Goal: Task Accomplishment & Management: Manage account settings

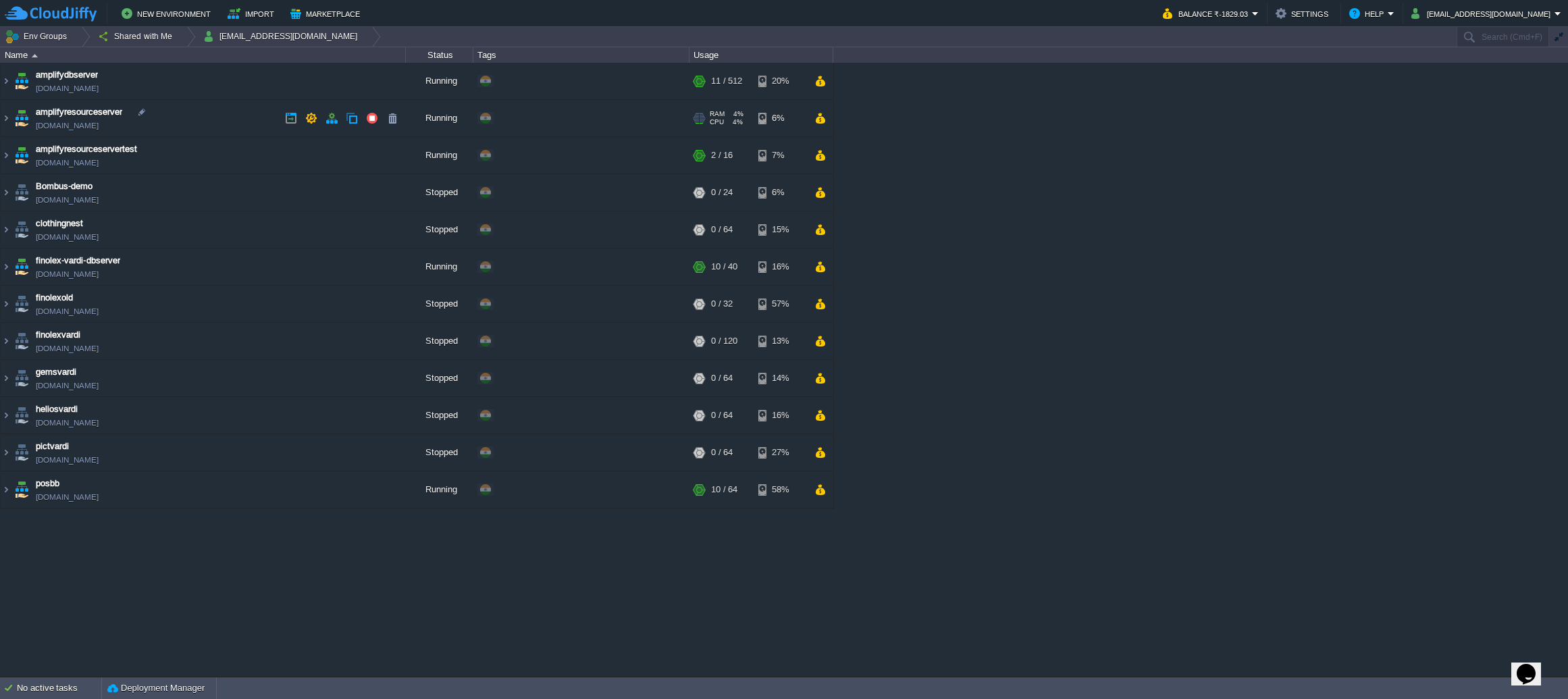
click at [252, 118] on td "amplifyresourceserver [DOMAIN_NAME]" at bounding box center [203, 118] width 405 height 37
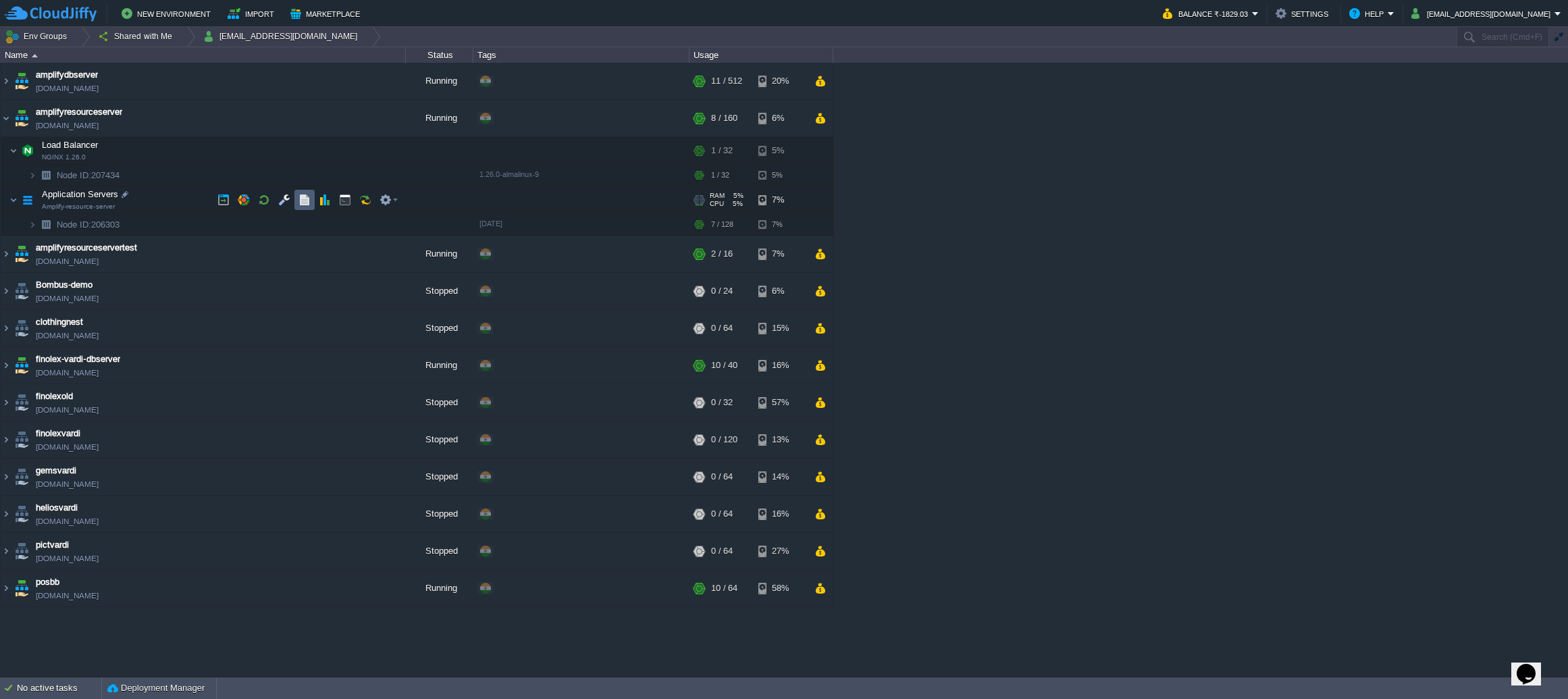
click at [303, 198] on button "button" at bounding box center [304, 200] width 12 height 12
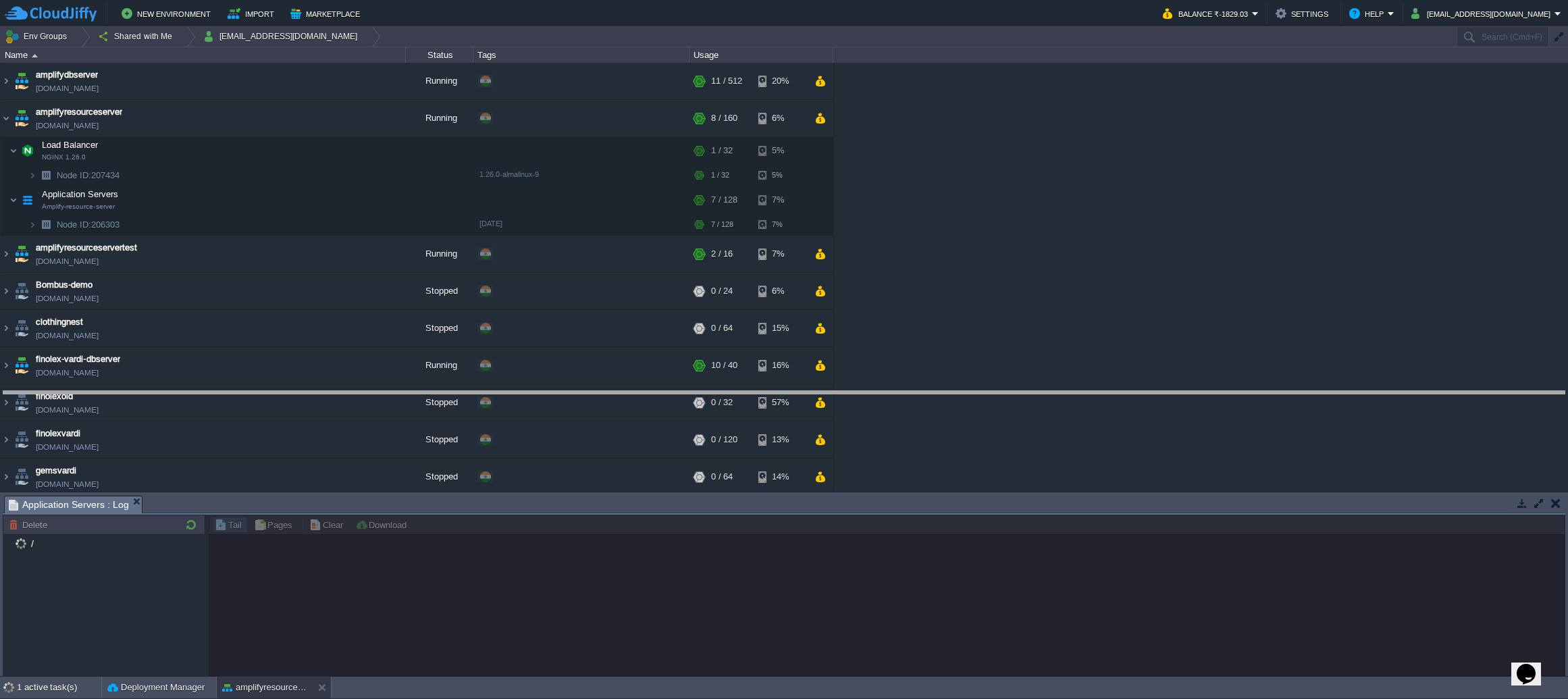
drag, startPoint x: 437, startPoint y: 503, endPoint x: 433, endPoint y: 398, distance: 105.1
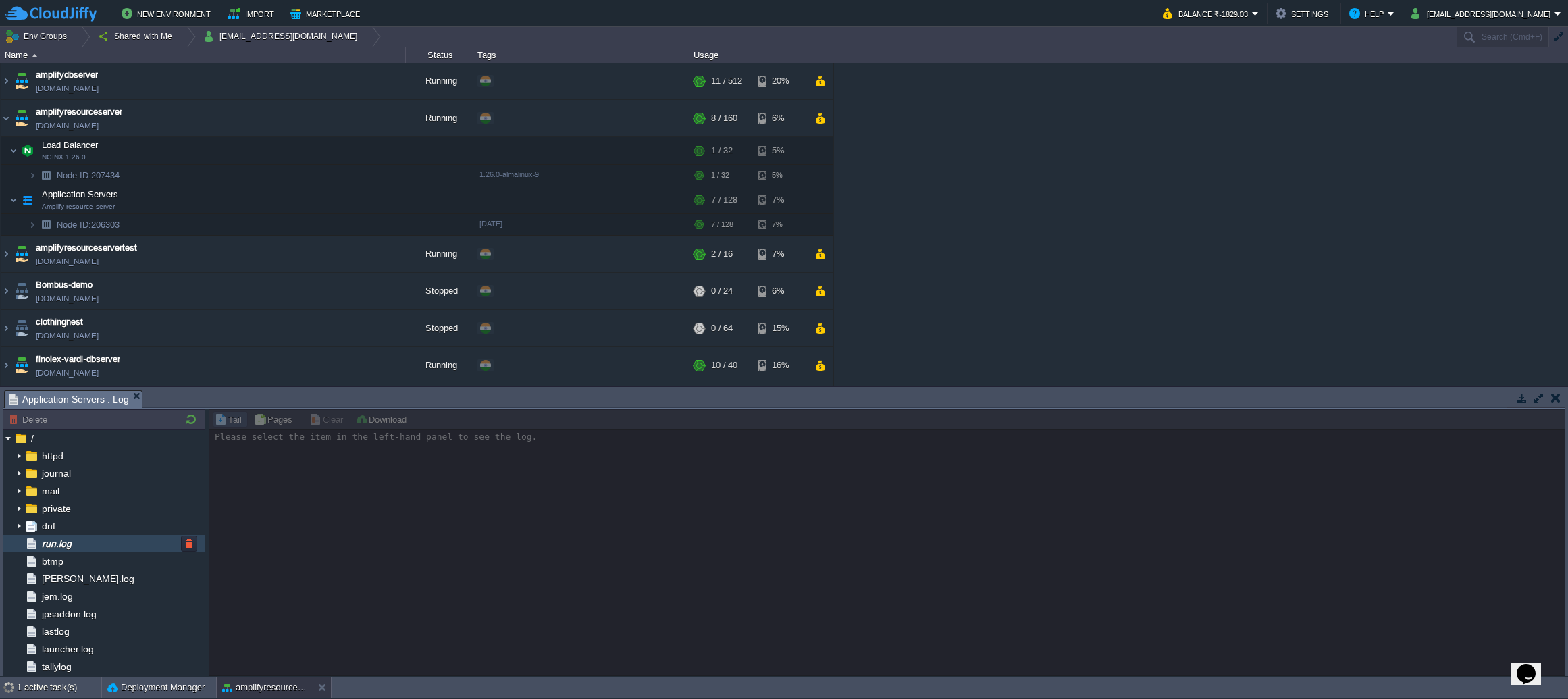
click at [113, 545] on div "run.log" at bounding box center [104, 543] width 203 height 17
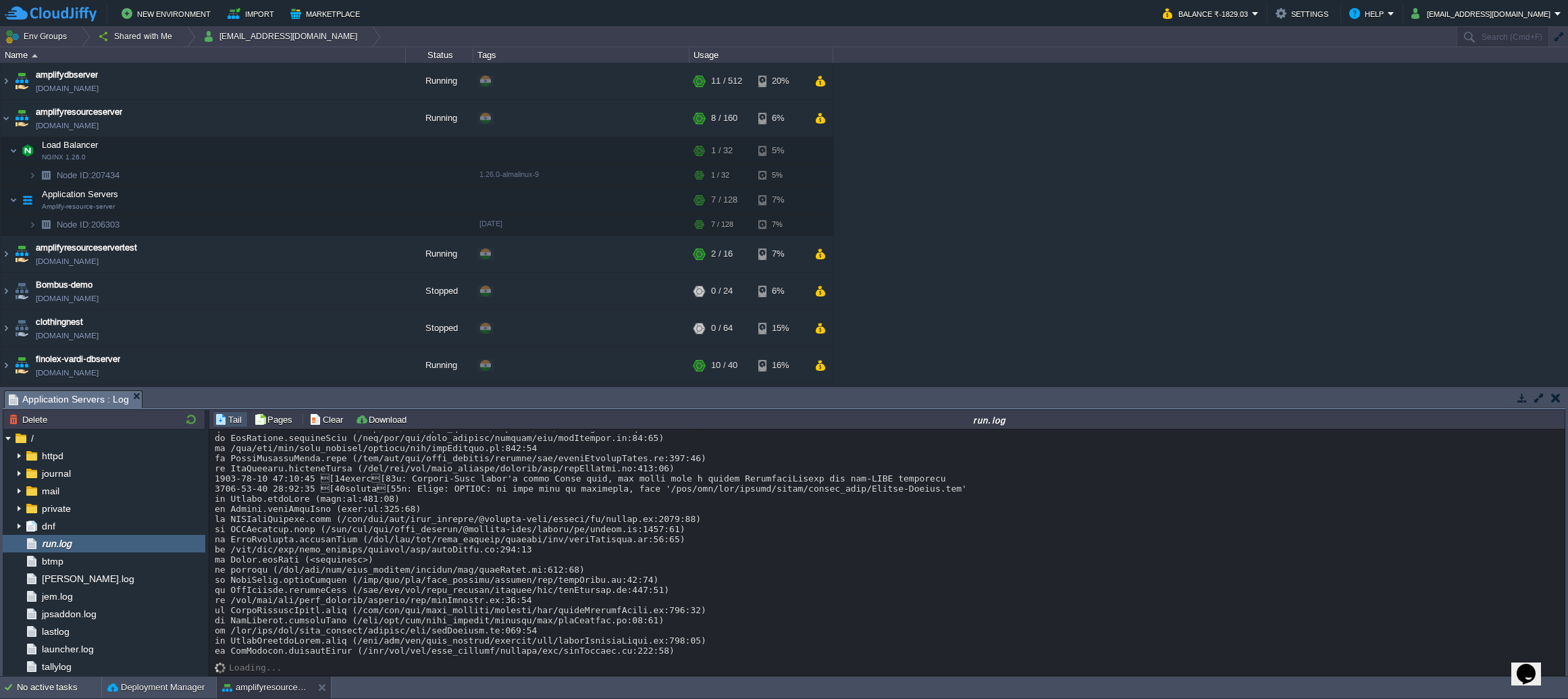
scroll to position [10688, 0]
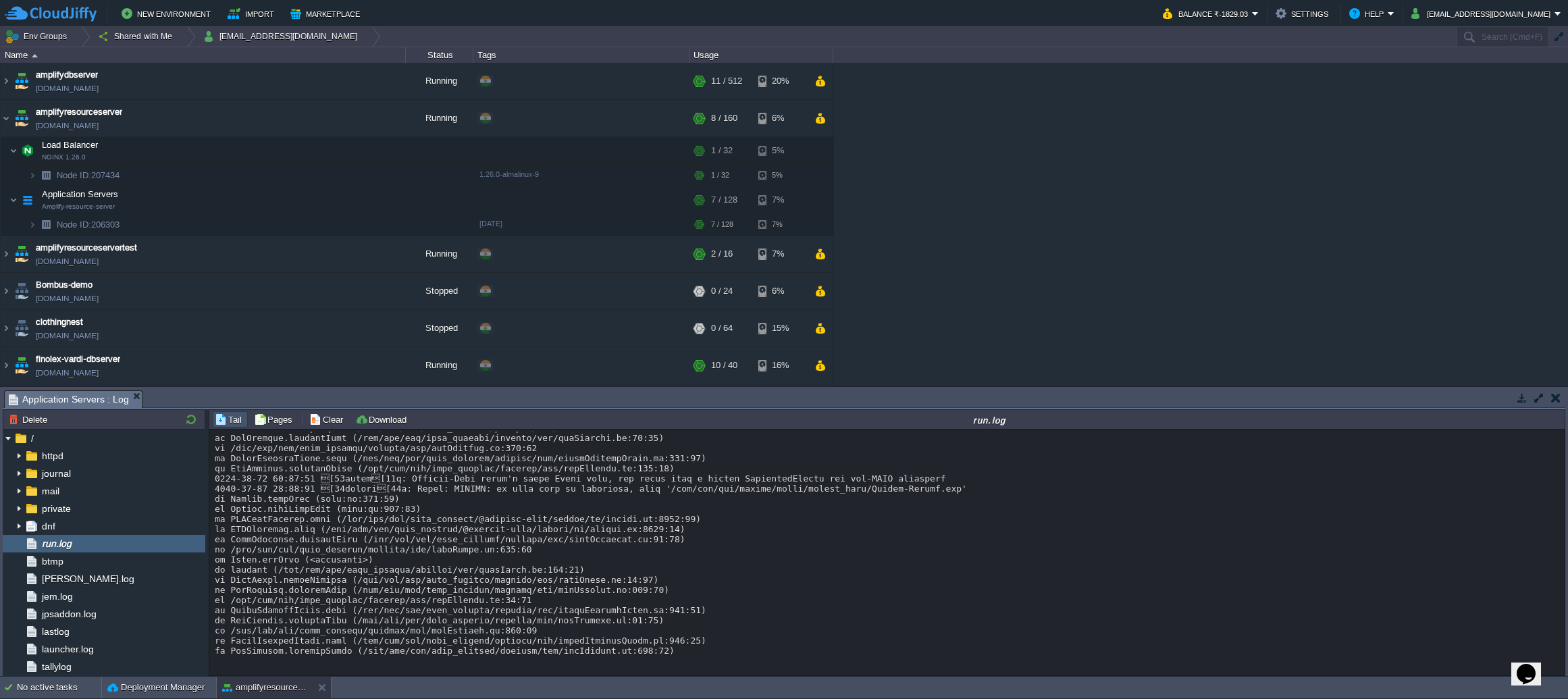
copy div "roboto_font/Roboto"
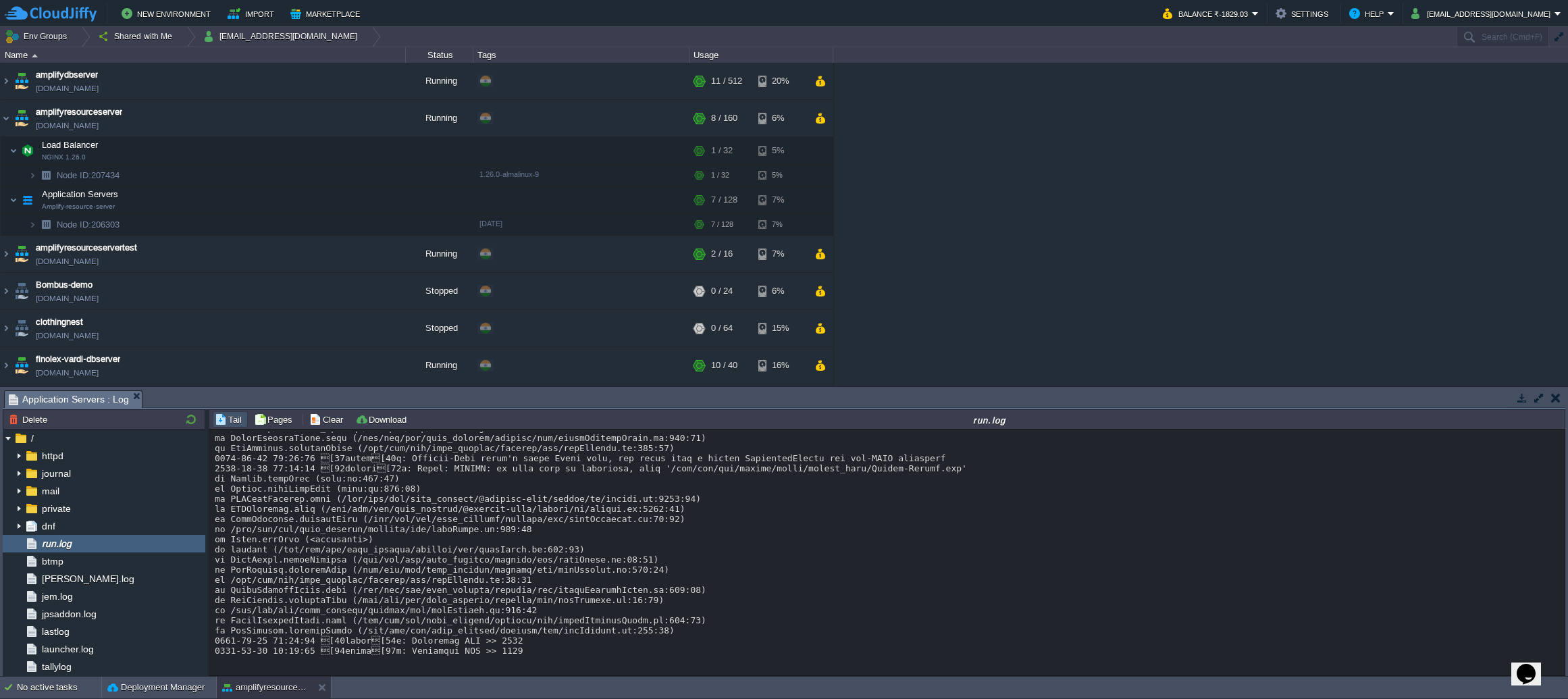
click at [289, 204] on button "button" at bounding box center [284, 200] width 12 height 12
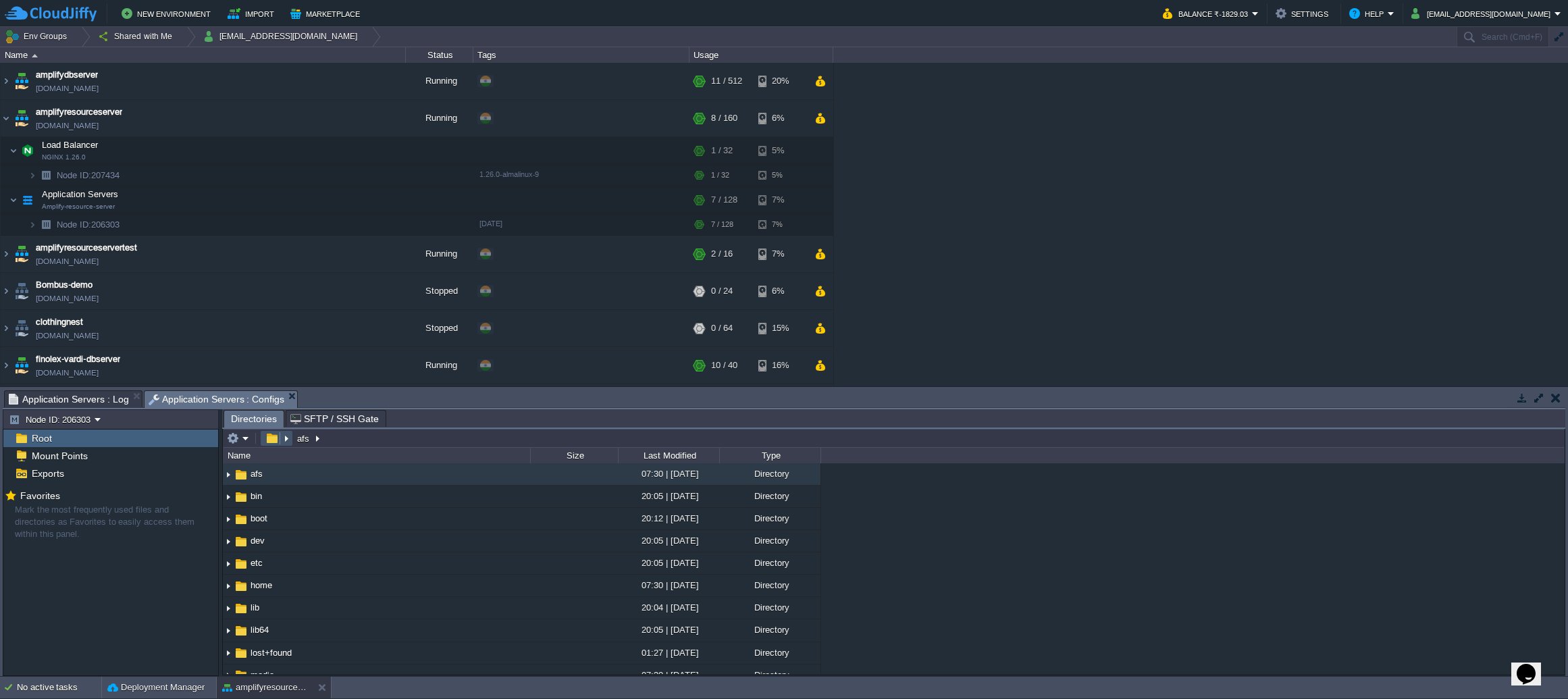
click at [264, 439] on button "button" at bounding box center [272, 438] width 20 height 12
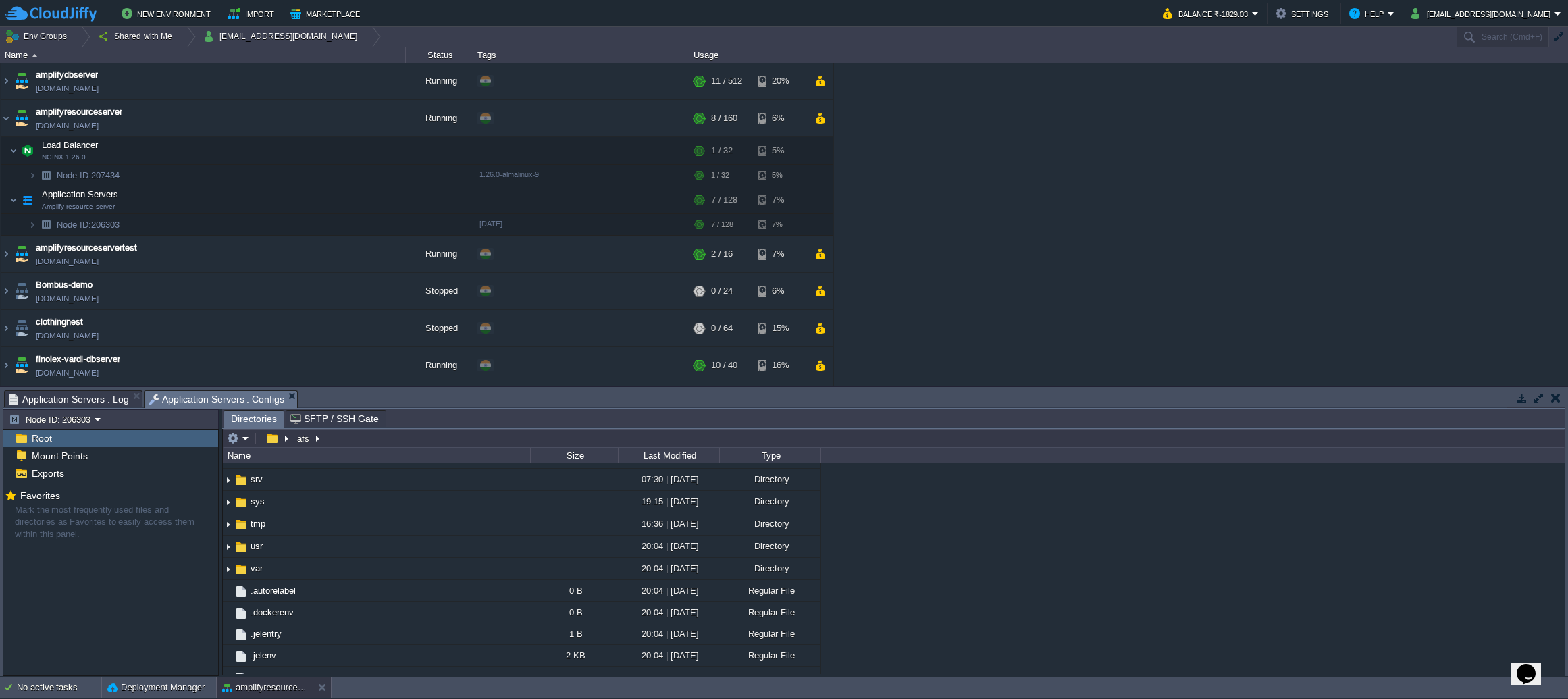
scroll to position [354, 0]
click at [441, 547] on td "usr" at bounding box center [376, 544] width 307 height 22
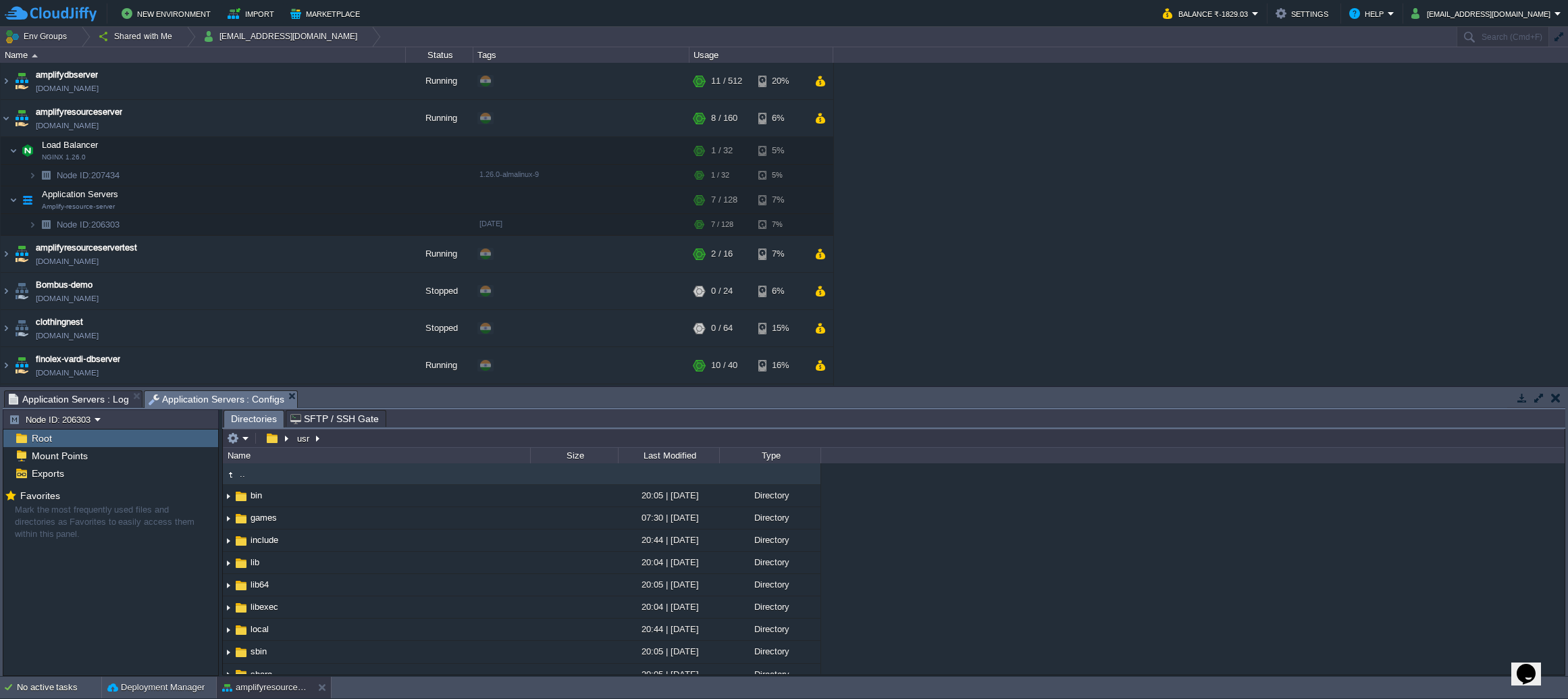
click at [62, 394] on span "Application Servers : Log" at bounding box center [68, 398] width 120 height 16
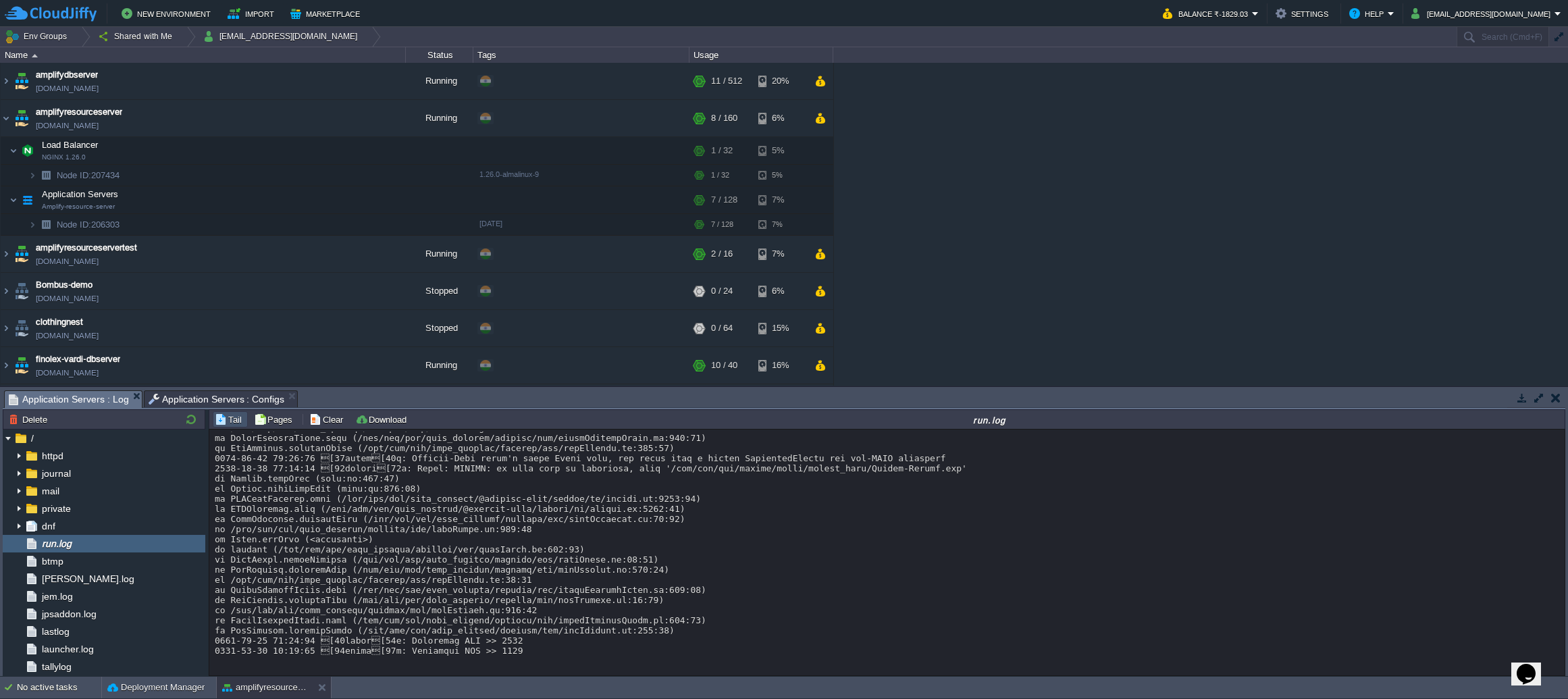
click at [254, 405] on span "Application Servers : Configs" at bounding box center [216, 398] width 136 height 16
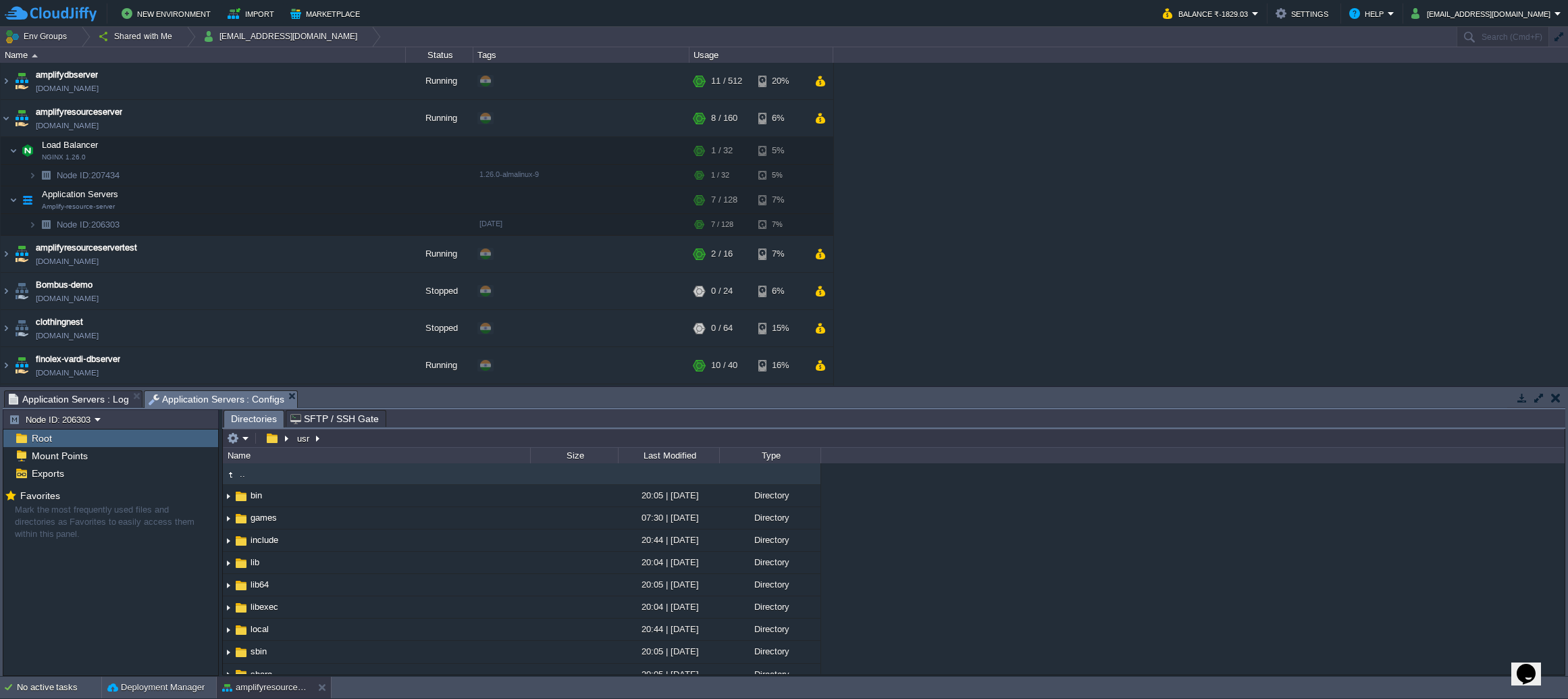
scroll to position [55, 0]
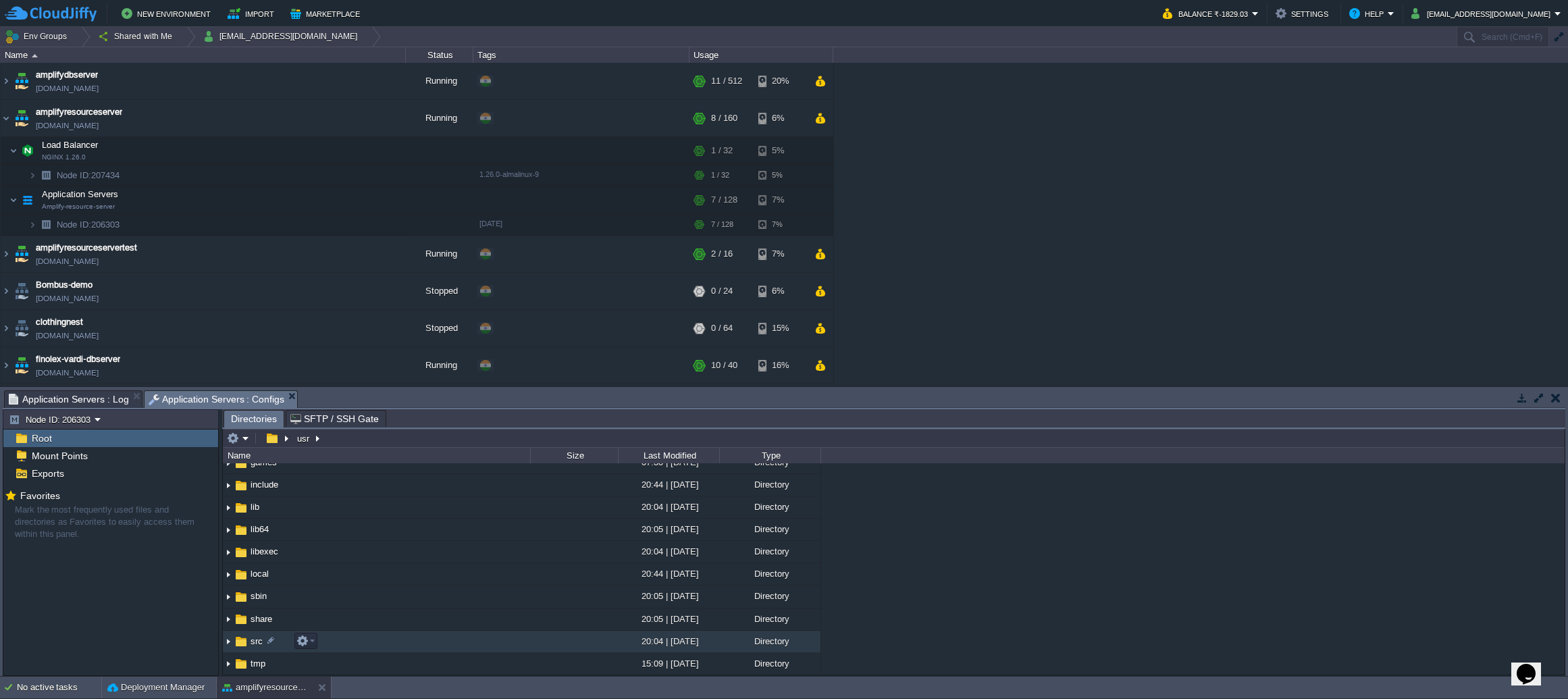
click at [399, 637] on td "src" at bounding box center [376, 641] width 307 height 22
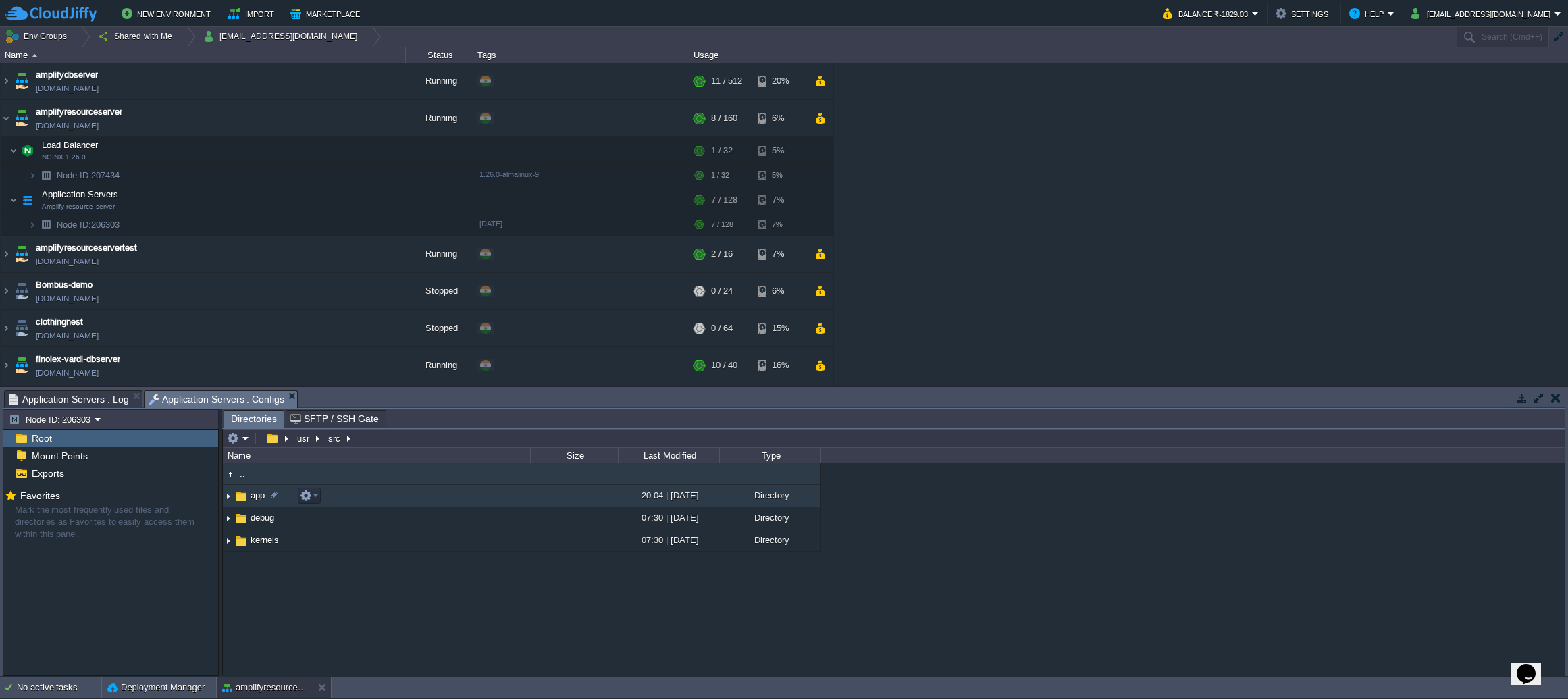
click at [383, 494] on td "app" at bounding box center [376, 495] width 307 height 22
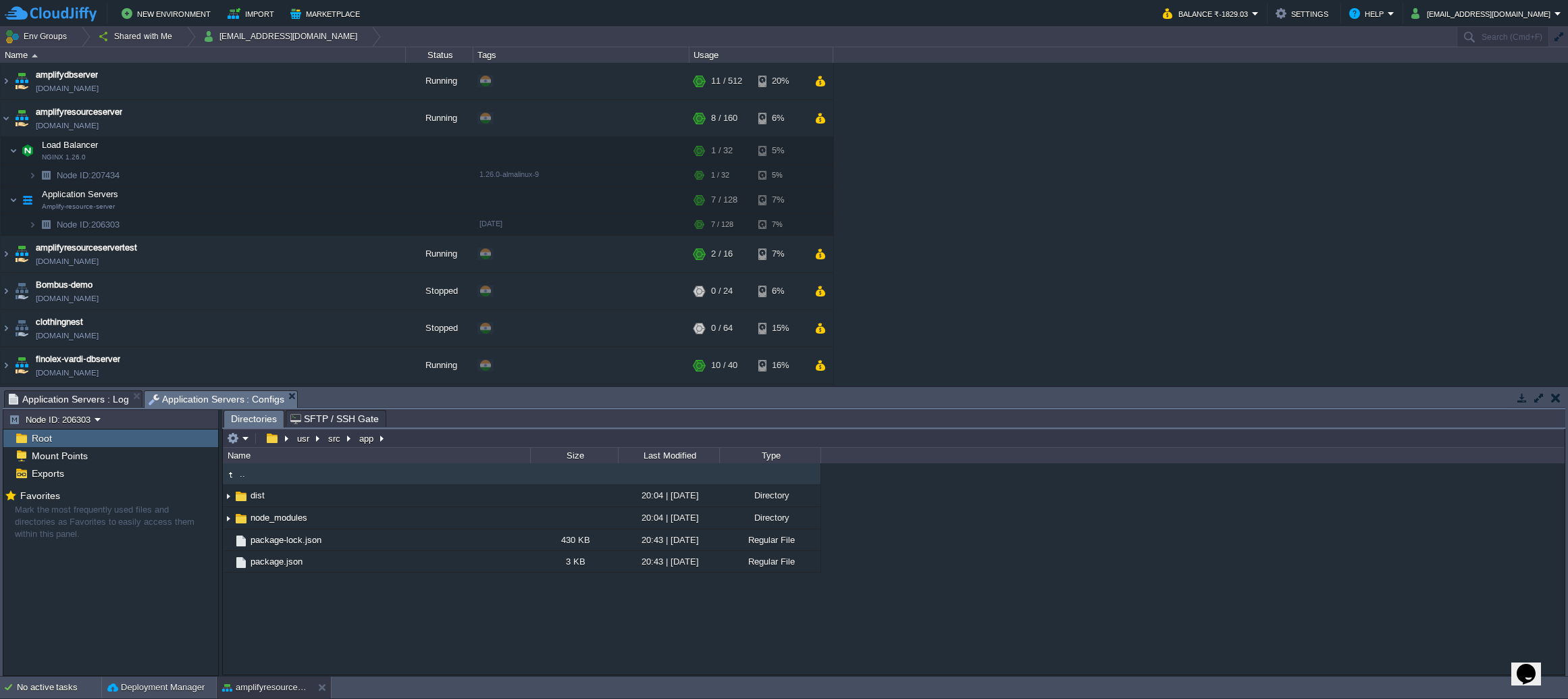
click at [75, 404] on span "Application Servers : Log" at bounding box center [68, 398] width 120 height 16
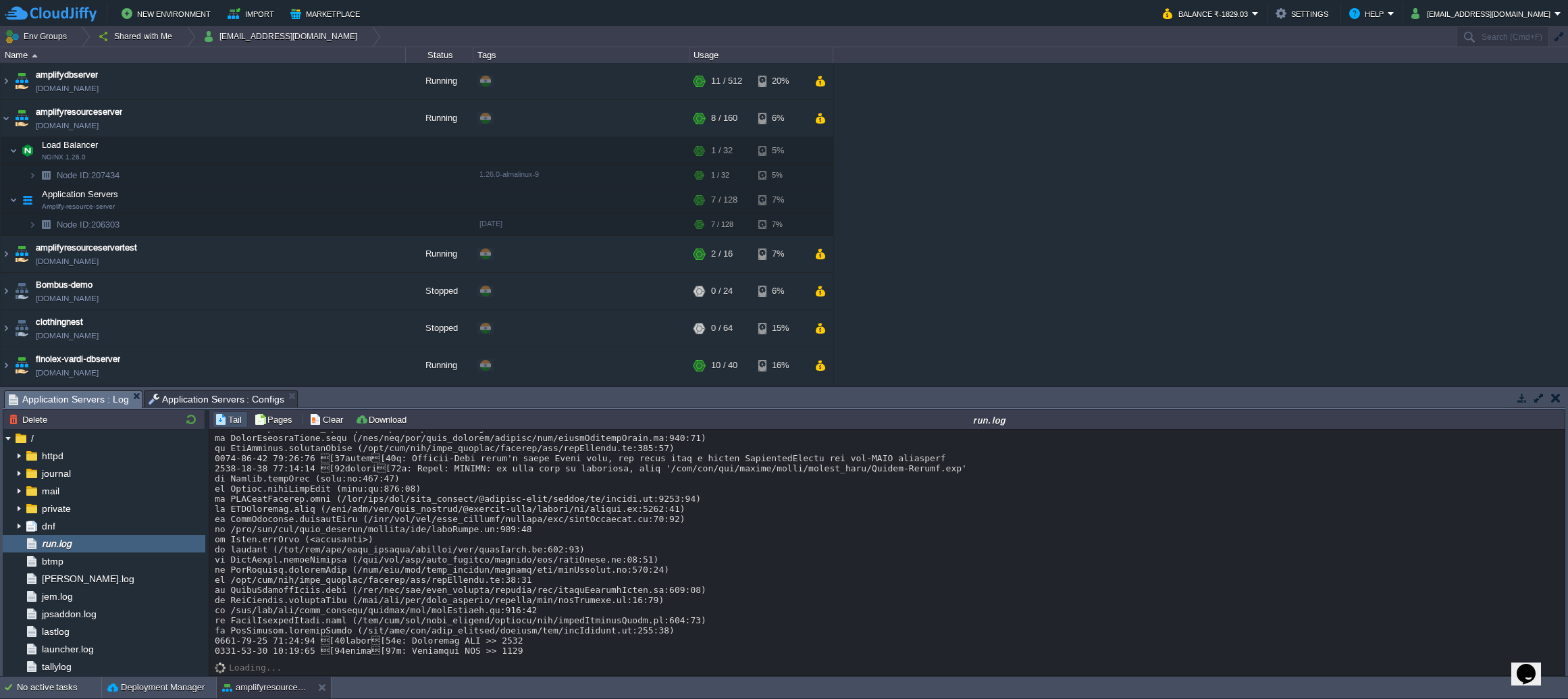
click at [213, 403] on span "Application Servers : Configs" at bounding box center [216, 398] width 136 height 16
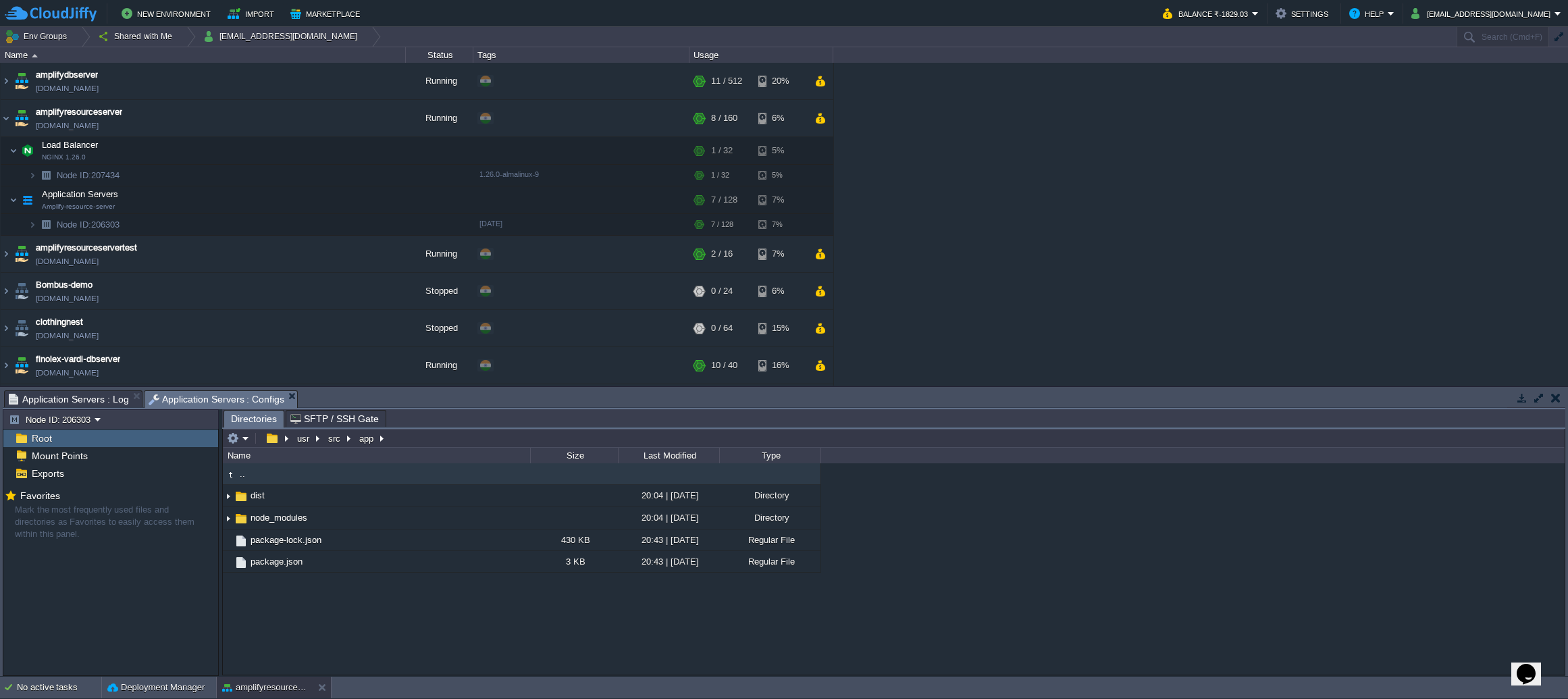
click at [110, 401] on span "Application Servers : Log" at bounding box center [68, 398] width 120 height 16
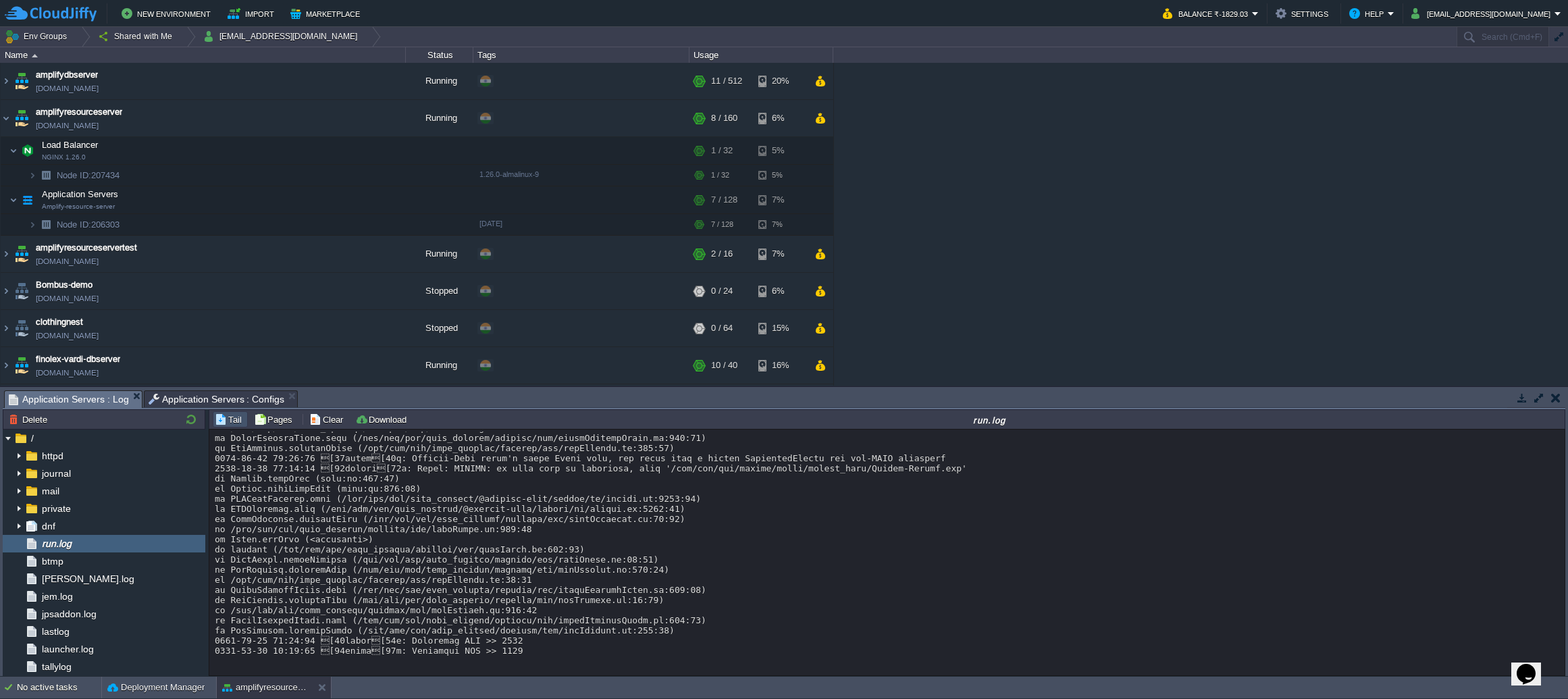
copy div "[DATE] 12:57:48 [31merror[39m: Error: ENOENT: no such file or directory, open…"
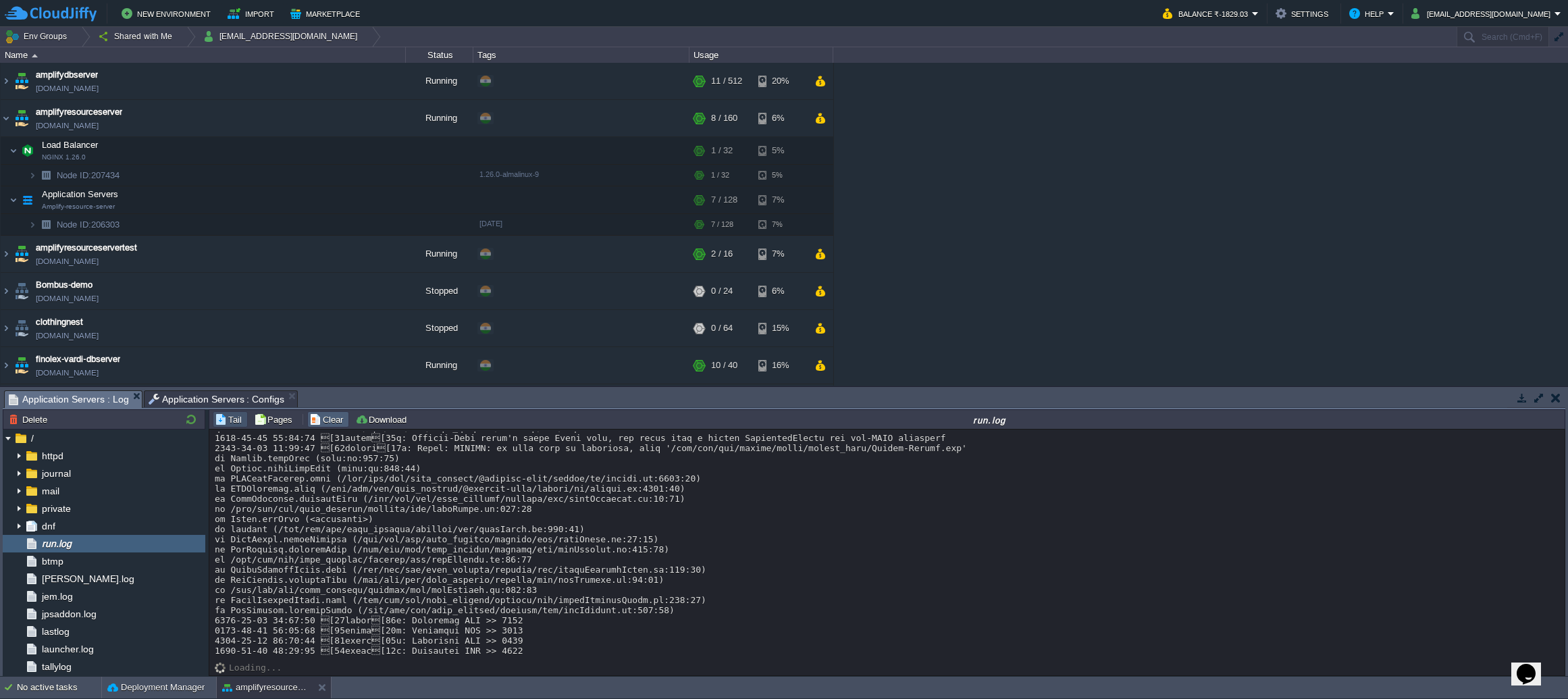
click at [318, 425] on button "Clear" at bounding box center [328, 419] width 38 height 12
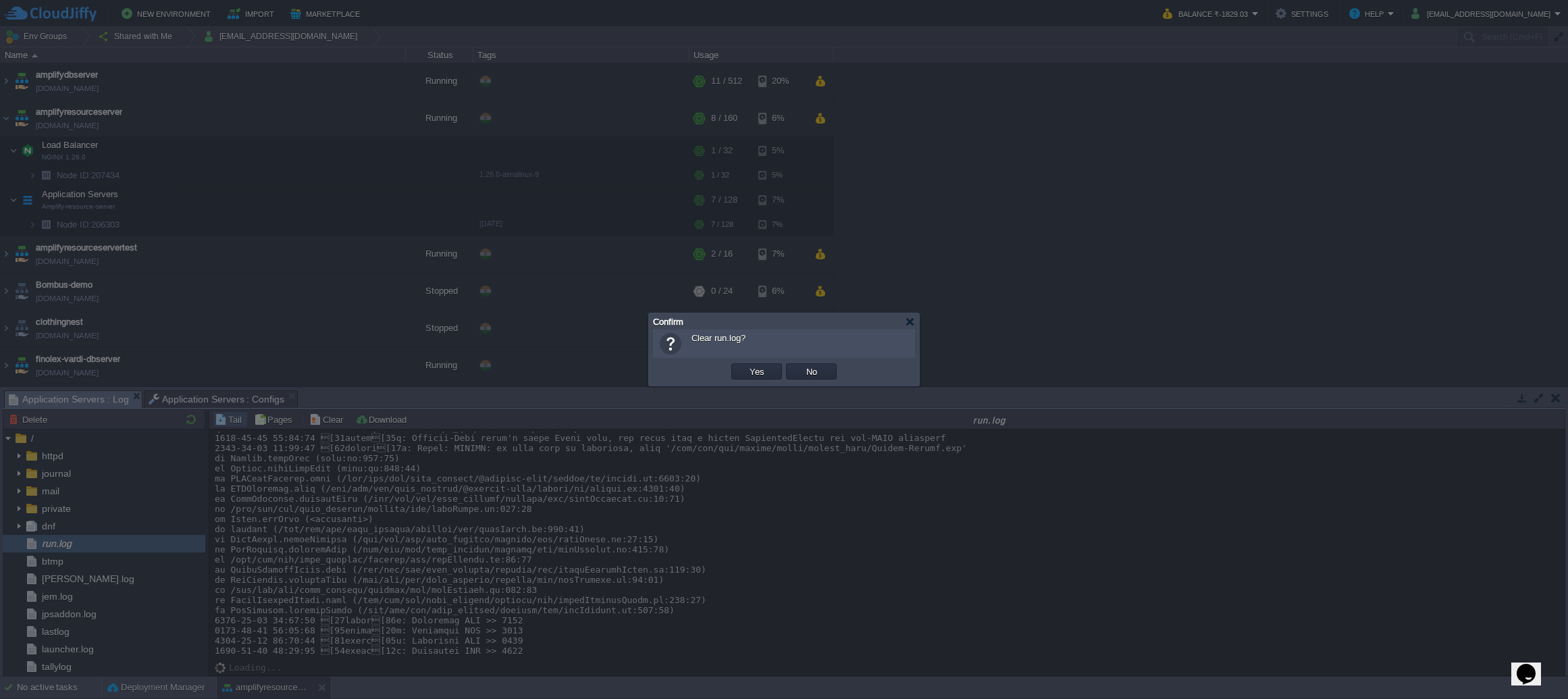
click at [730, 372] on td "Yes" at bounding box center [757, 371] width 55 height 20
click at [750, 375] on button "Yes" at bounding box center [757, 371] width 23 height 12
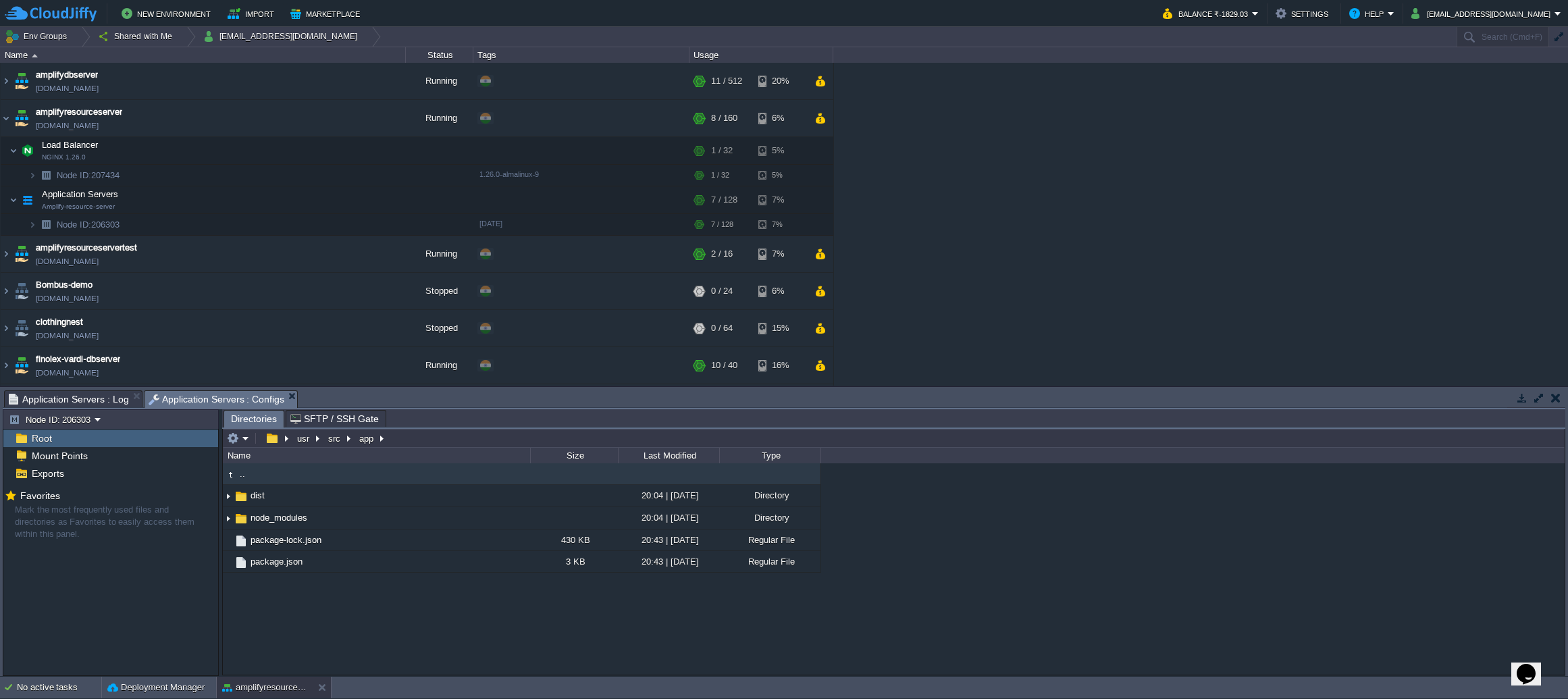
click at [221, 398] on span "Application Servers : Configs" at bounding box center [216, 399] width 136 height 17
click at [245, 444] on em at bounding box center [238, 438] width 22 height 12
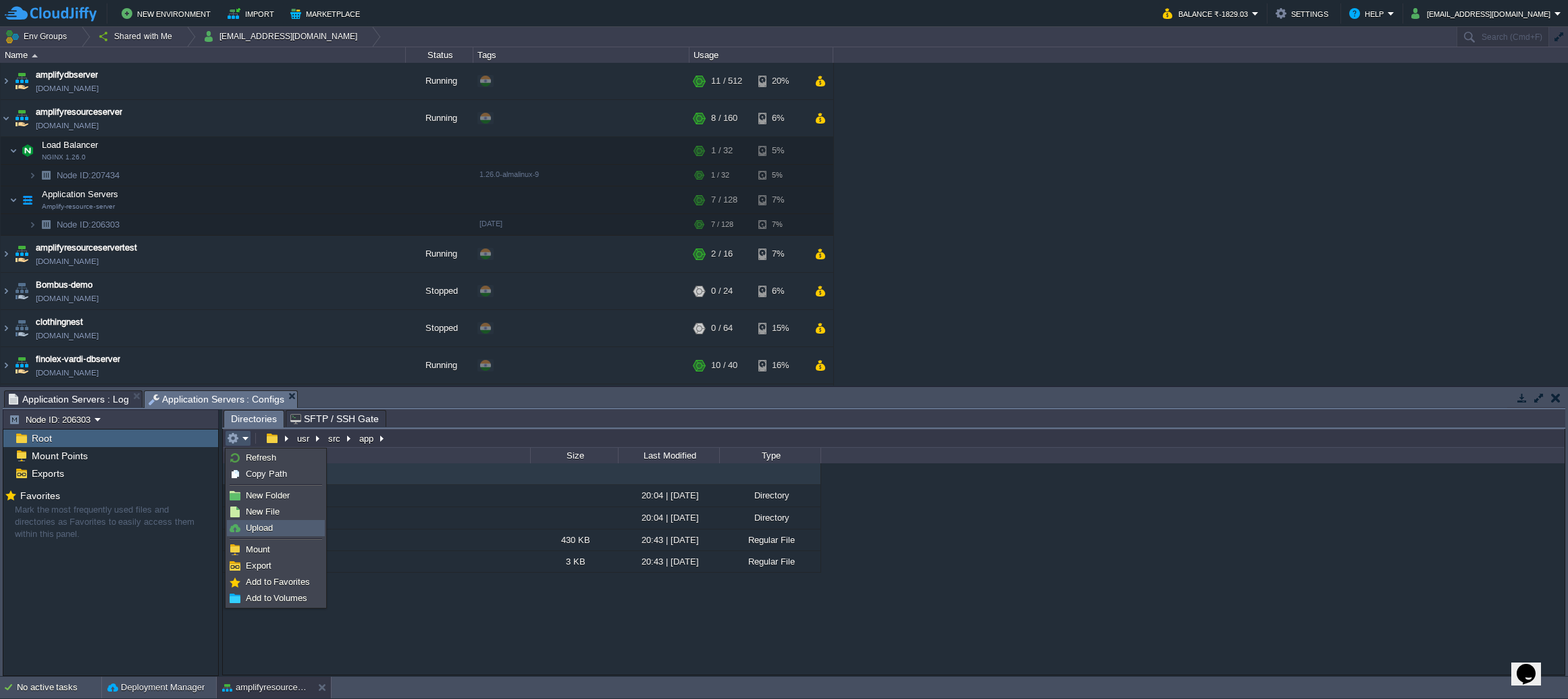
click at [273, 523] on link "Upload" at bounding box center [276, 529] width 97 height 15
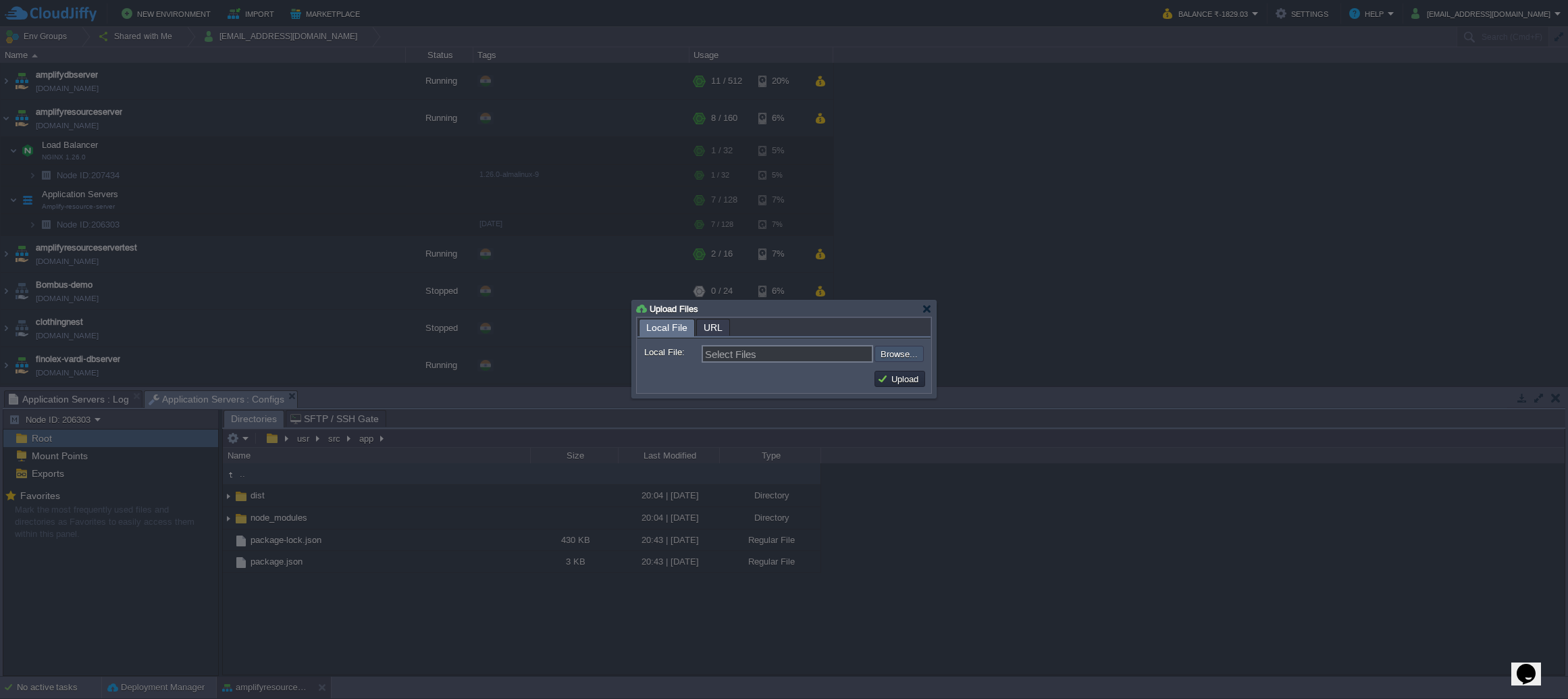
click at [886, 350] on input "file" at bounding box center [839, 354] width 171 height 16
click at [931, 311] on div at bounding box center [926, 309] width 10 height 10
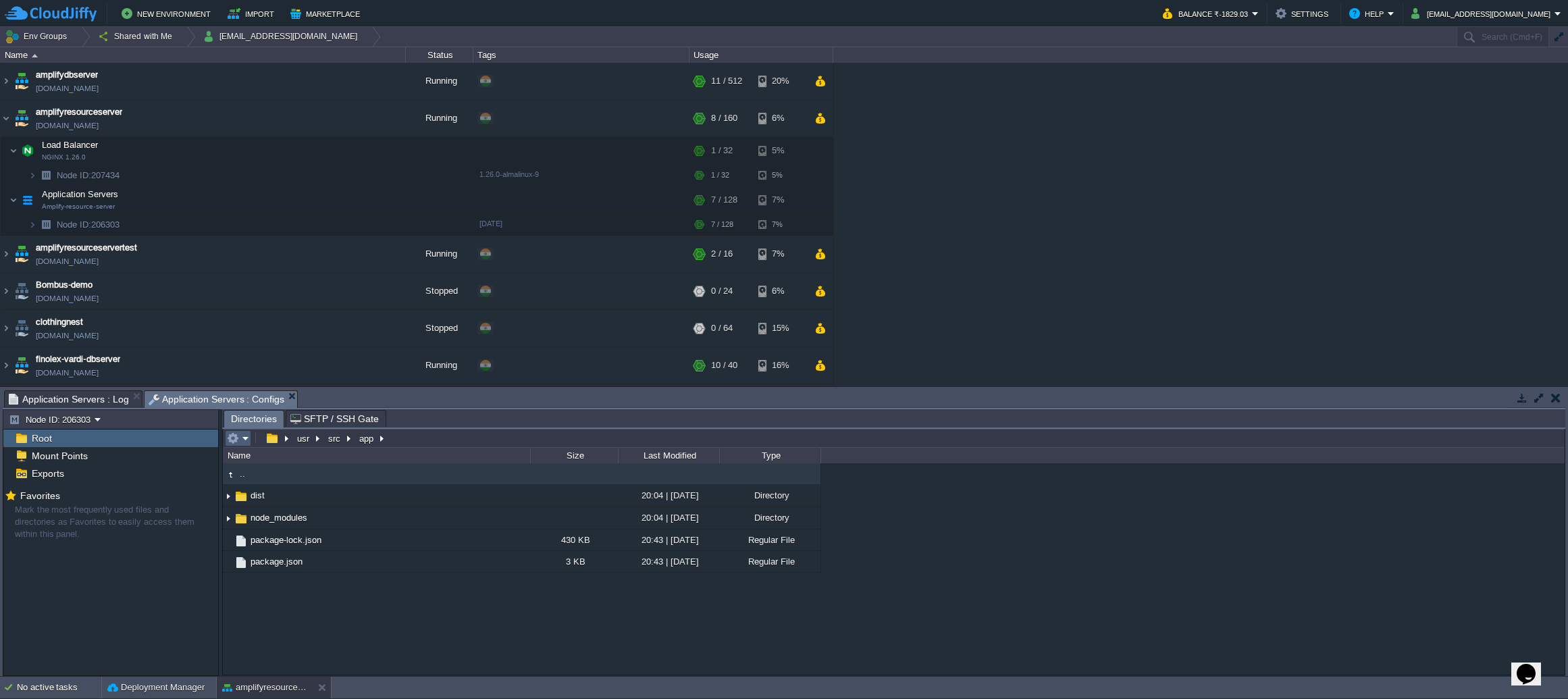
click at [242, 444] on em at bounding box center [238, 438] width 22 height 12
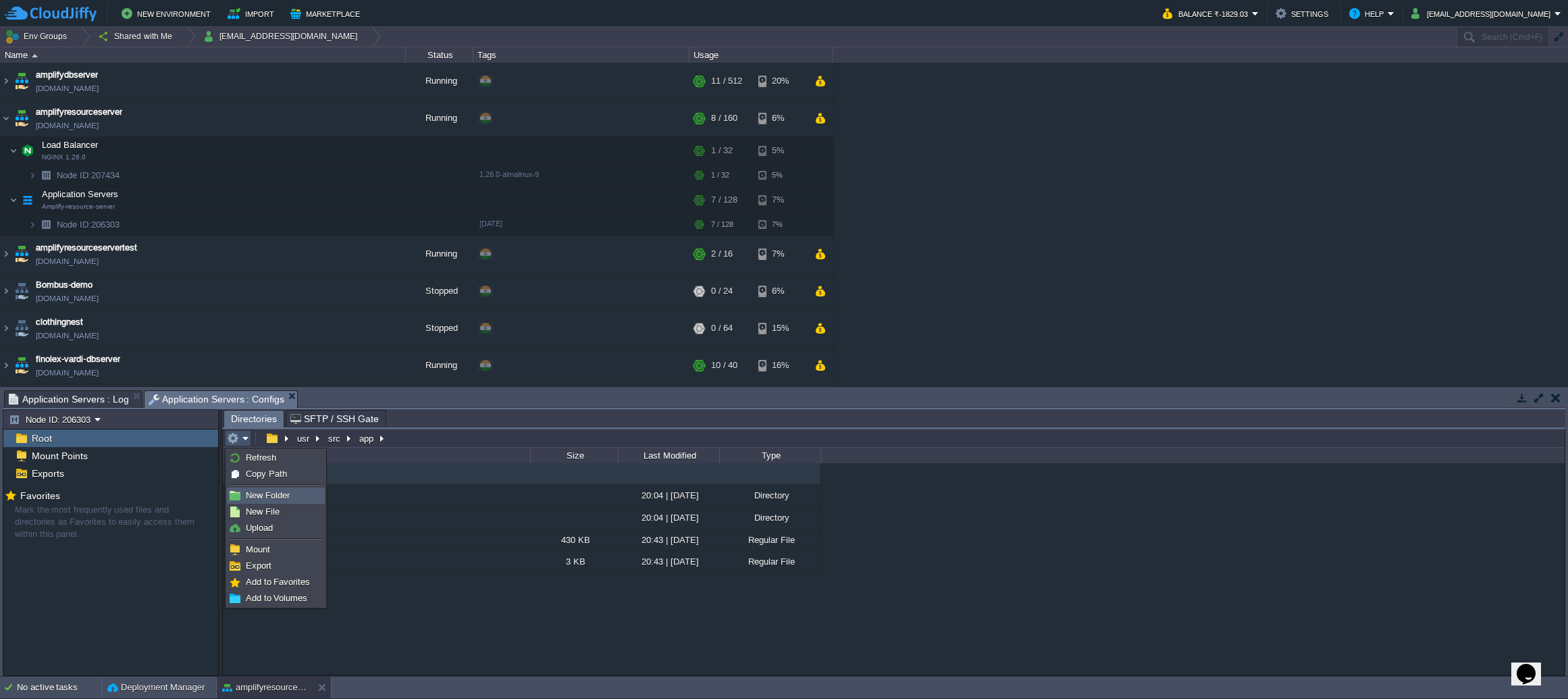
click at [278, 489] on link "New Folder" at bounding box center [276, 495] width 97 height 15
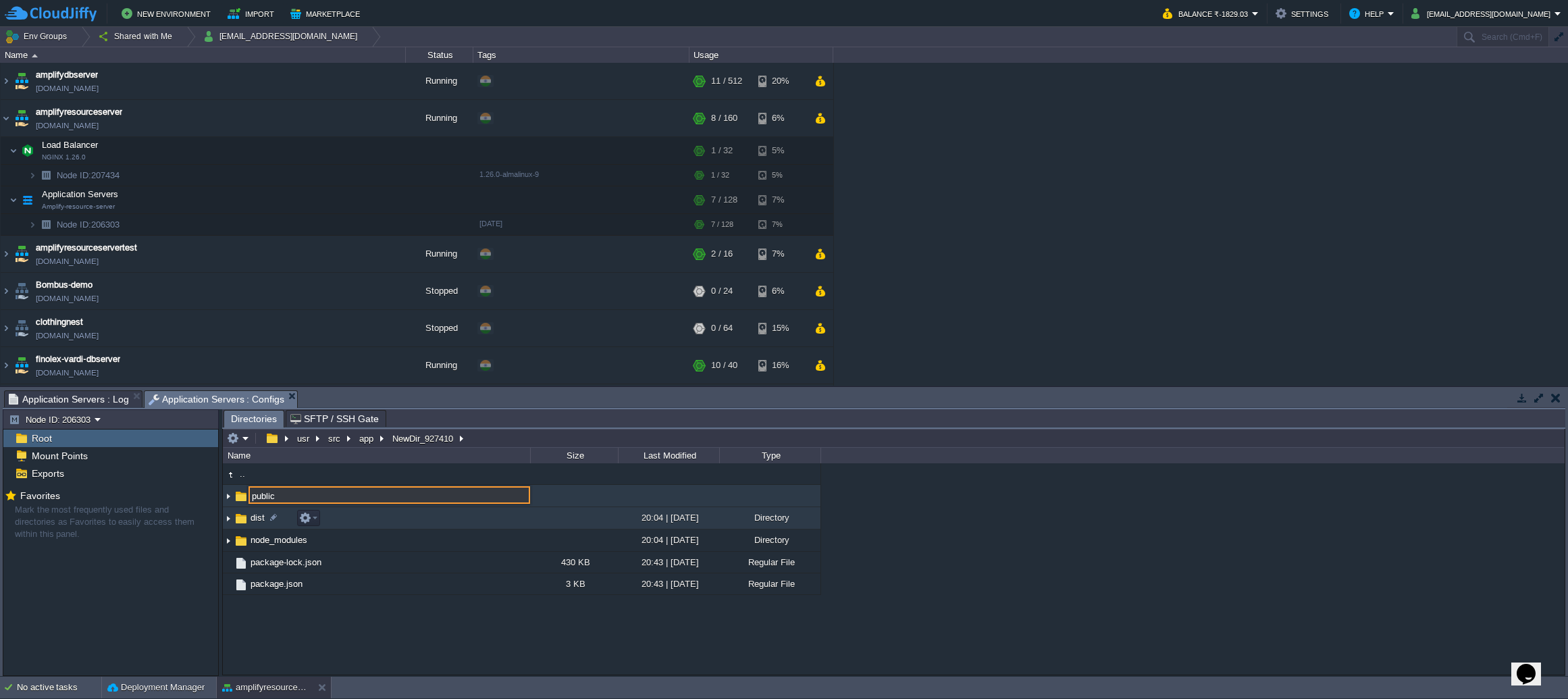
type input "public"
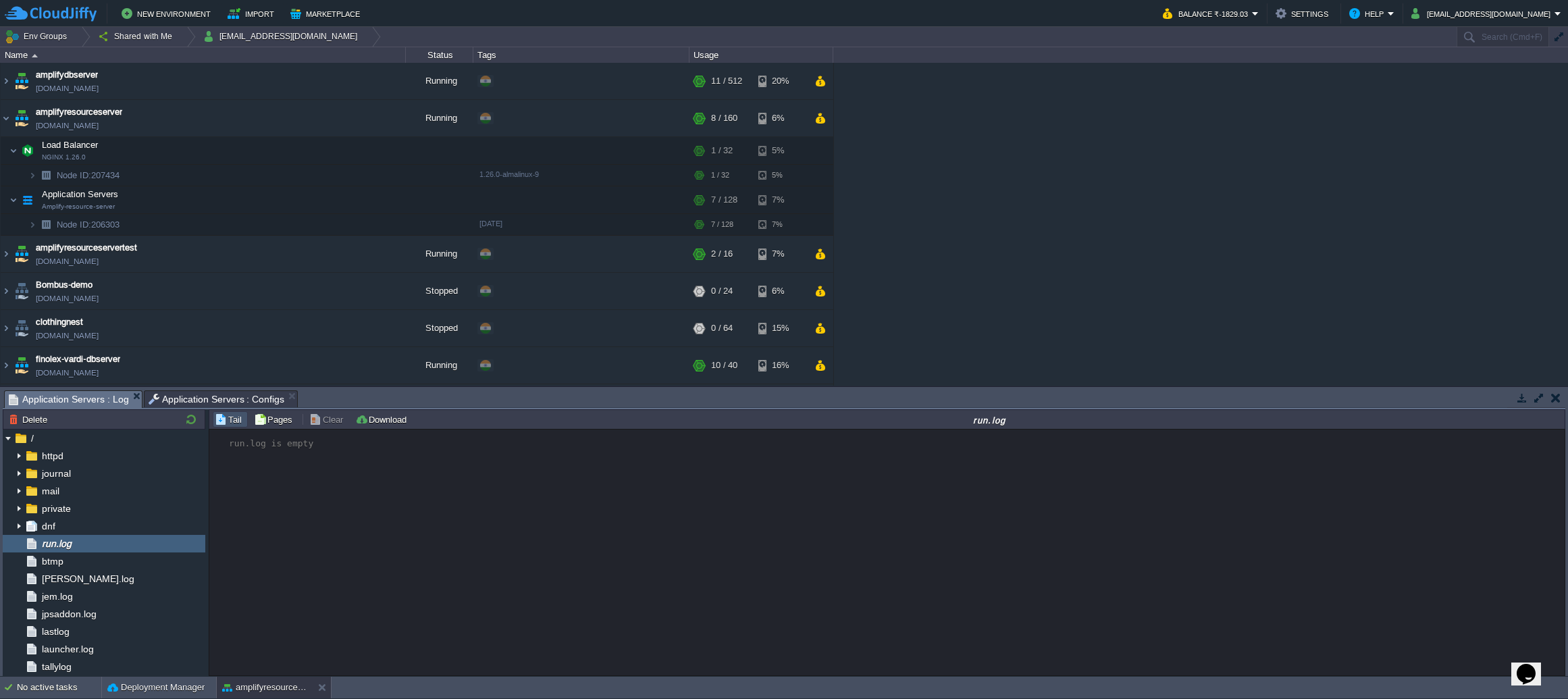
click at [57, 402] on span "Application Servers : Log" at bounding box center [68, 399] width 120 height 17
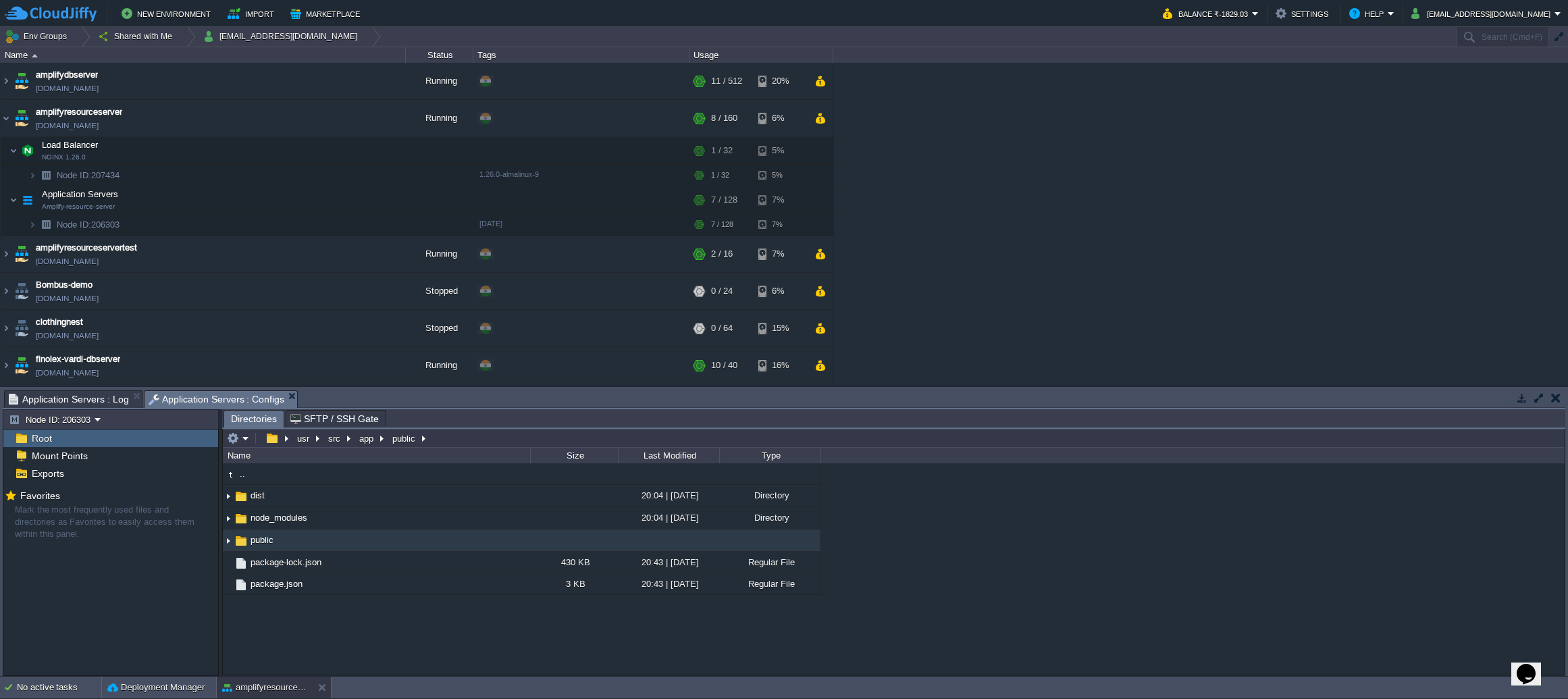
click at [223, 394] on span "Application Servers : Configs" at bounding box center [216, 399] width 136 height 17
click at [264, 537] on span "public" at bounding box center [261, 540] width 27 height 11
click at [220, 539] on div at bounding box center [221, 542] width 4 height 267
click at [227, 539] on img at bounding box center [227, 540] width 10 height 21
click at [396, 537] on td "public" at bounding box center [376, 540] width 307 height 22
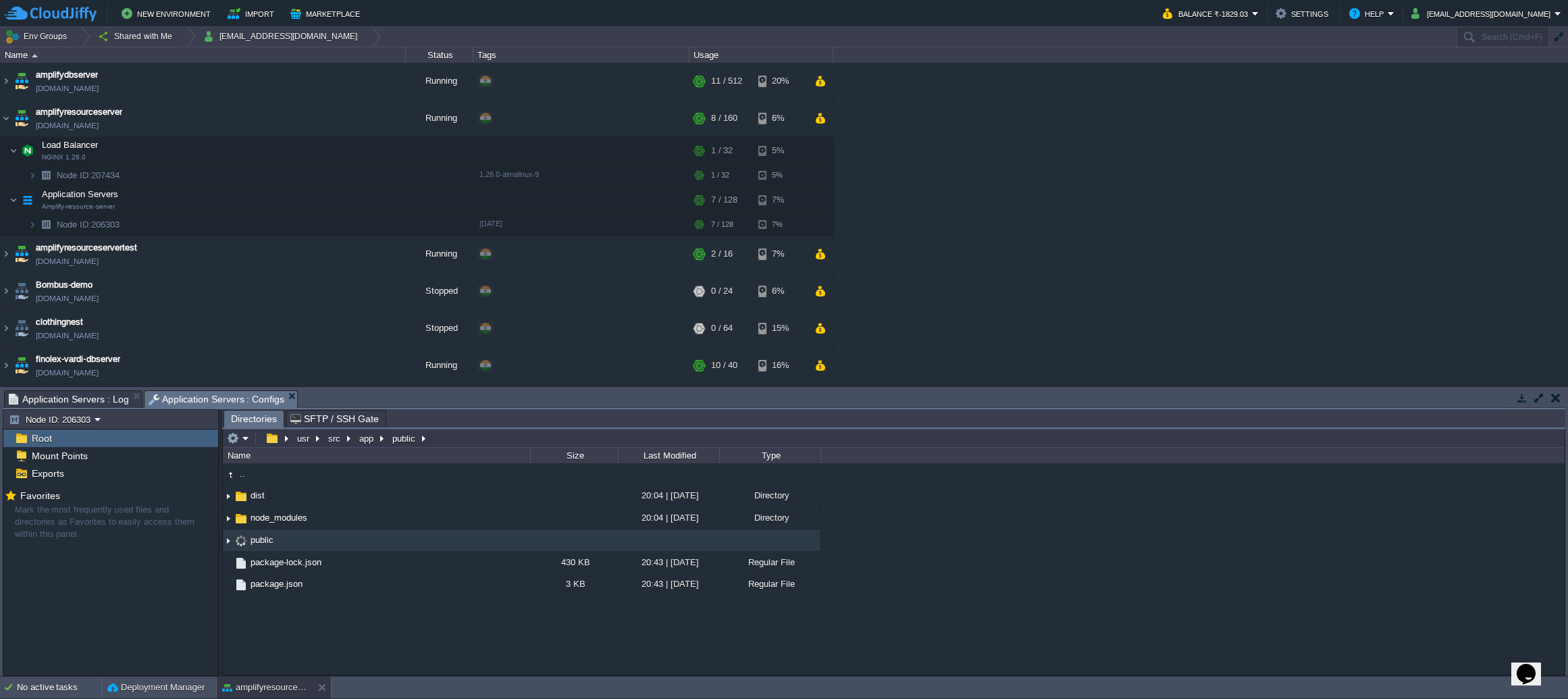
click at [396, 537] on td "public" at bounding box center [376, 540] width 307 height 22
click at [97, 407] on span "Application Servers : Log" at bounding box center [68, 398] width 120 height 16
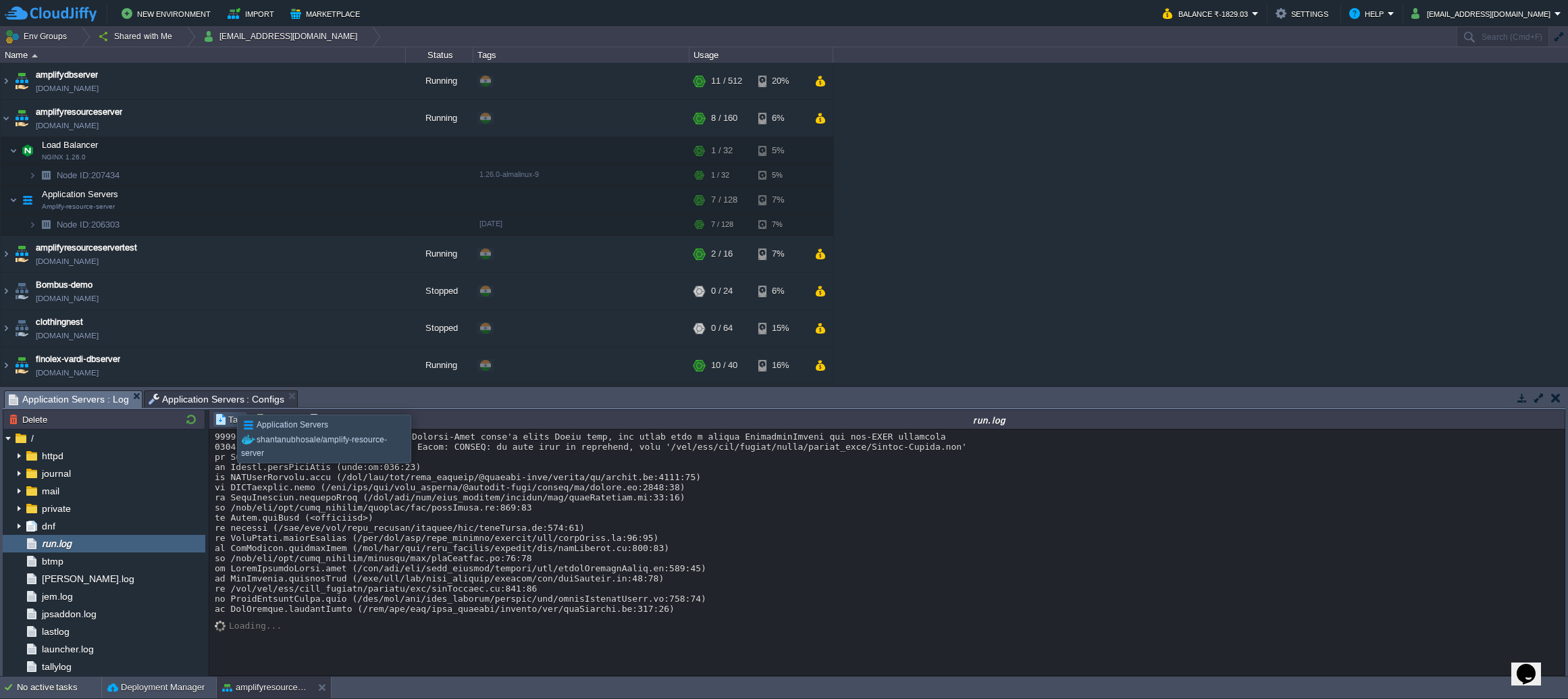
click at [227, 402] on span "Application Servers : Configs" at bounding box center [216, 398] width 136 height 16
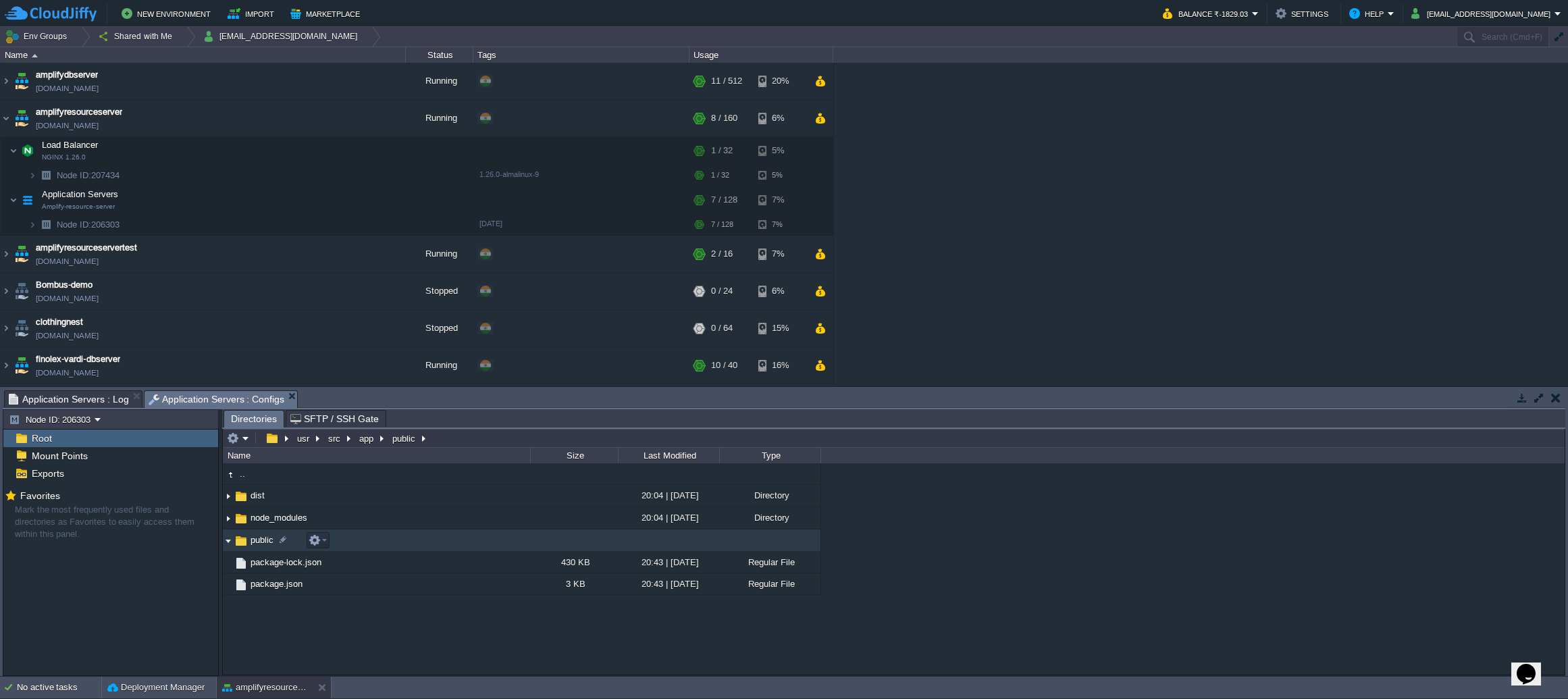
click at [393, 530] on td "public" at bounding box center [376, 540] width 307 height 22
click at [390, 537] on td "public" at bounding box center [376, 540] width 307 height 22
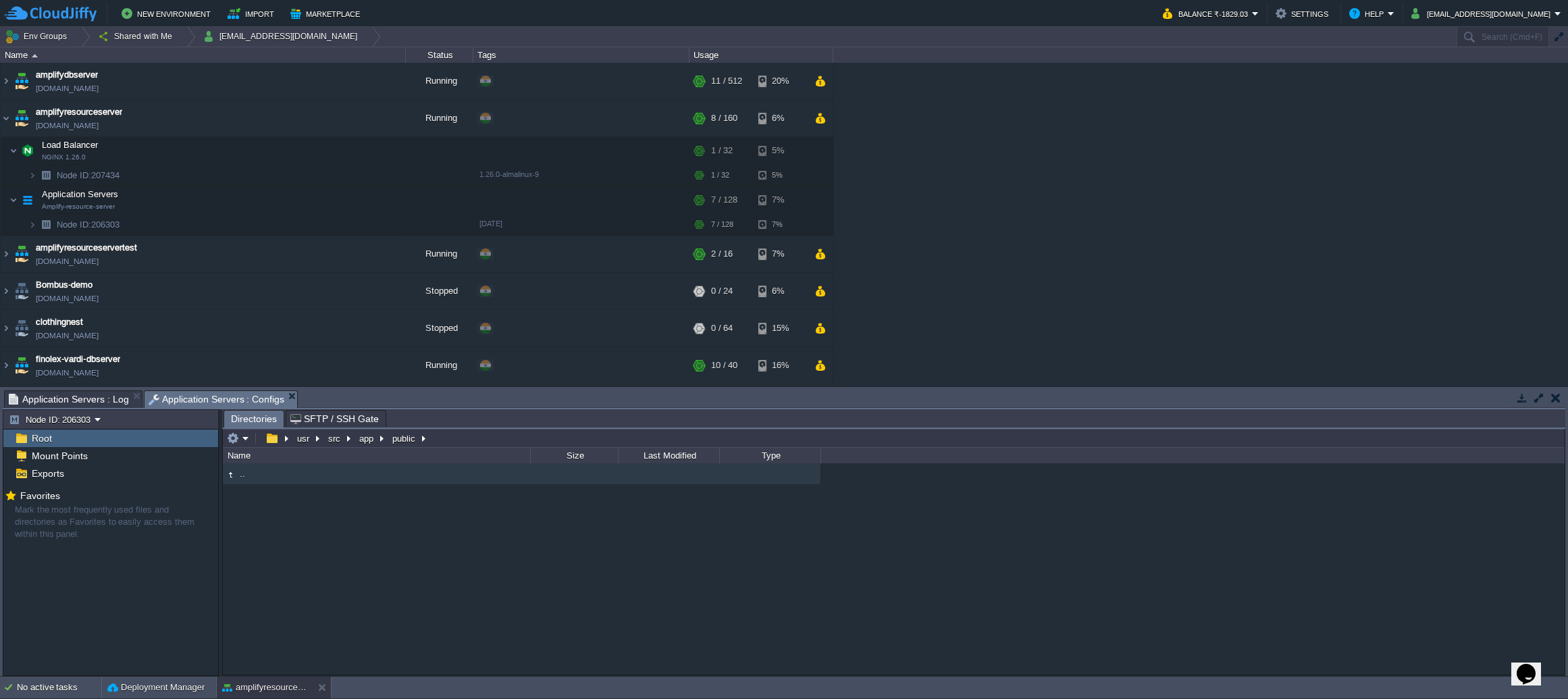
click at [99, 405] on span "Application Servers : Log" at bounding box center [68, 398] width 120 height 16
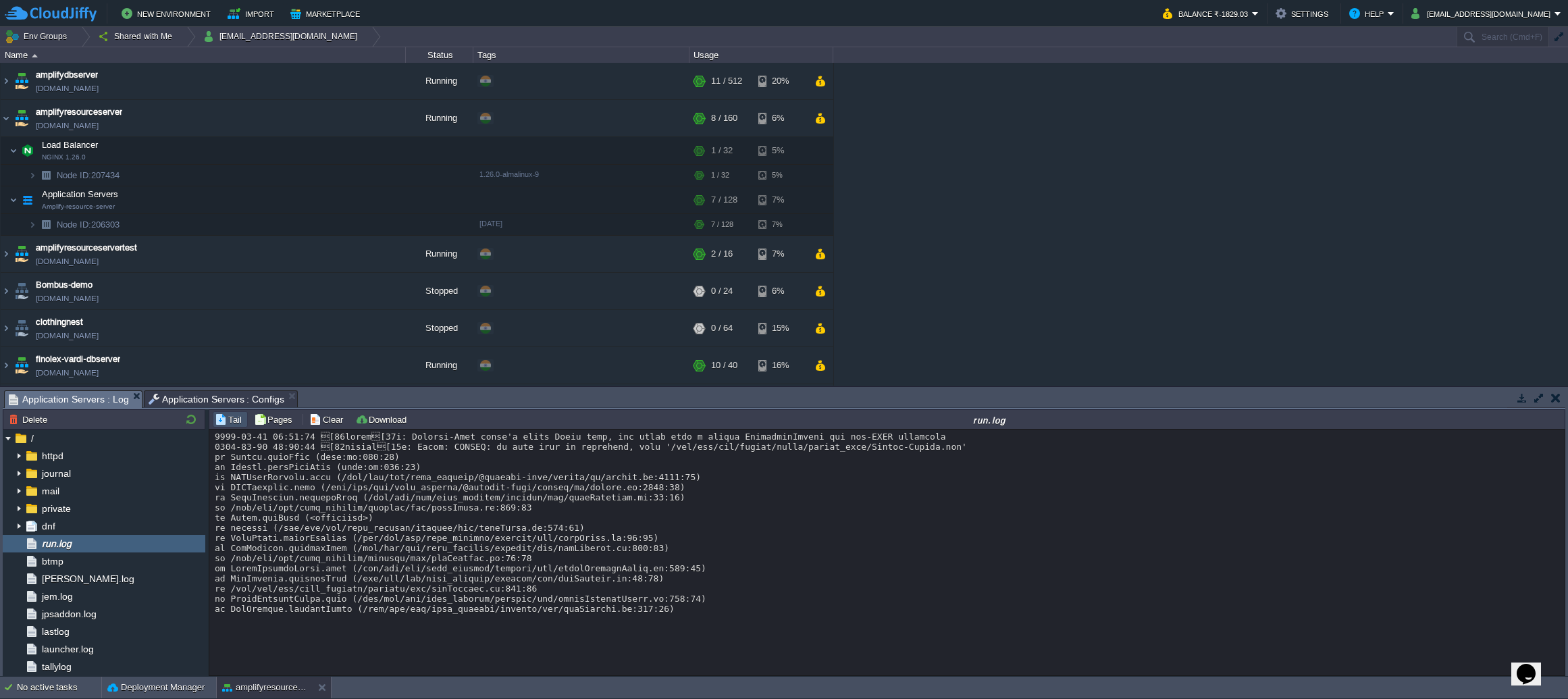
click at [777, 456] on div at bounding box center [887, 523] width 1345 height 183
copy div "fonts"
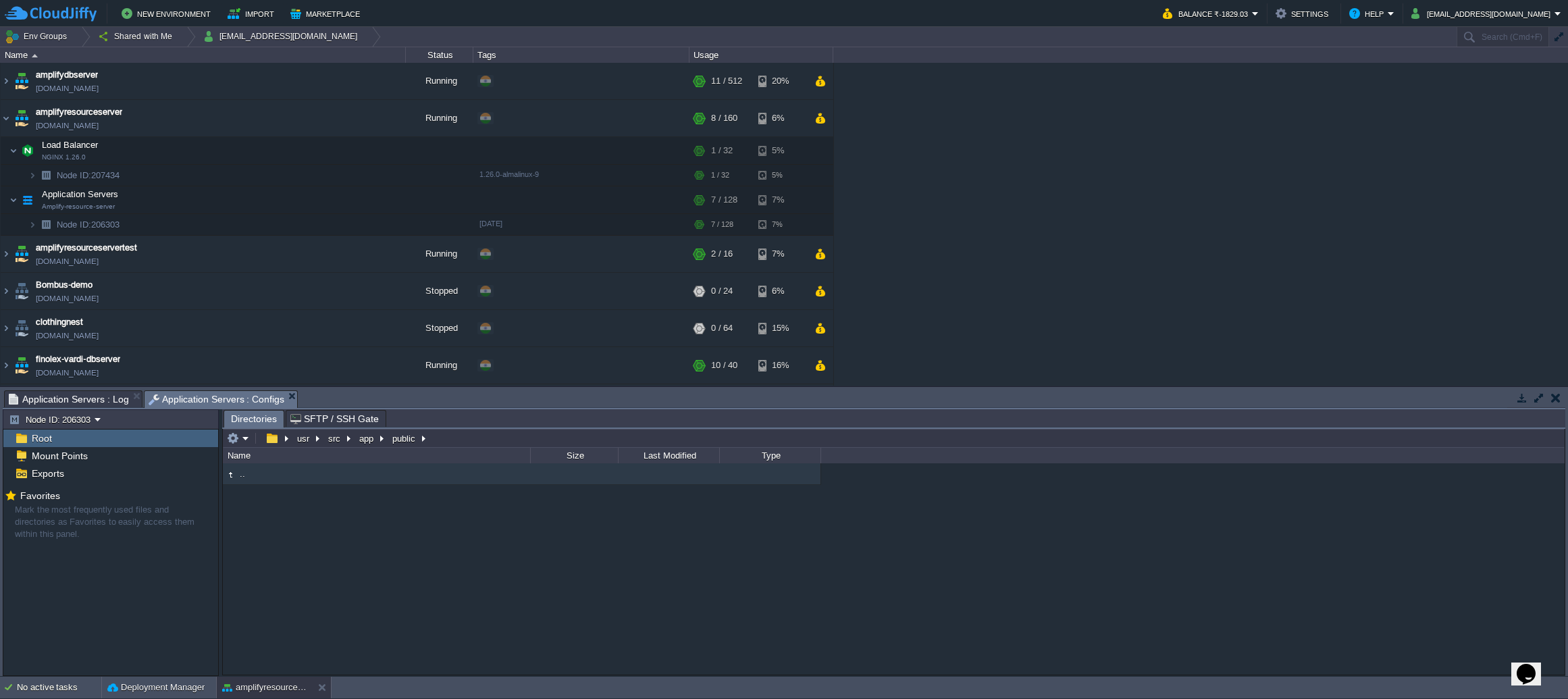
click at [230, 394] on span "Application Servers : Configs" at bounding box center [216, 399] width 136 height 17
click at [232, 439] on button "button" at bounding box center [233, 438] width 12 height 12
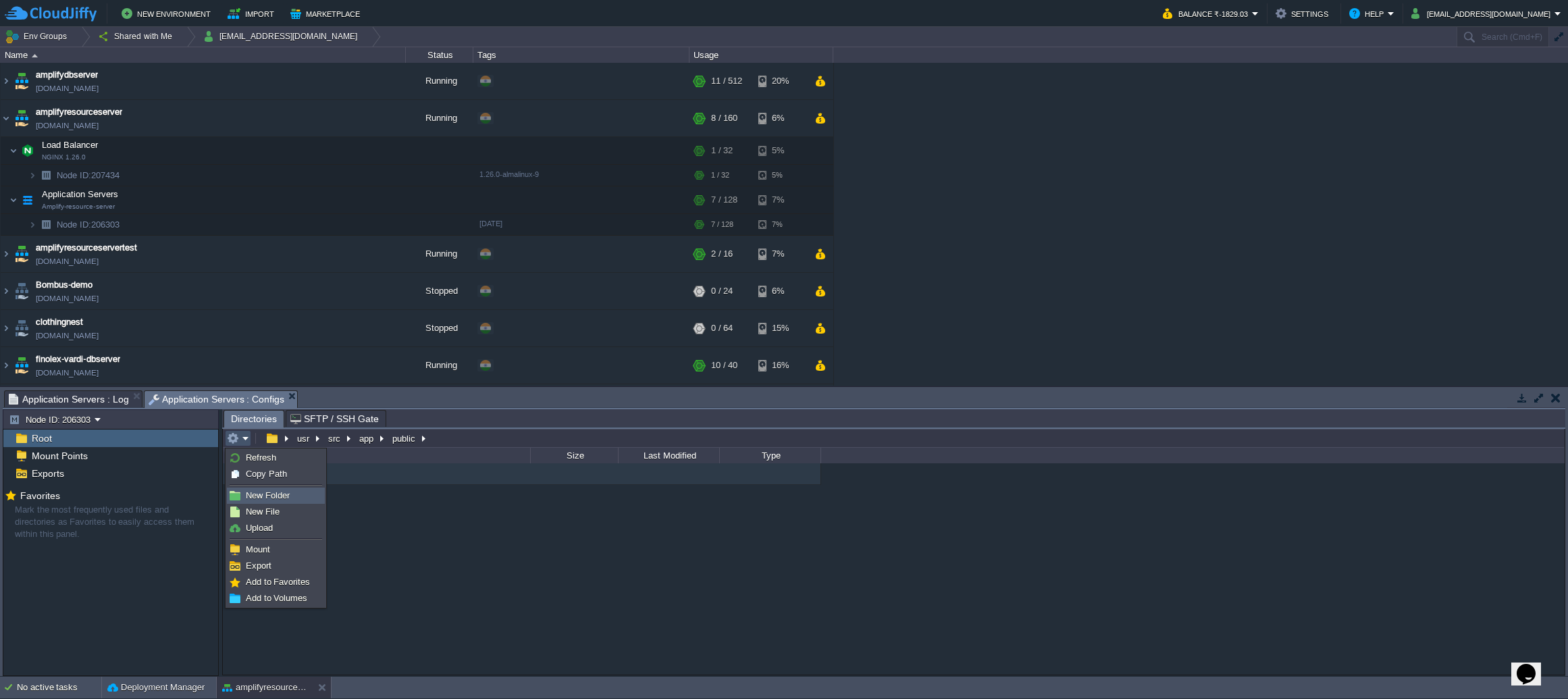
click at [268, 493] on span "New Folder" at bounding box center [268, 495] width 44 height 10
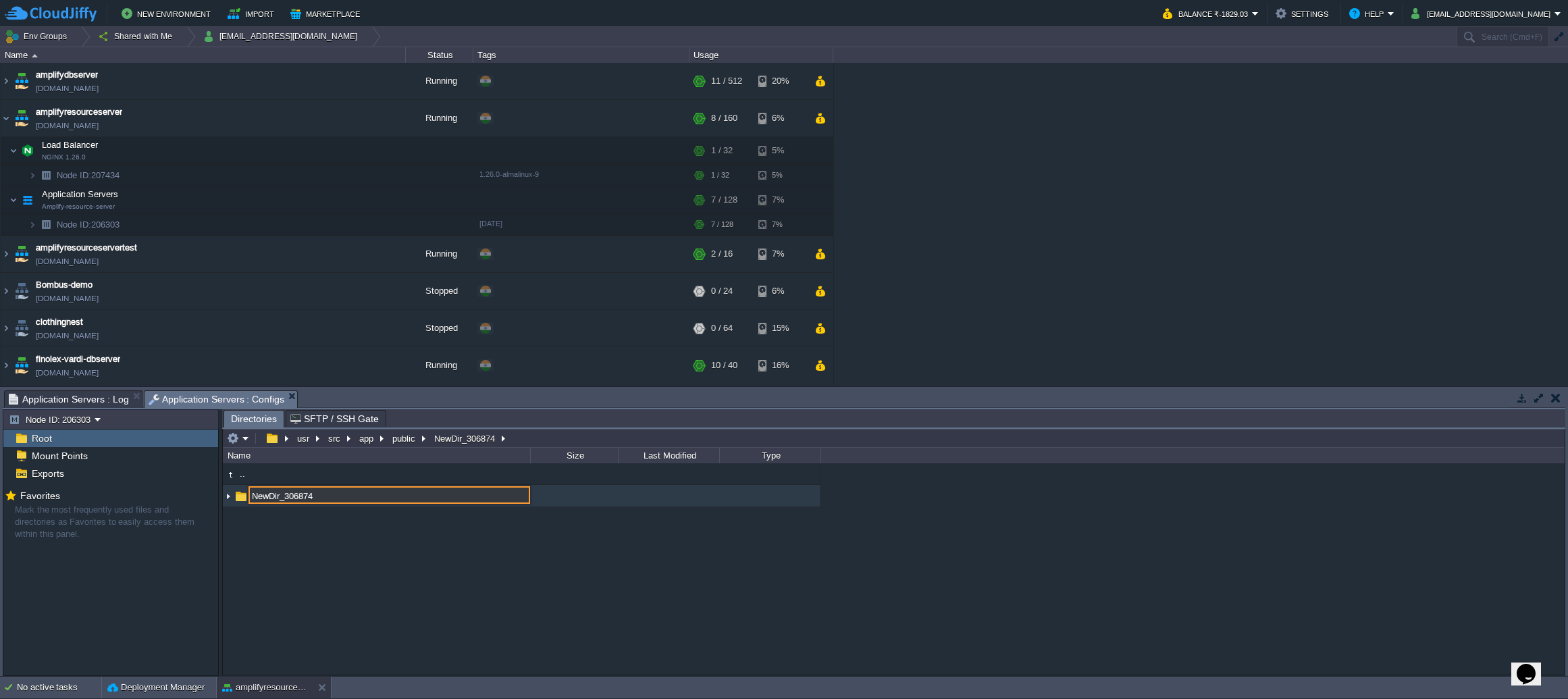
type input "v"
type input "fonts"
click at [109, 404] on span "Application Servers : Log" at bounding box center [68, 398] width 120 height 16
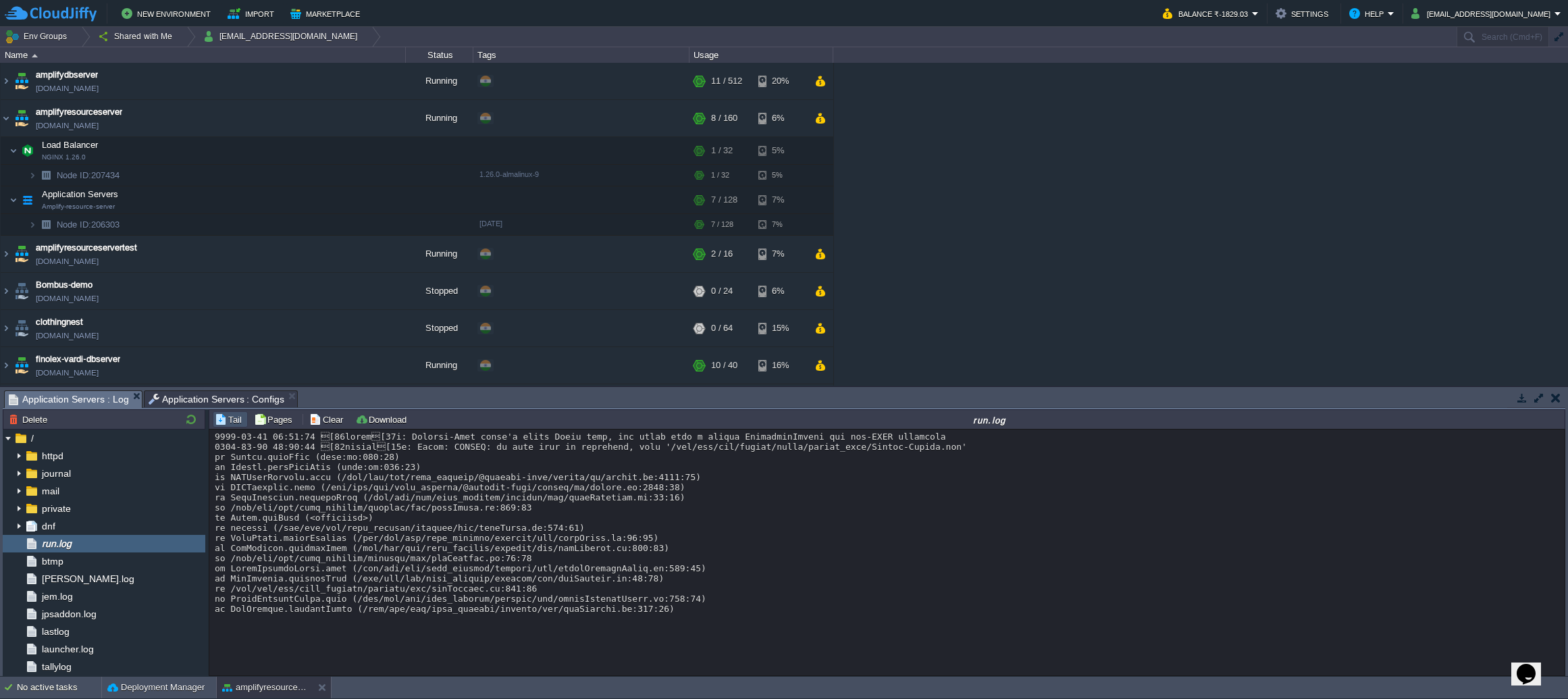
click at [851, 462] on div at bounding box center [887, 523] width 1345 height 183
copy div "roboto_font"
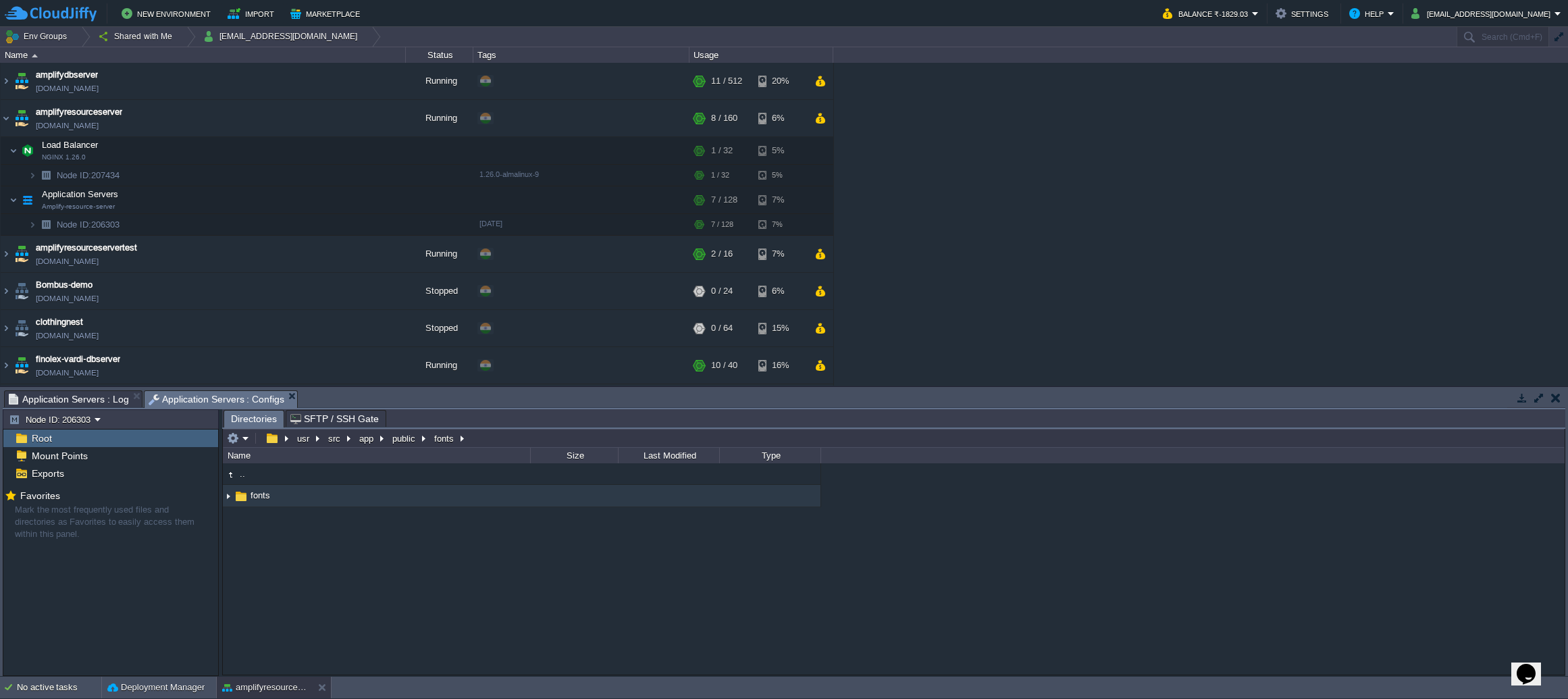
click at [211, 400] on span "Application Servers : Configs" at bounding box center [216, 399] width 136 height 17
click at [397, 493] on td "fonts" at bounding box center [376, 495] width 307 height 22
click at [397, 492] on td "fonts" at bounding box center [376, 495] width 307 height 22
click at [249, 441] on td at bounding box center [238, 437] width 27 height 16
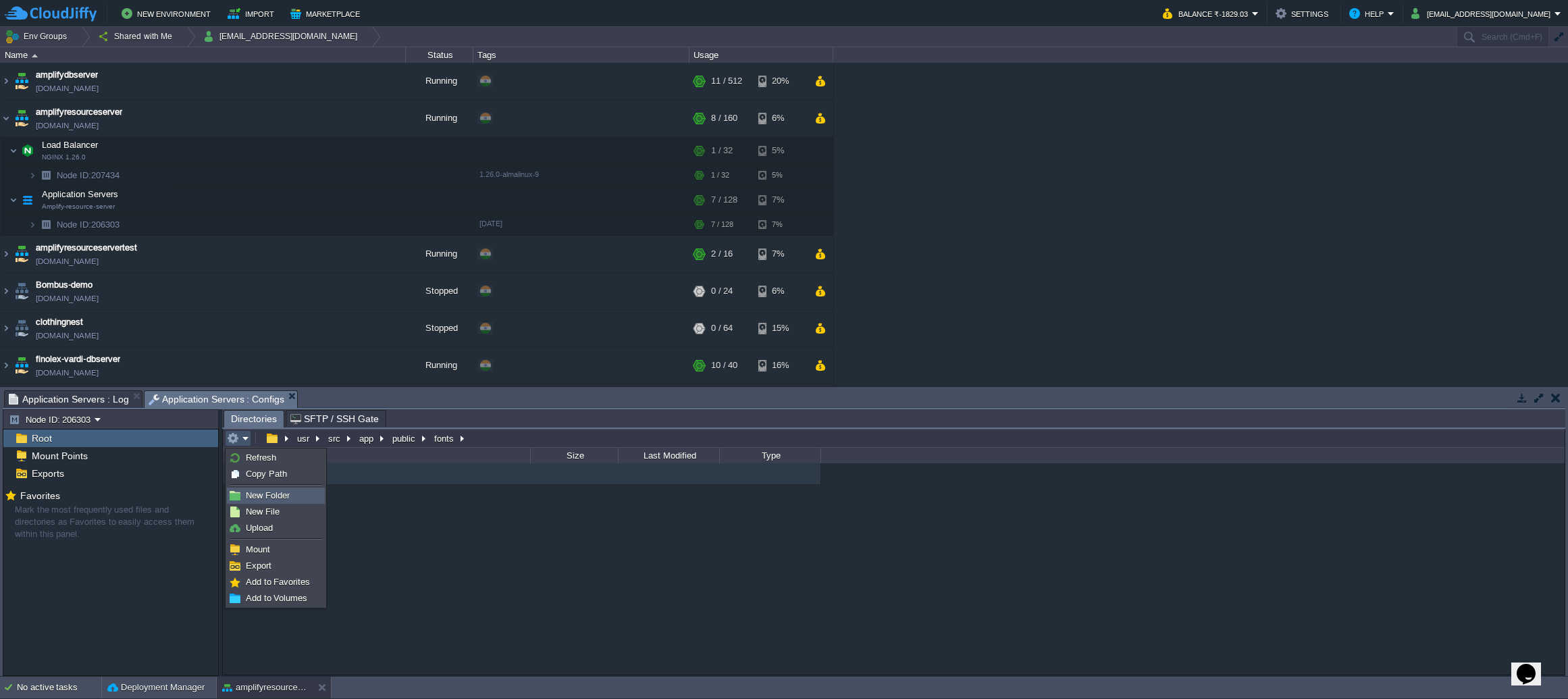
click at [279, 493] on span "New Folder" at bounding box center [268, 495] width 44 height 10
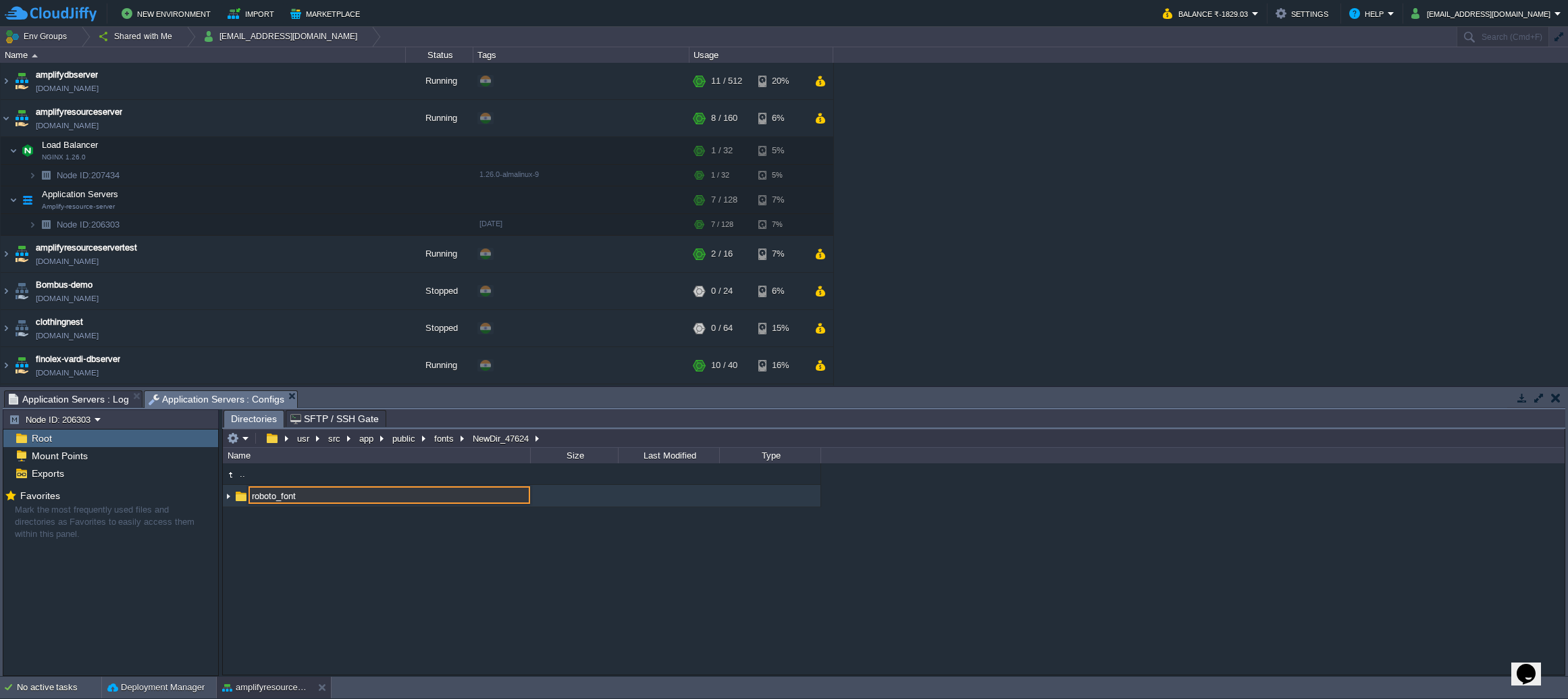
type input "roboto_font"
click at [431, 497] on td "roboto_font" at bounding box center [376, 495] width 307 height 22
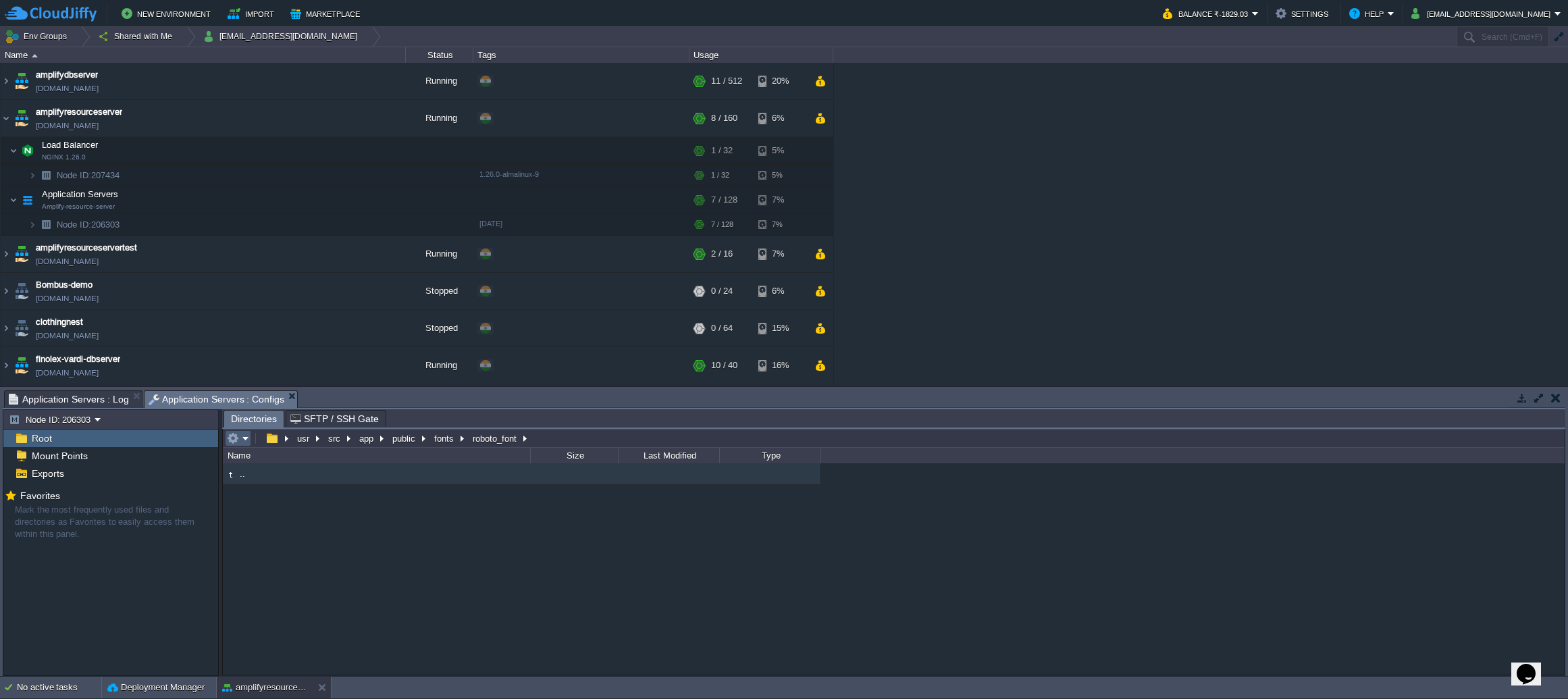
click at [249, 444] on td at bounding box center [238, 437] width 27 height 16
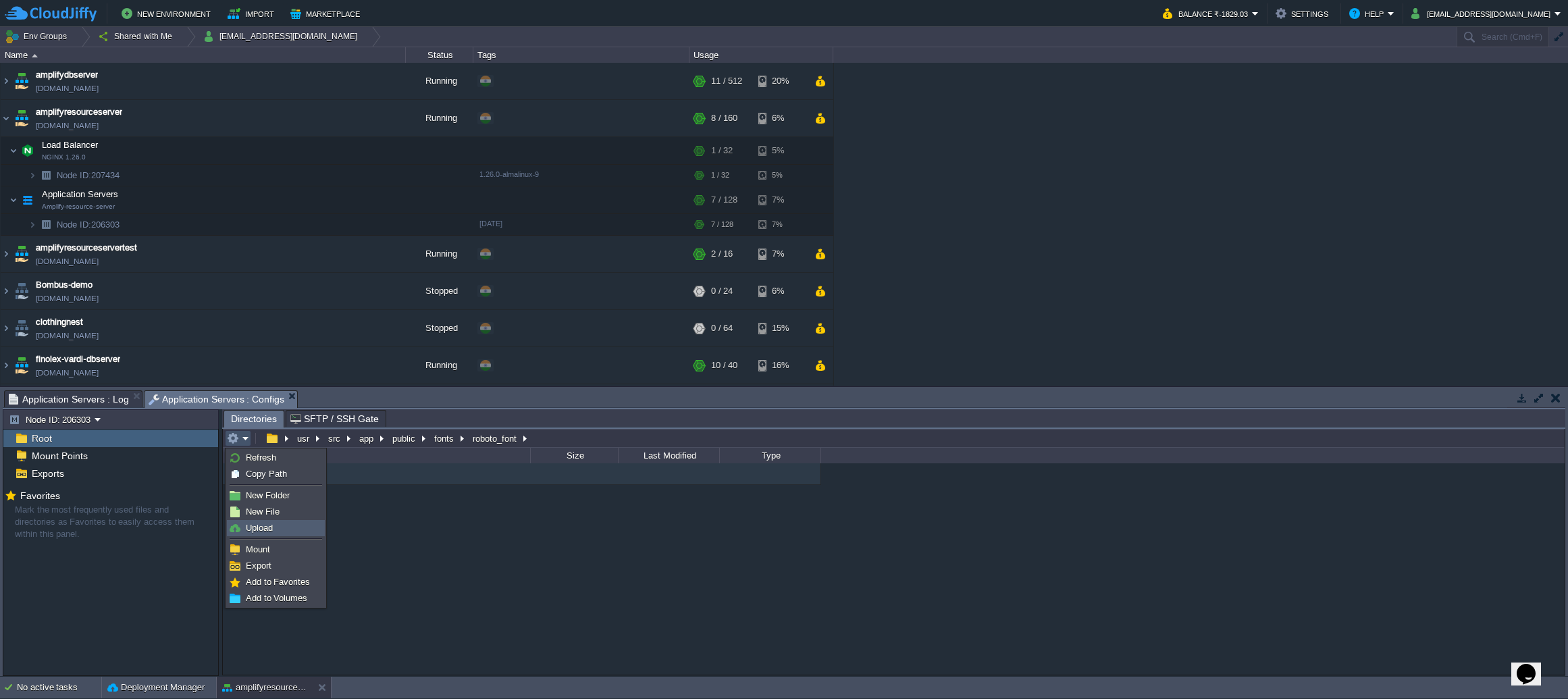
click at [272, 523] on span "Upload" at bounding box center [260, 528] width 27 height 10
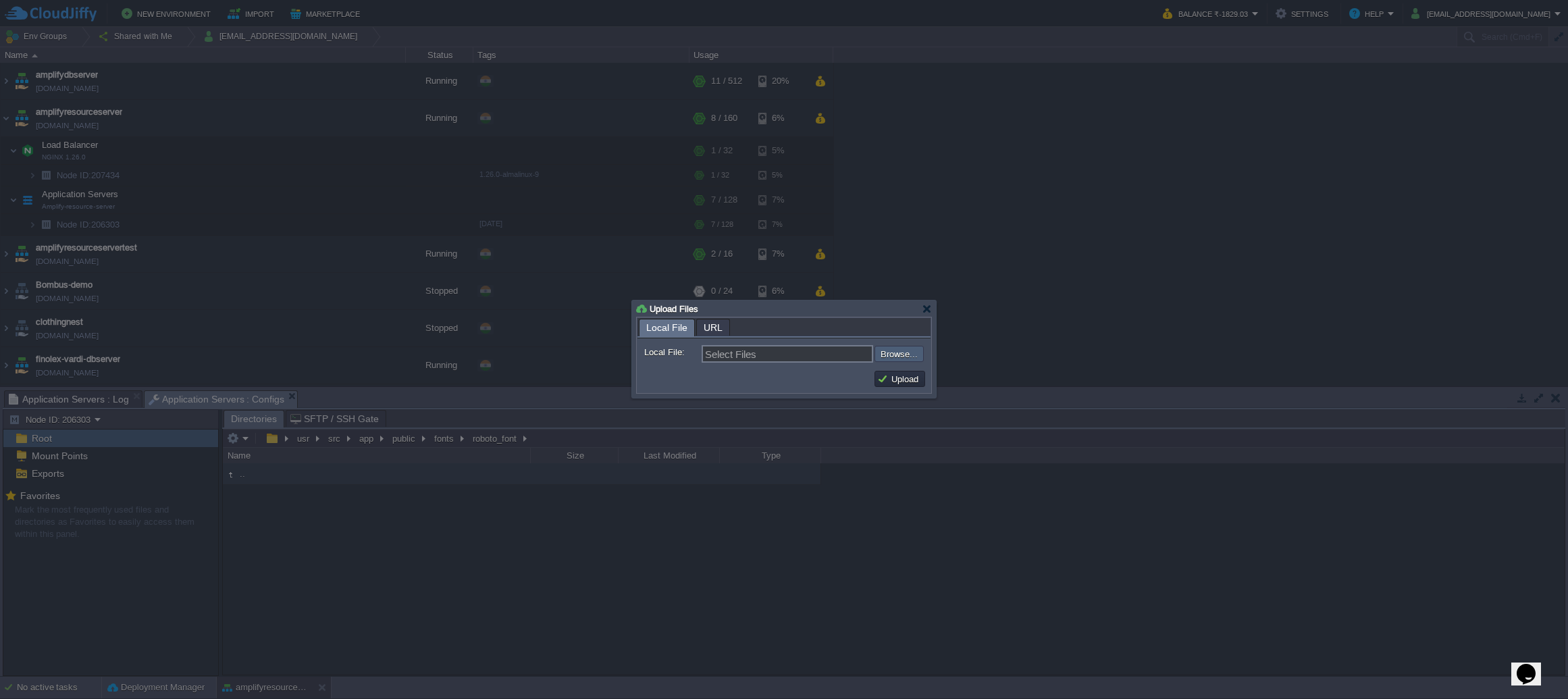
click at [905, 346] on div "Select Files Browse..." at bounding box center [813, 354] width 223 height 17
click at [900, 351] on input "file" at bounding box center [839, 354] width 171 height 16
type input "C:\fakepath\Roboto-Black.ttf"
type input "Roboto-Black.ttf, Roboto-BlackItalic.ttf, Roboto-Bold.ttf, Roboto-BoldItalic.tt…"
click at [900, 376] on button "Upload" at bounding box center [900, 379] width 46 height 12
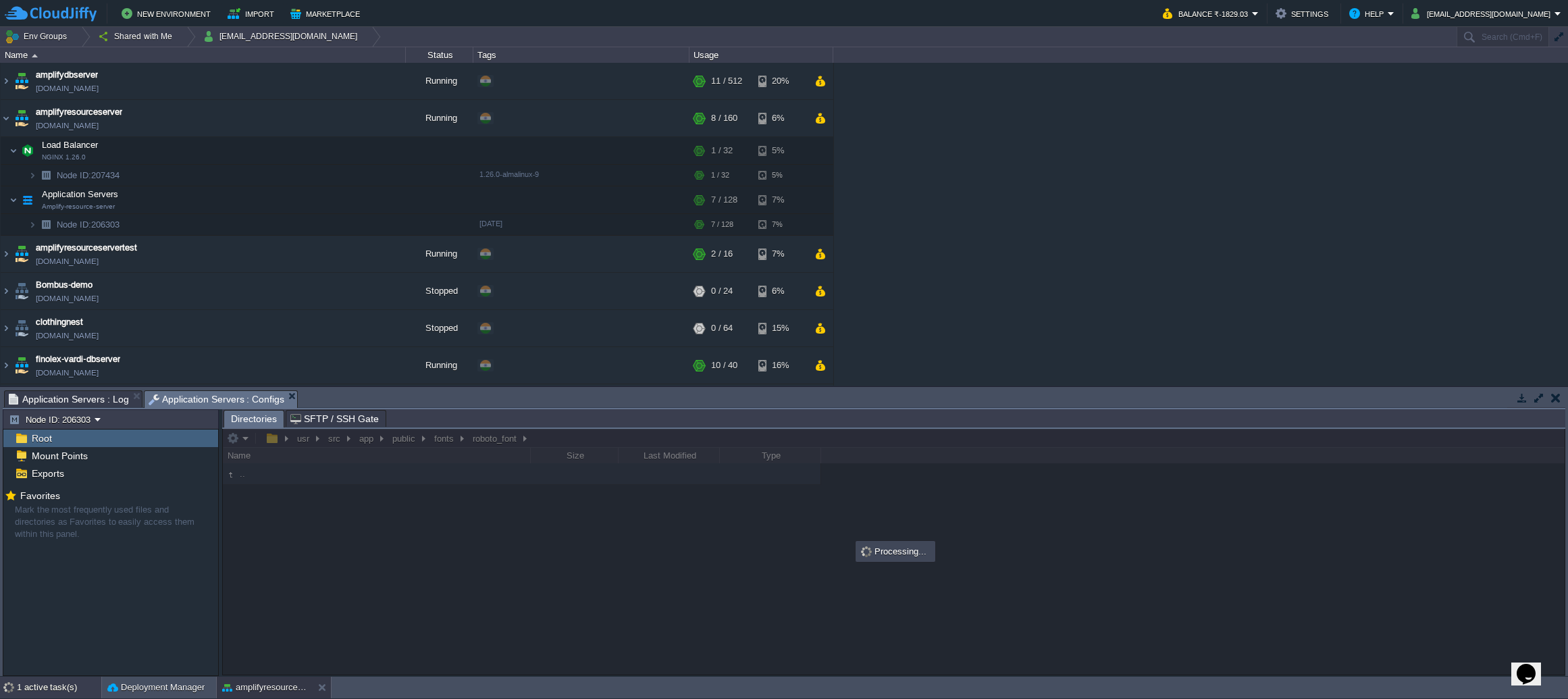
click at [40, 689] on div "1 active task(s)" at bounding box center [59, 688] width 85 height 22
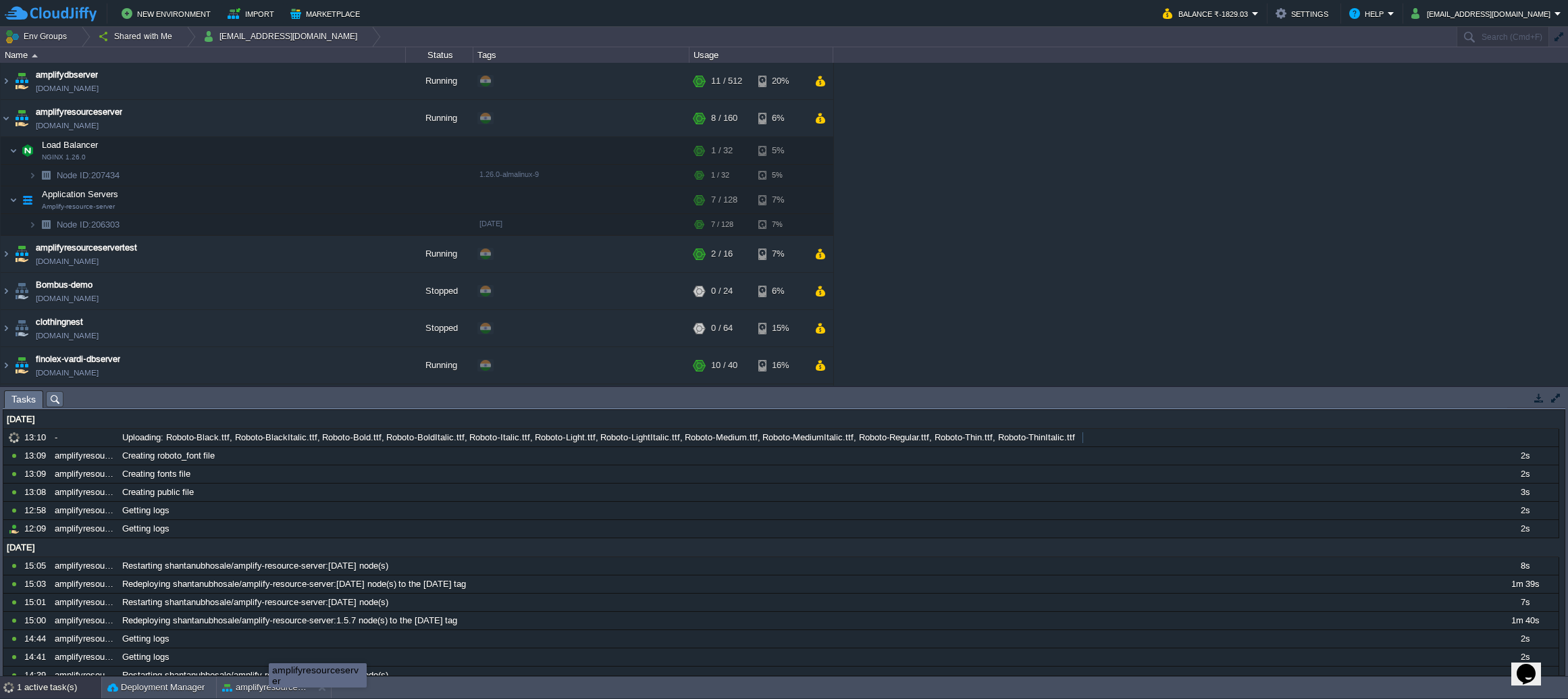
click at [269, 679] on body "New Environment Import Marketplace Bonus ₹0.00 Upgrade Account Balance ₹-1829.0…" at bounding box center [784, 349] width 1568 height 699
click at [234, 689] on button "amplifyresourceserver" at bounding box center [264, 688] width 85 height 13
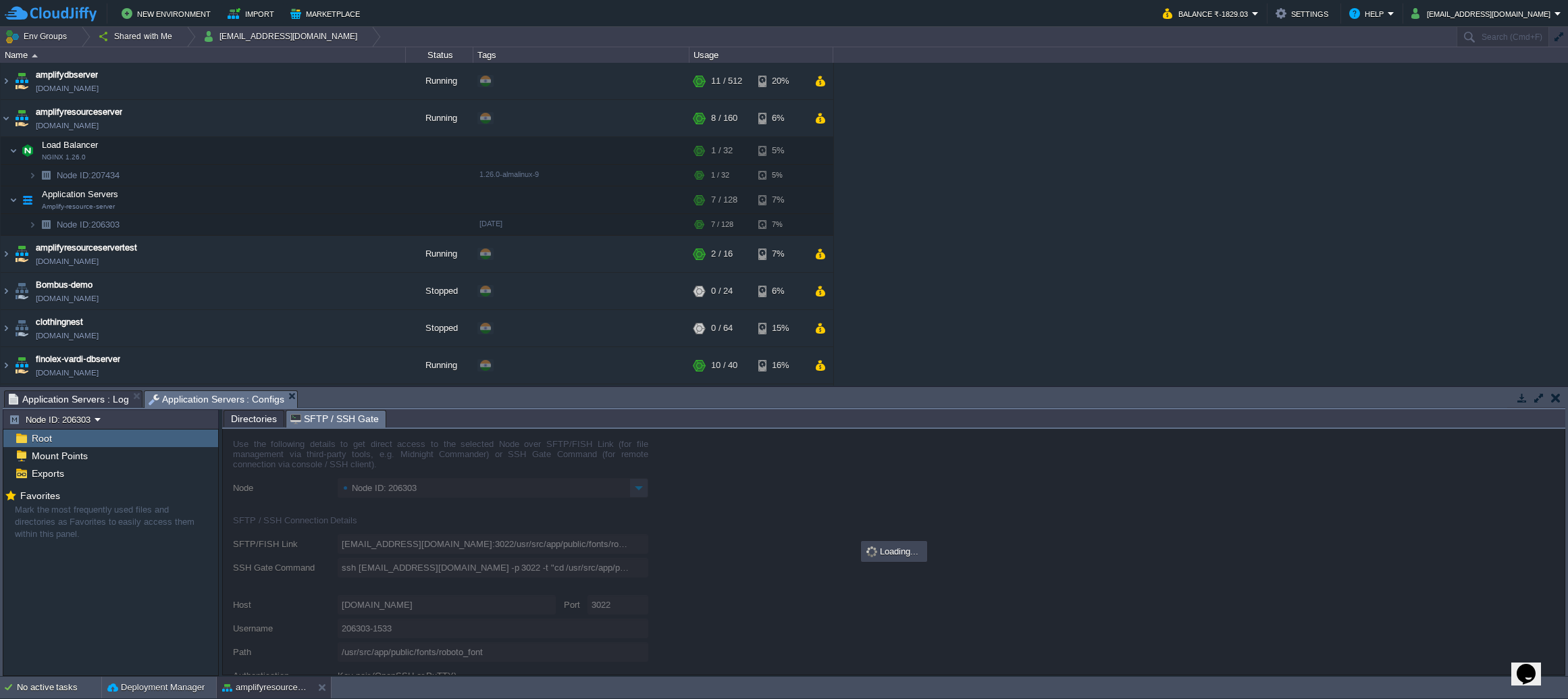
click at [327, 419] on span "SFTP / SSH Gate" at bounding box center [334, 419] width 88 height 17
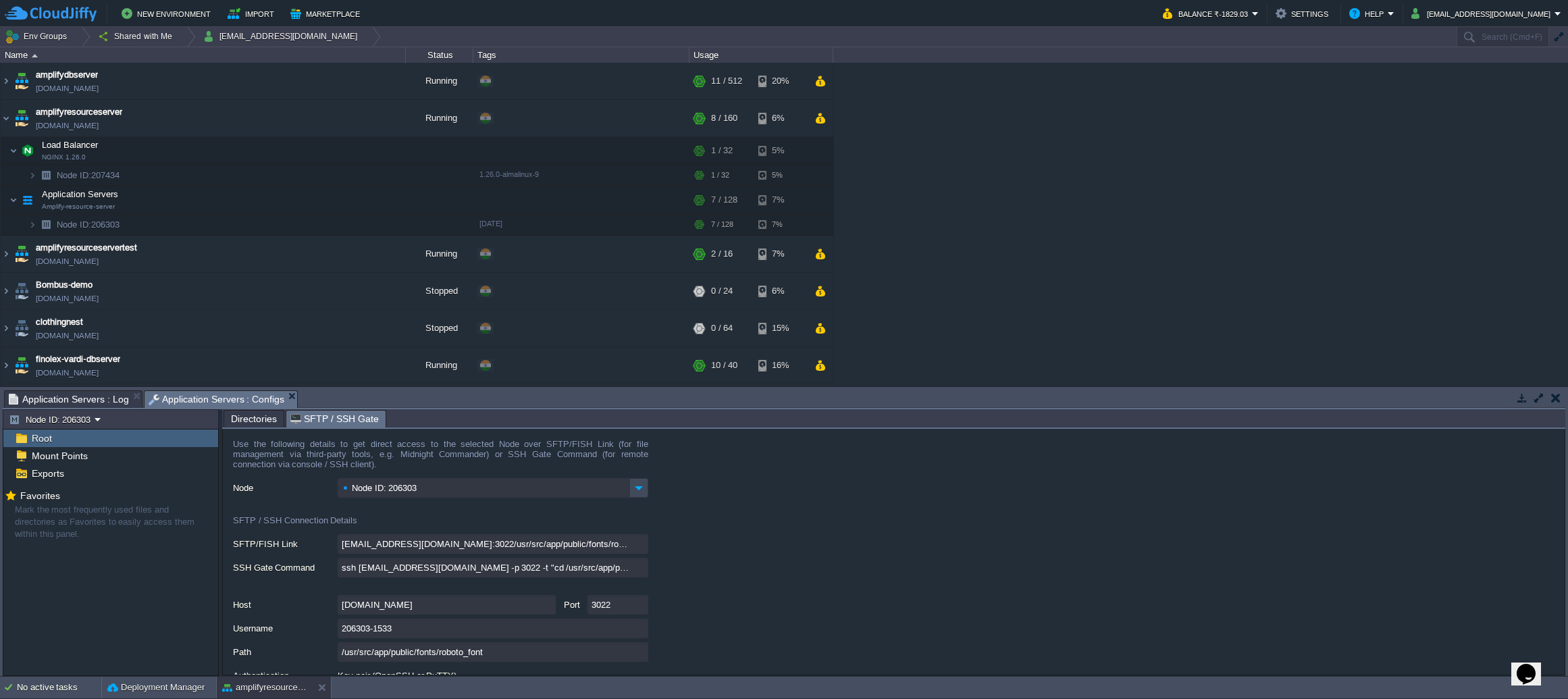
click at [244, 422] on span "Directories" at bounding box center [254, 418] width 46 height 16
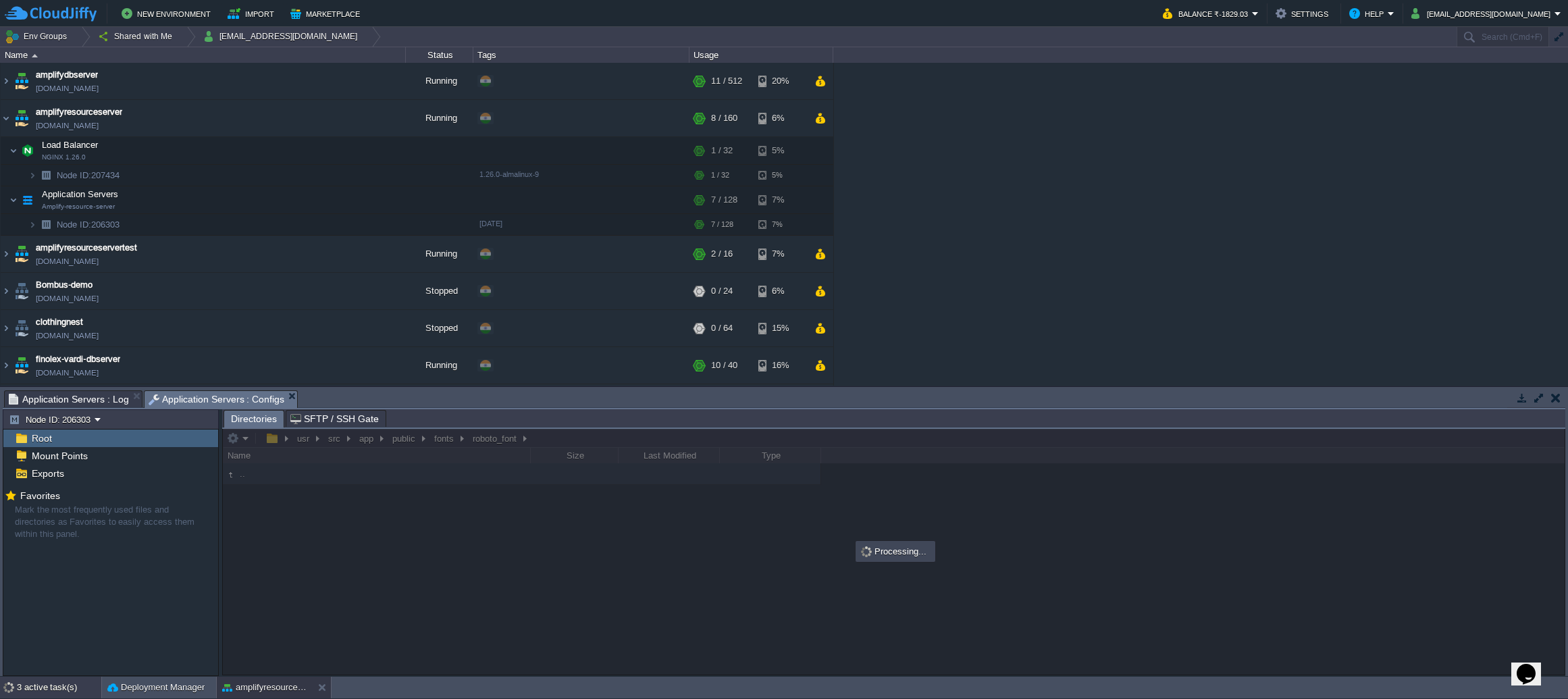
click at [25, 694] on div "3 active task(s)" at bounding box center [59, 688] width 85 height 22
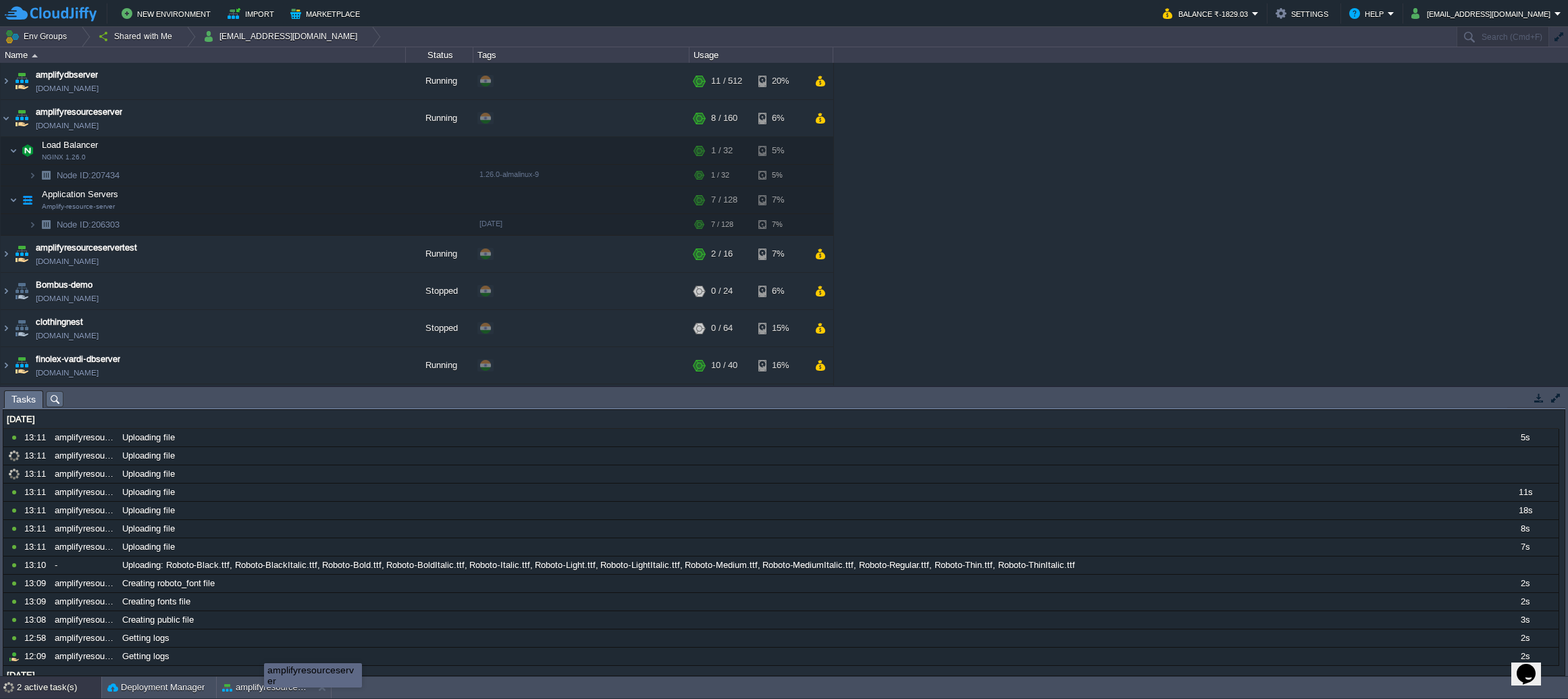
click at [264, 687] on div "amplifyresourceserver" at bounding box center [313, 675] width 98 height 25
click at [239, 687] on div "amplifyresourceserver" at bounding box center [287, 675] width 97 height 23
click at [284, 688] on div "amplifyresourceserver" at bounding box center [333, 675] width 98 height 25
click at [258, 688] on body "New Environment Import Marketplace Bonus ₹0.00 Upgrade Account Balance ₹-1829.0…" at bounding box center [784, 349] width 1568 height 699
click at [274, 688] on button "amplifyresourceserver" at bounding box center [264, 688] width 85 height 13
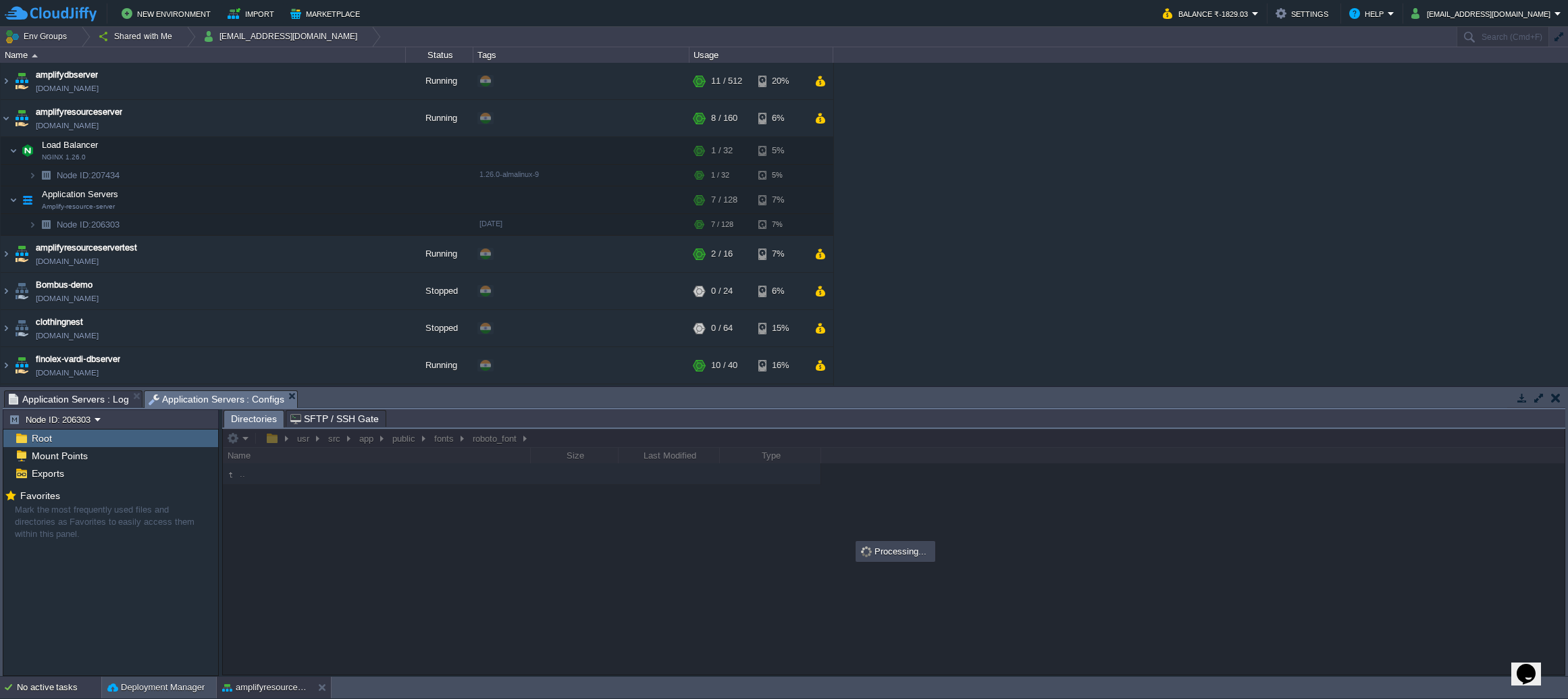
click at [46, 687] on div "No active tasks" at bounding box center [59, 688] width 85 height 22
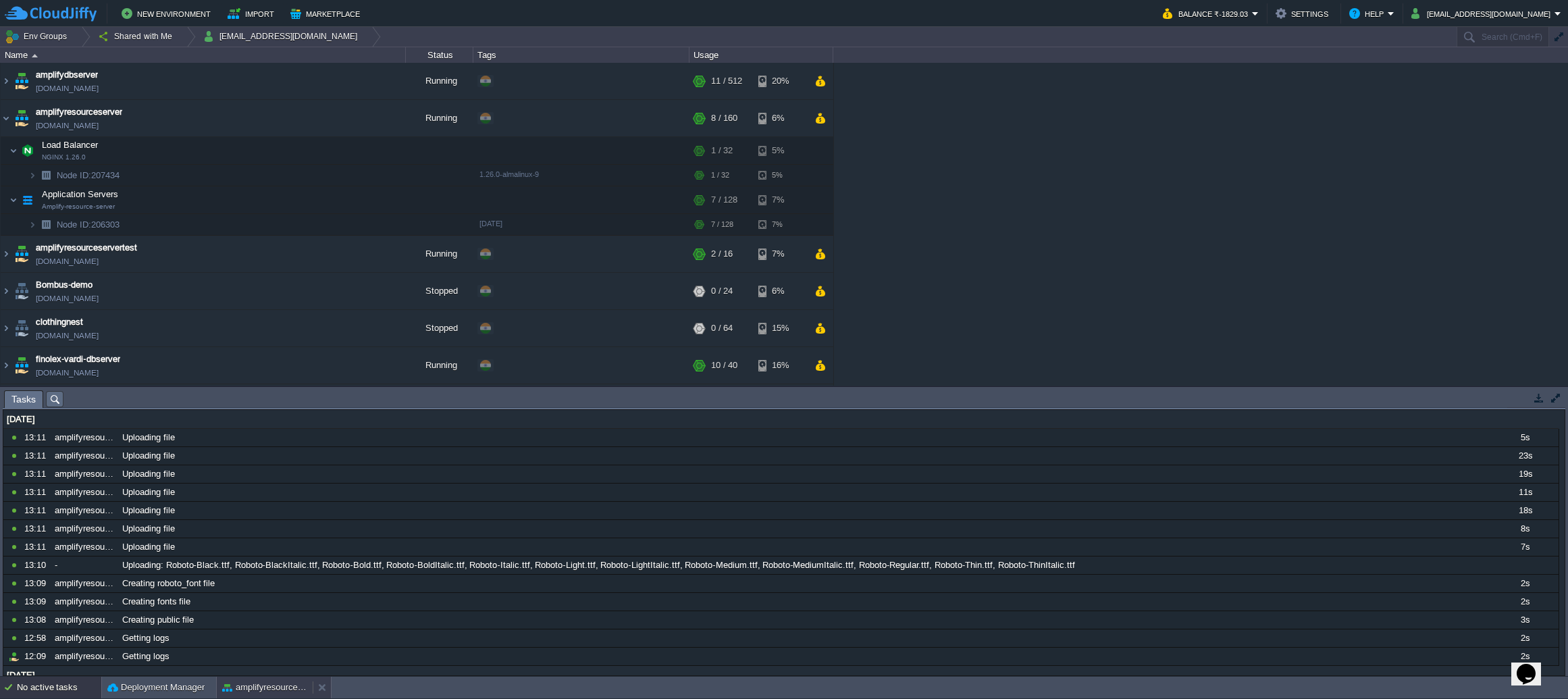
click at [269, 690] on button "amplifyresourceserver" at bounding box center [264, 688] width 85 height 13
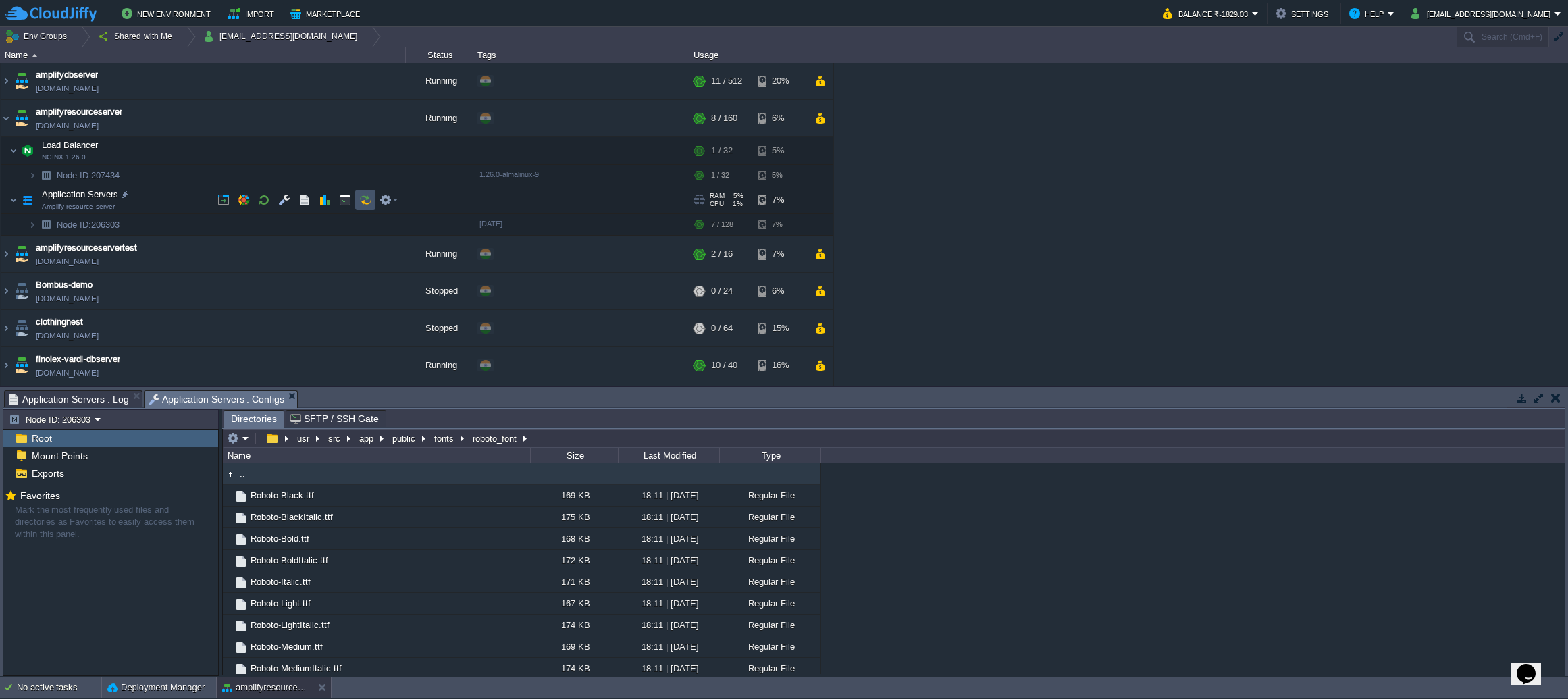
click at [369, 200] on button "button" at bounding box center [365, 200] width 12 height 12
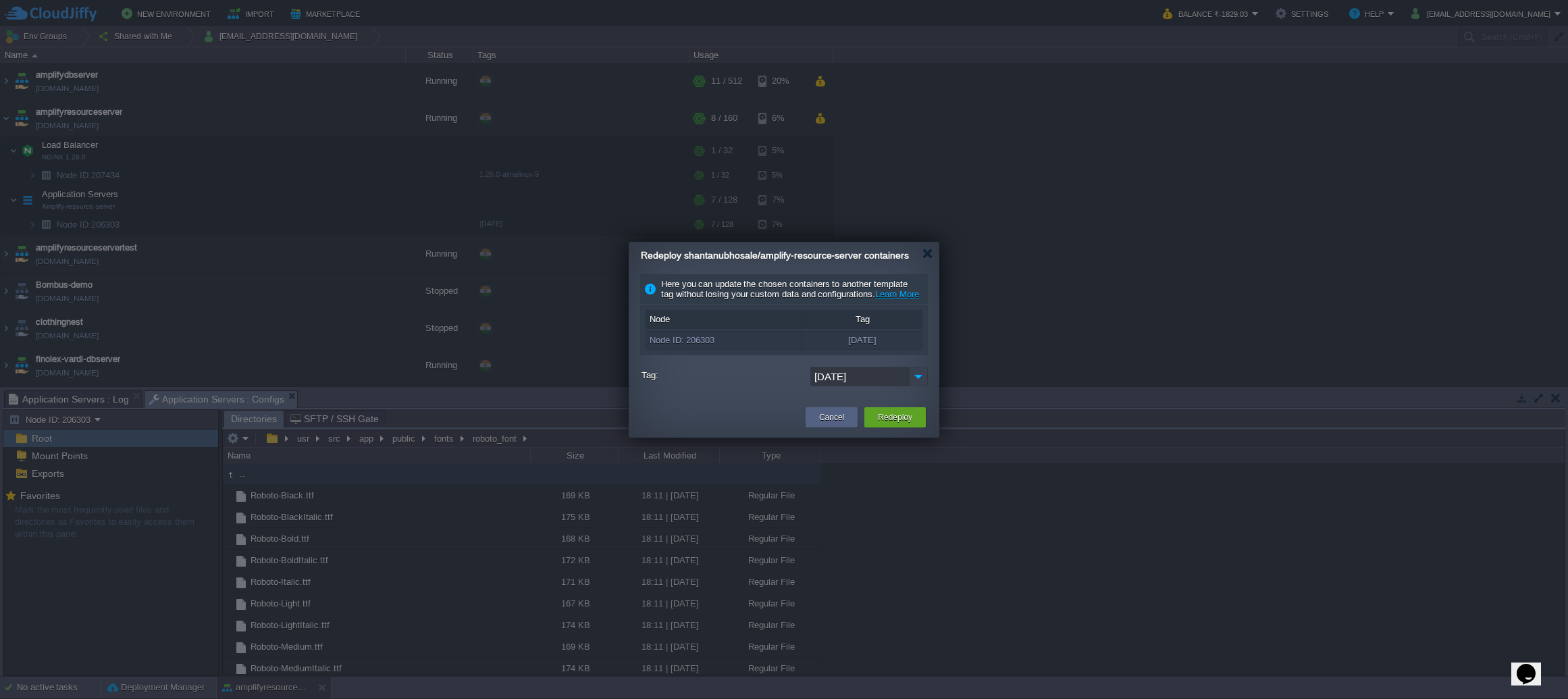
click at [924, 386] on img at bounding box center [919, 377] width 19 height 20
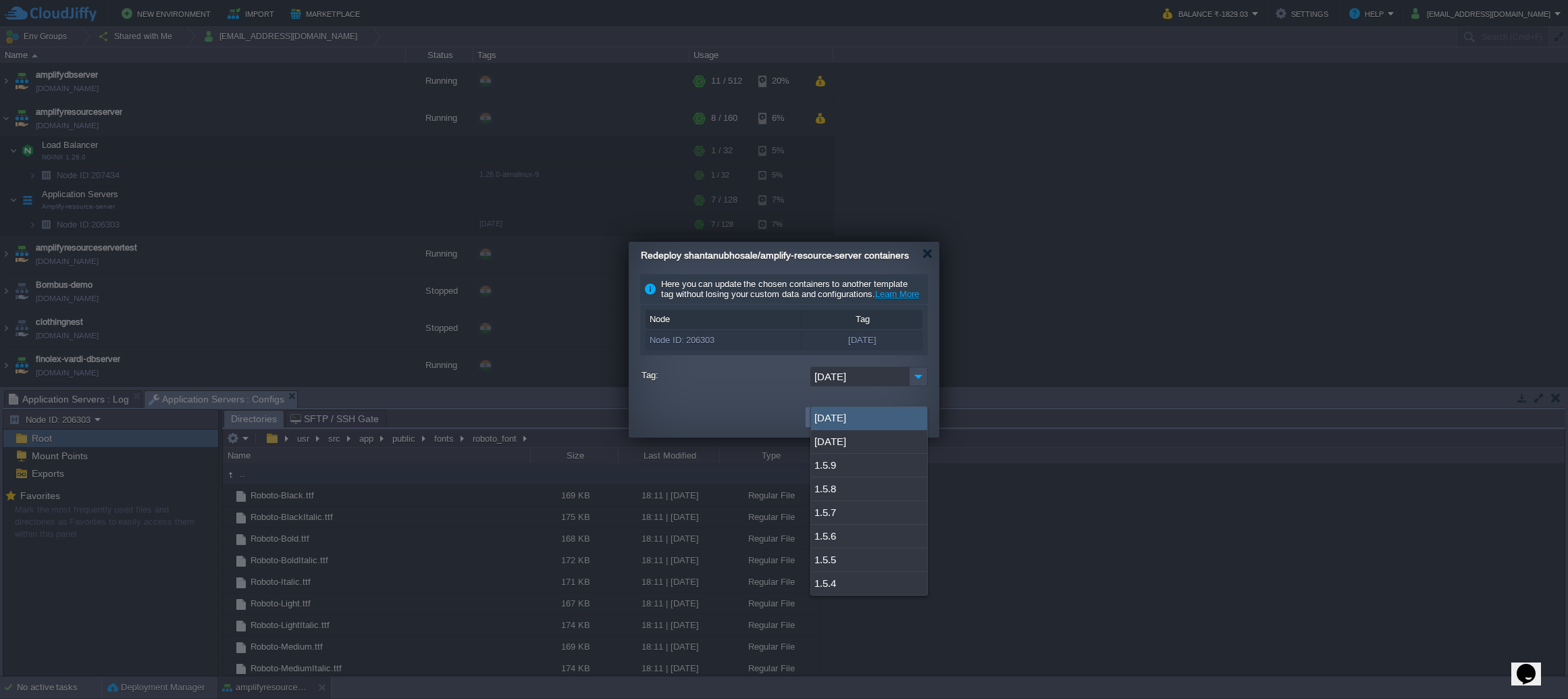
click at [894, 410] on div "[DATE]" at bounding box center [869, 418] width 116 height 24
type input "[DATE]"
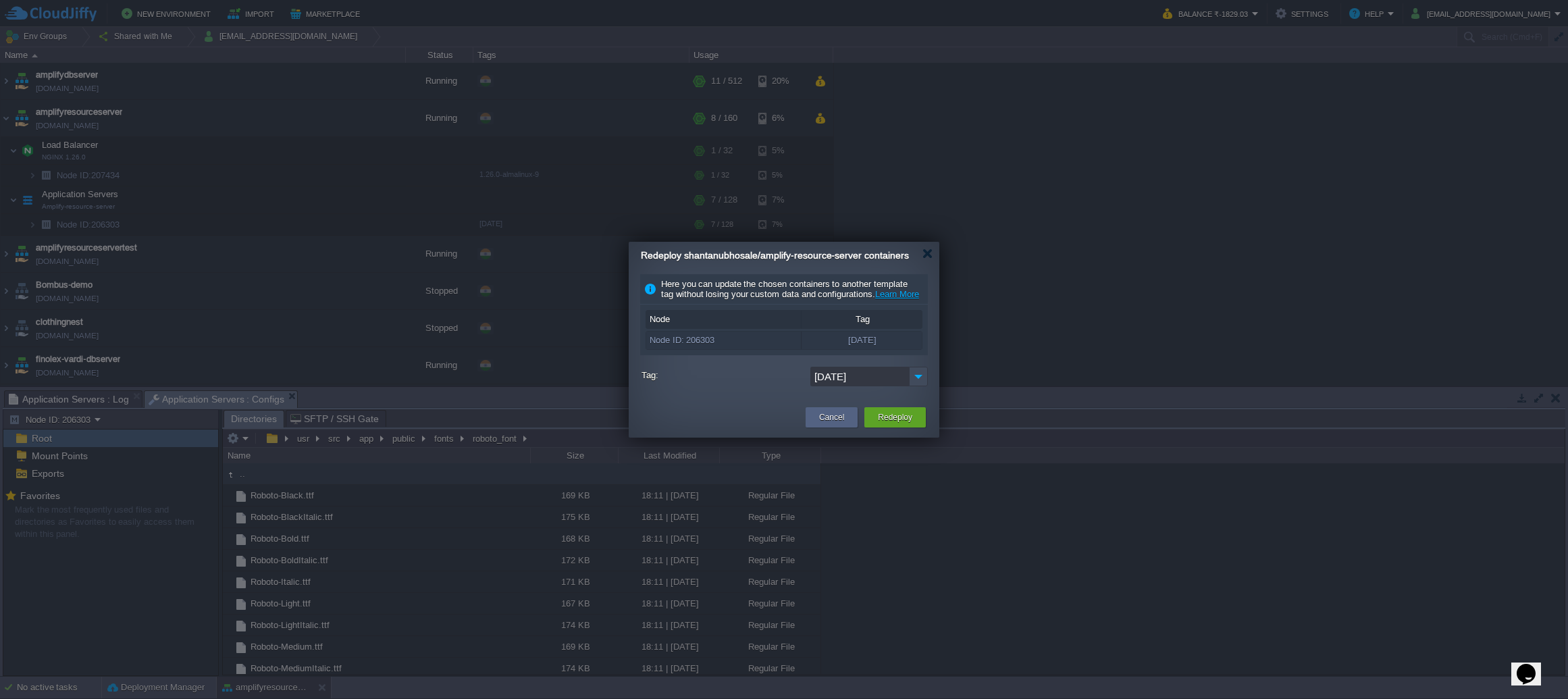
click at [914, 437] on div "Cancel Redeploy" at bounding box center [784, 417] width 311 height 39
click at [912, 430] on td "Redeploy" at bounding box center [895, 417] width 68 height 25
click at [909, 424] on button "Redeploy" at bounding box center [895, 417] width 34 height 13
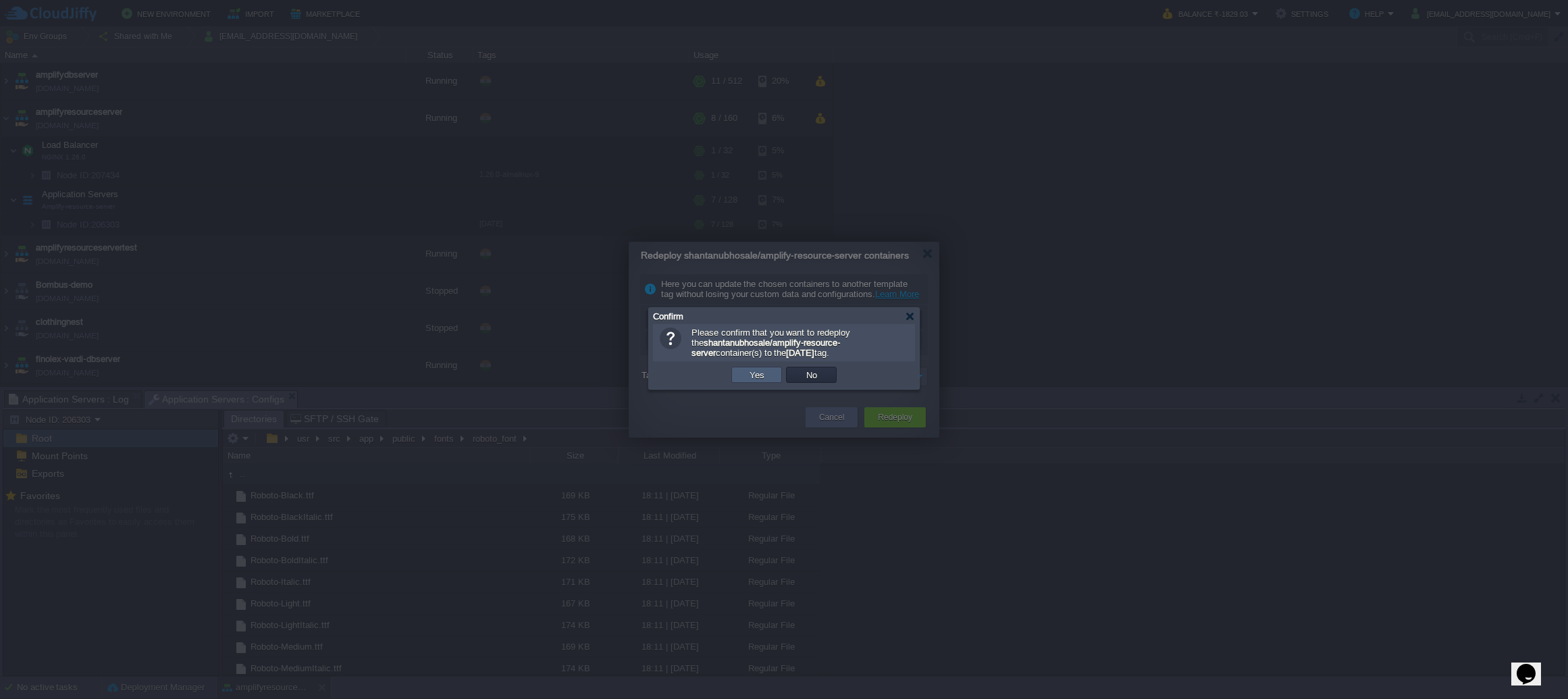
click at [754, 381] on button "Yes" at bounding box center [757, 375] width 23 height 12
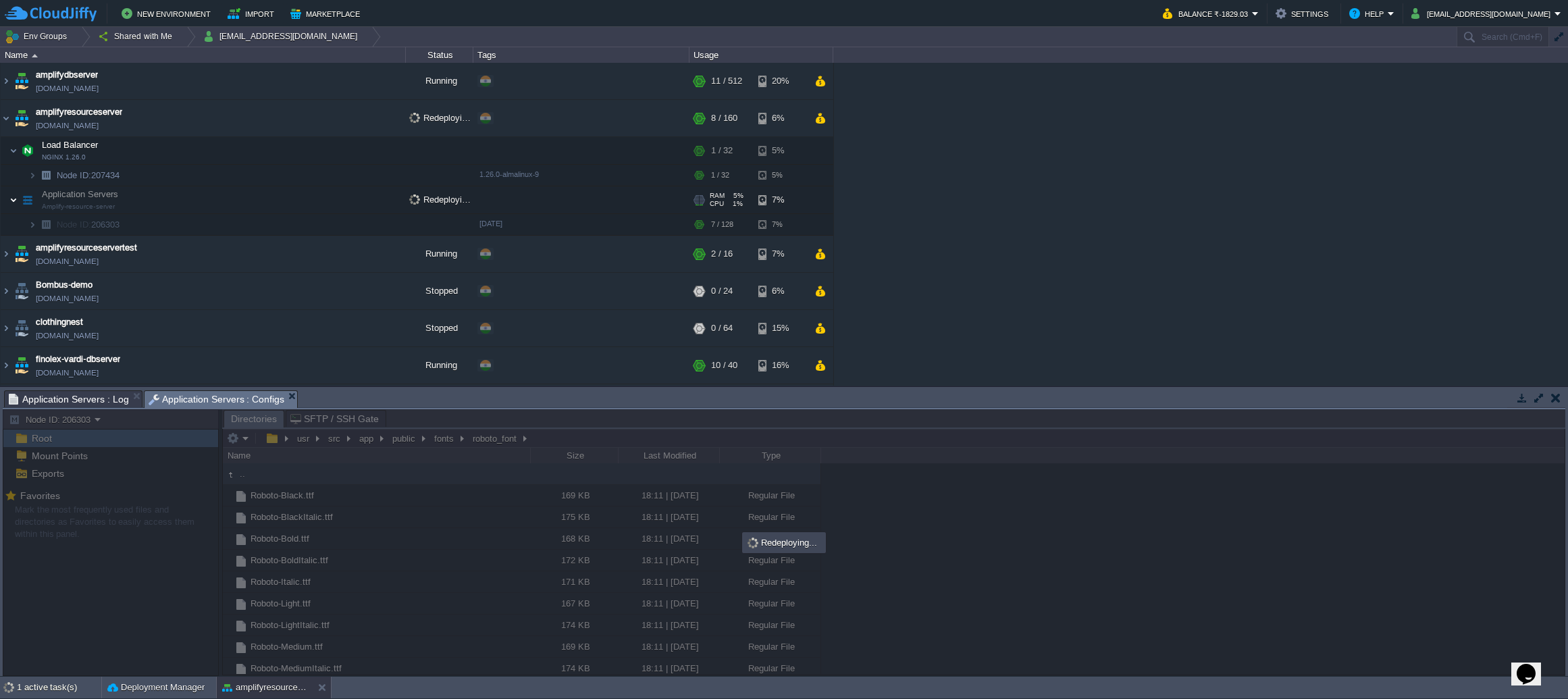
click at [16, 197] on img at bounding box center [13, 200] width 9 height 27
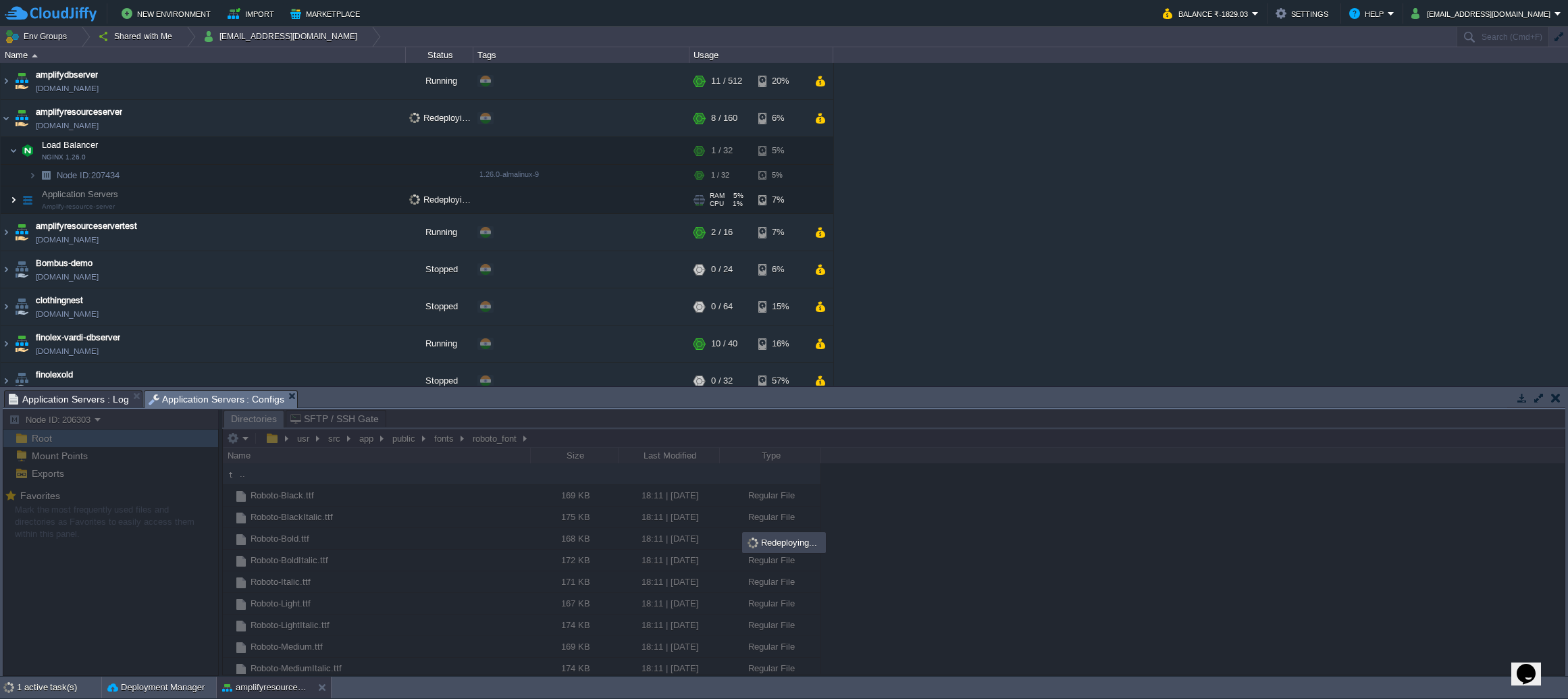
click at [16, 197] on img at bounding box center [13, 200] width 9 height 27
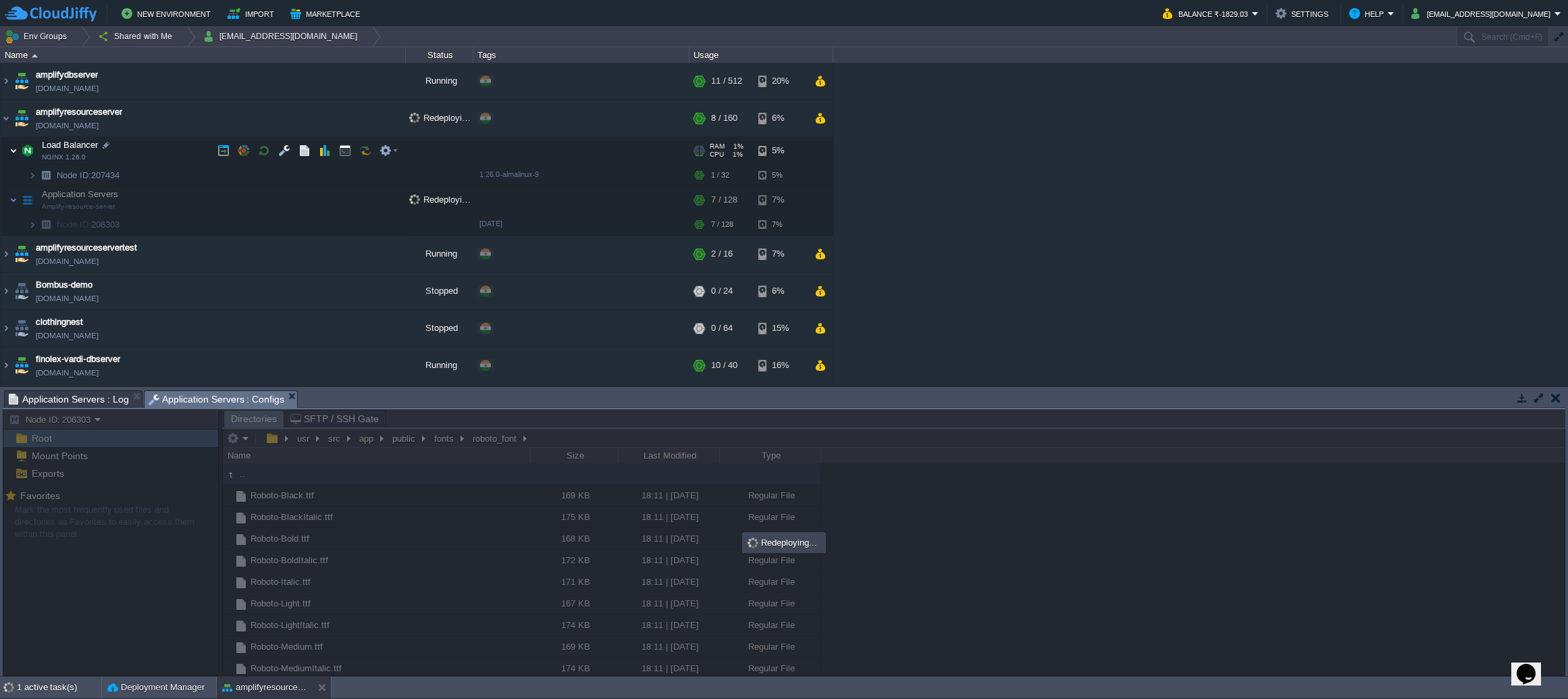
click at [11, 150] on img at bounding box center [13, 150] width 9 height 27
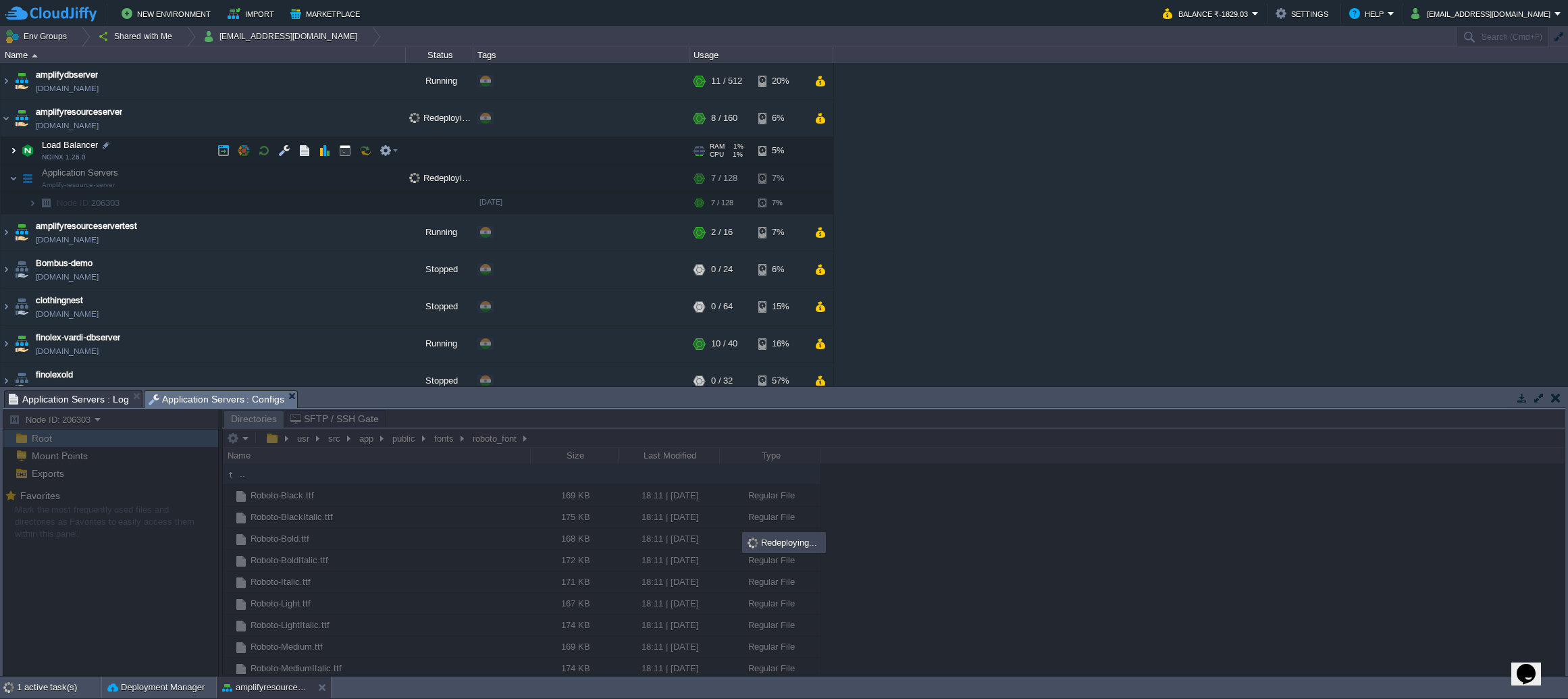
click at [11, 150] on img at bounding box center [13, 150] width 9 height 27
click at [12, 150] on img at bounding box center [13, 150] width 9 height 27
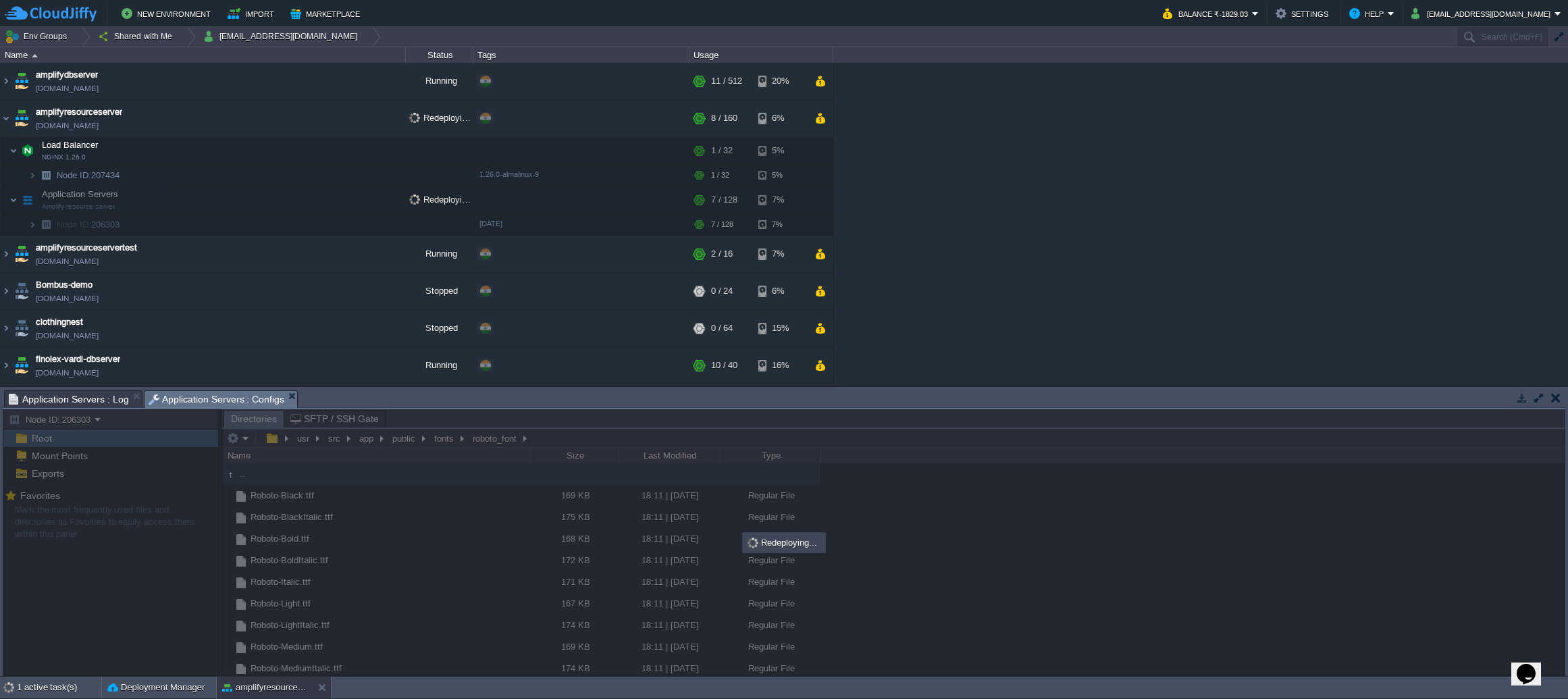
click at [92, 407] on span "Application Servers : Log" at bounding box center [68, 398] width 120 height 16
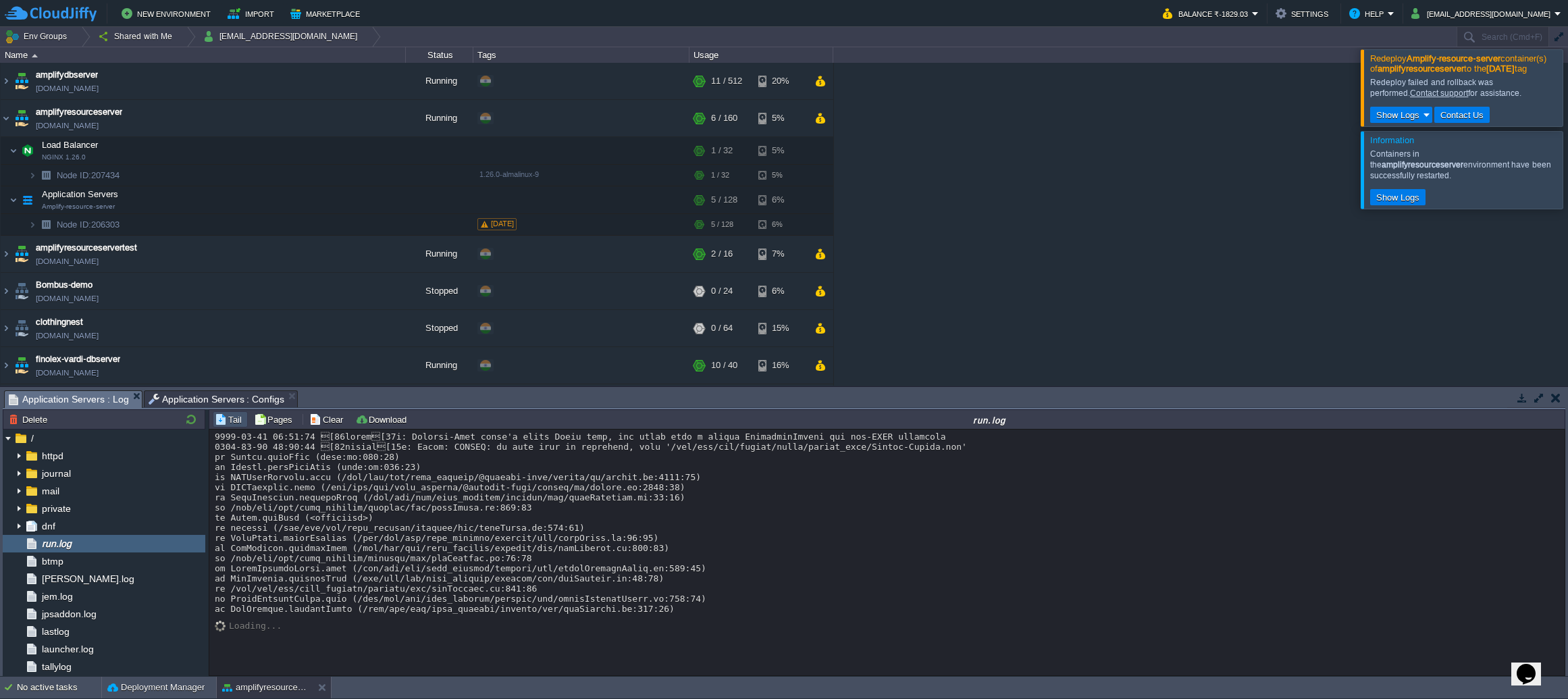
click at [208, 399] on span "Application Servers : Configs" at bounding box center [216, 398] width 136 height 16
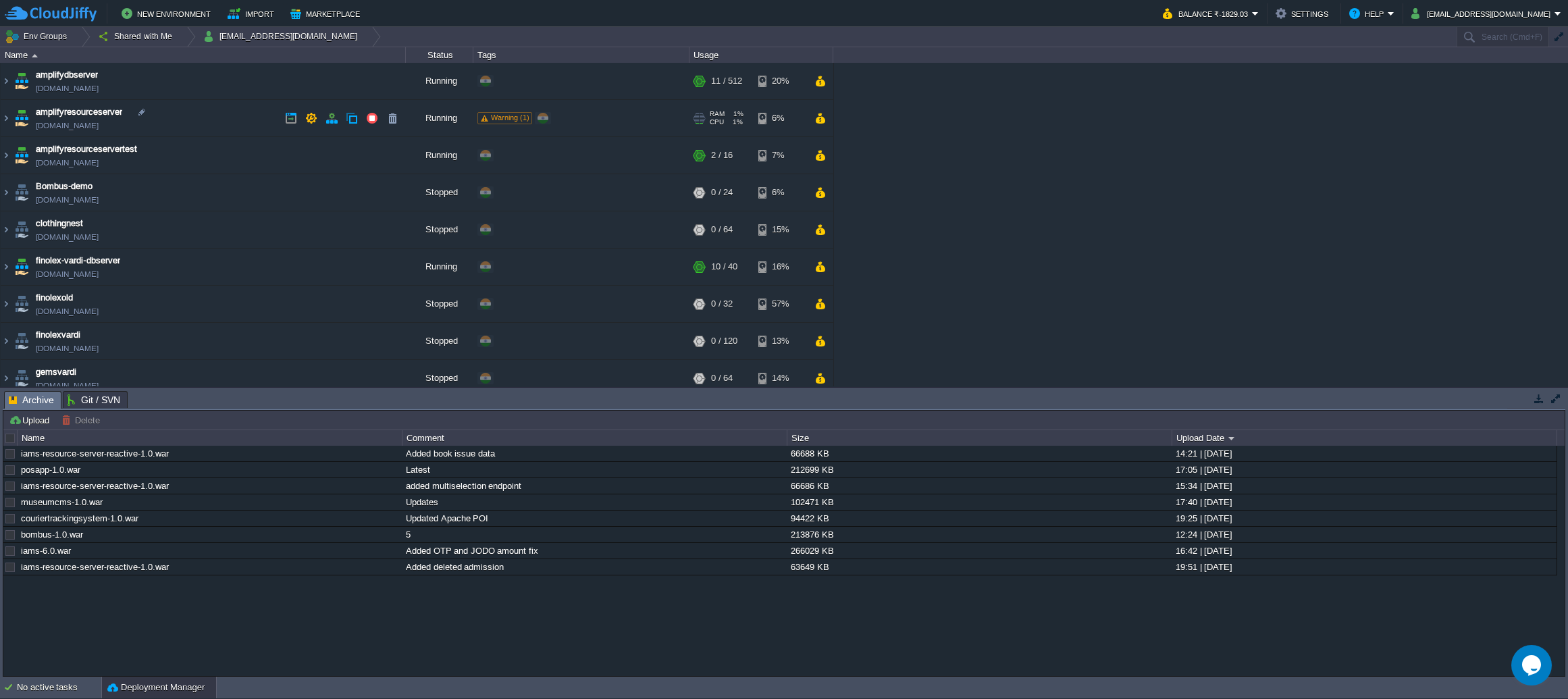
click at [502, 115] on span "Warning (1)" at bounding box center [510, 117] width 38 height 9
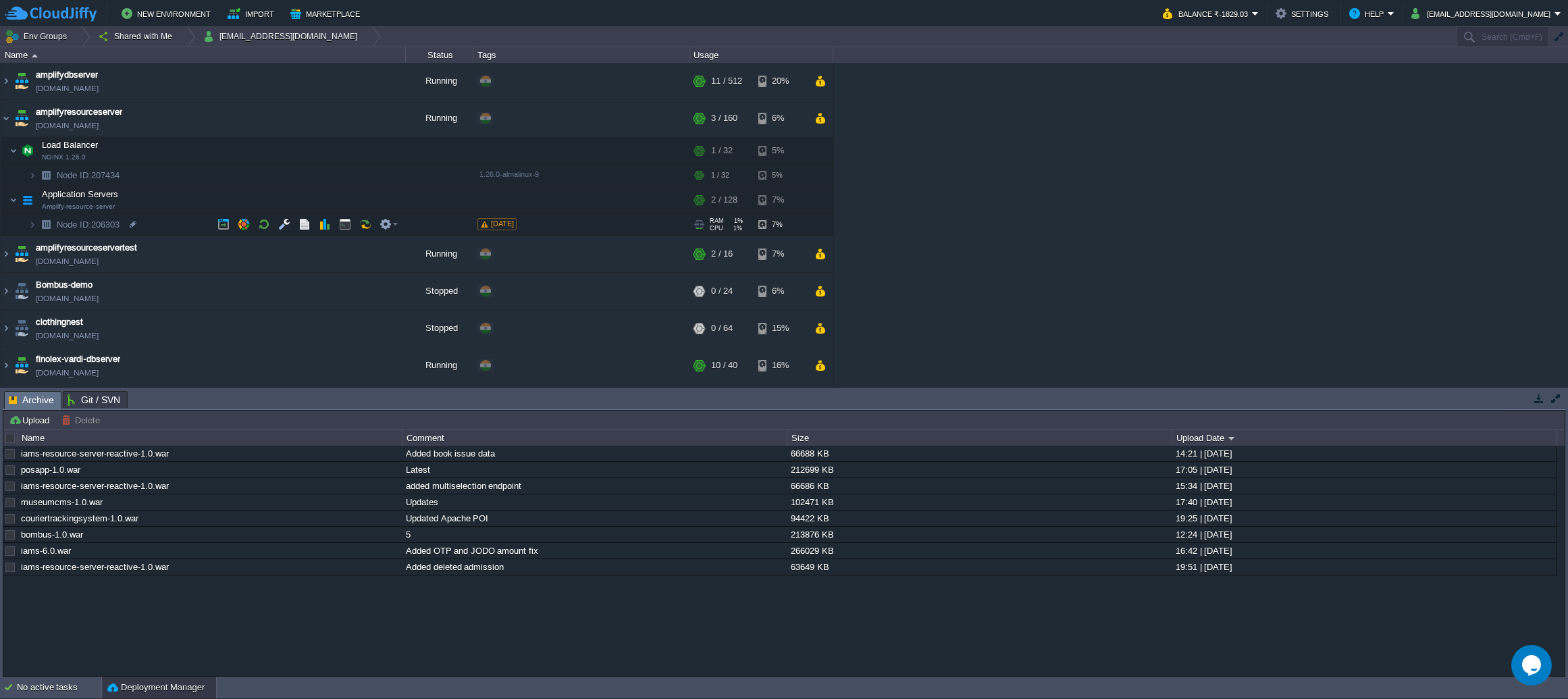
click at [486, 223] on span at bounding box center [485, 223] width 8 height 7
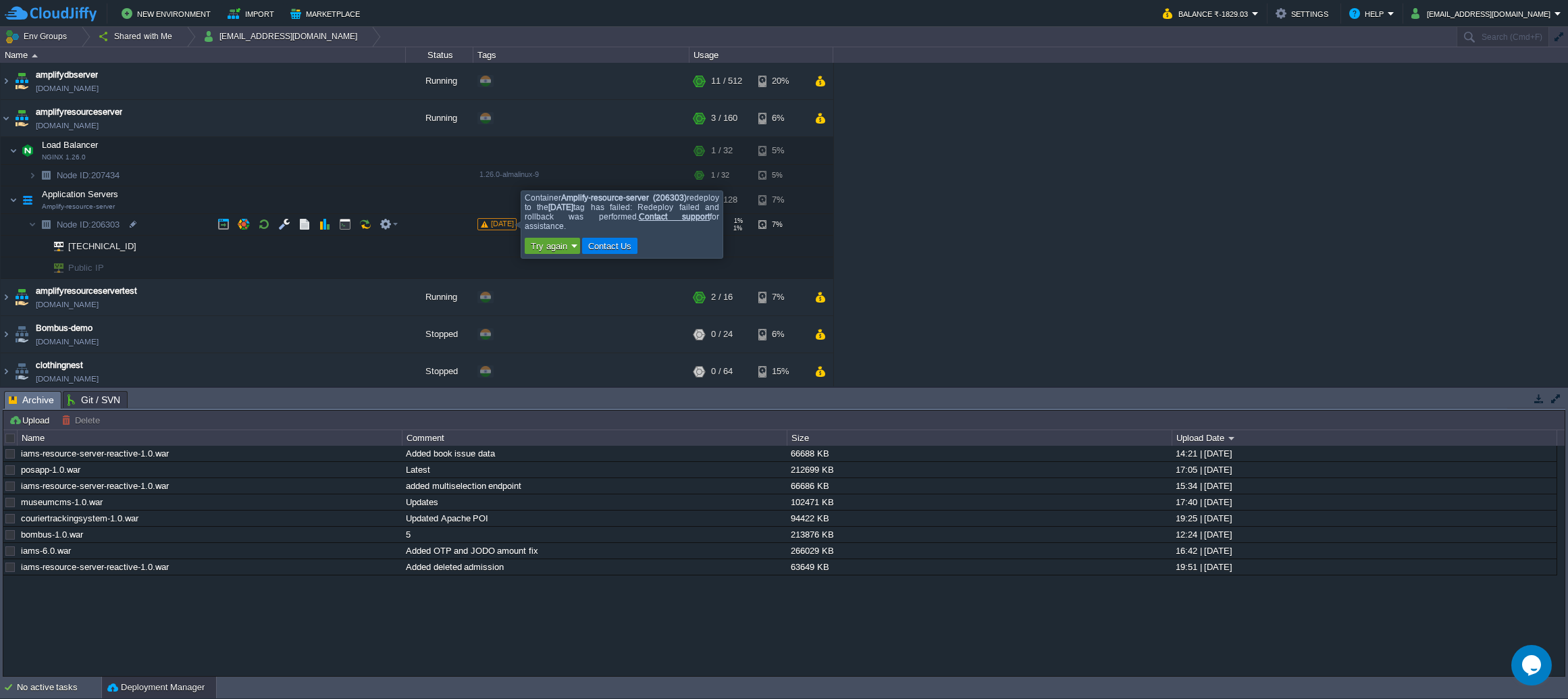
click at [491, 226] on span "[DATE]" at bounding box center [502, 223] width 23 height 9
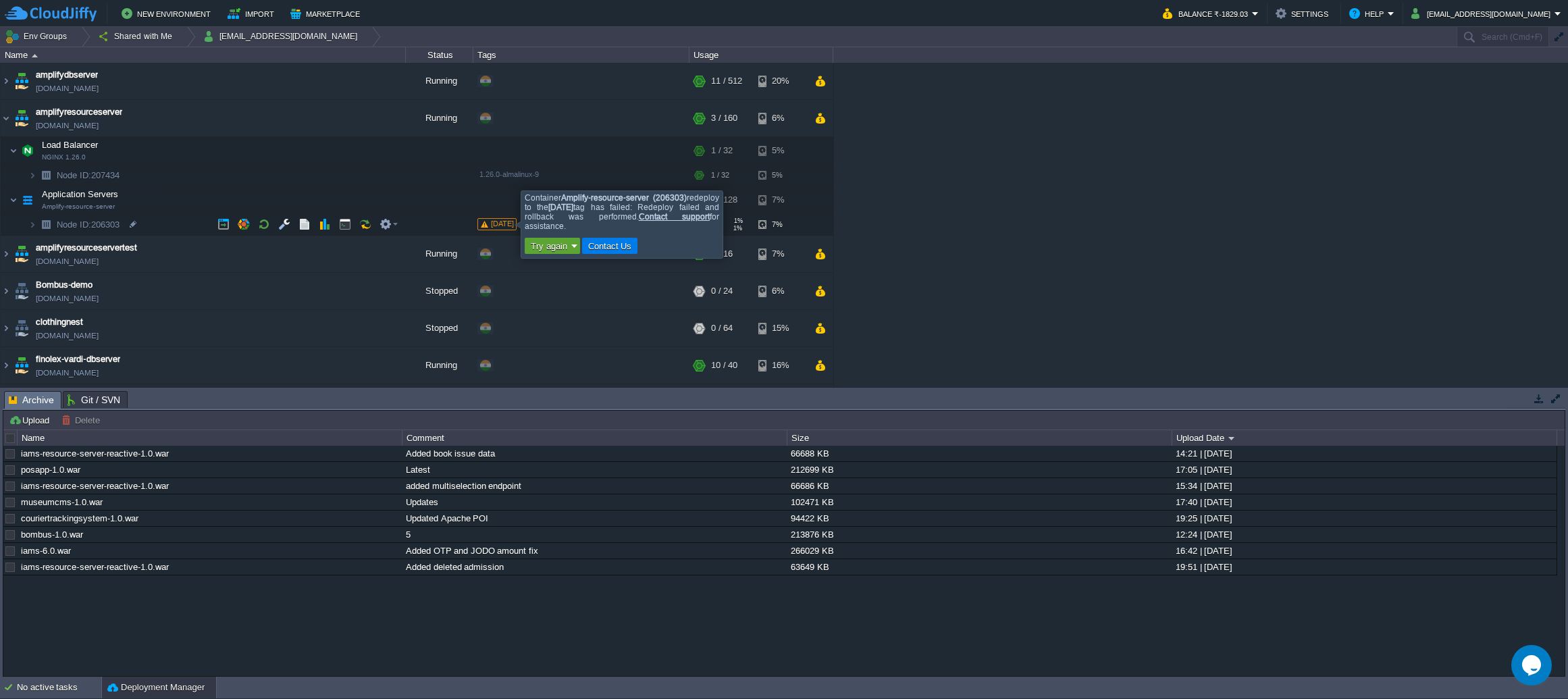
click at [497, 227] on span "[DATE]" at bounding box center [502, 223] width 23 height 9
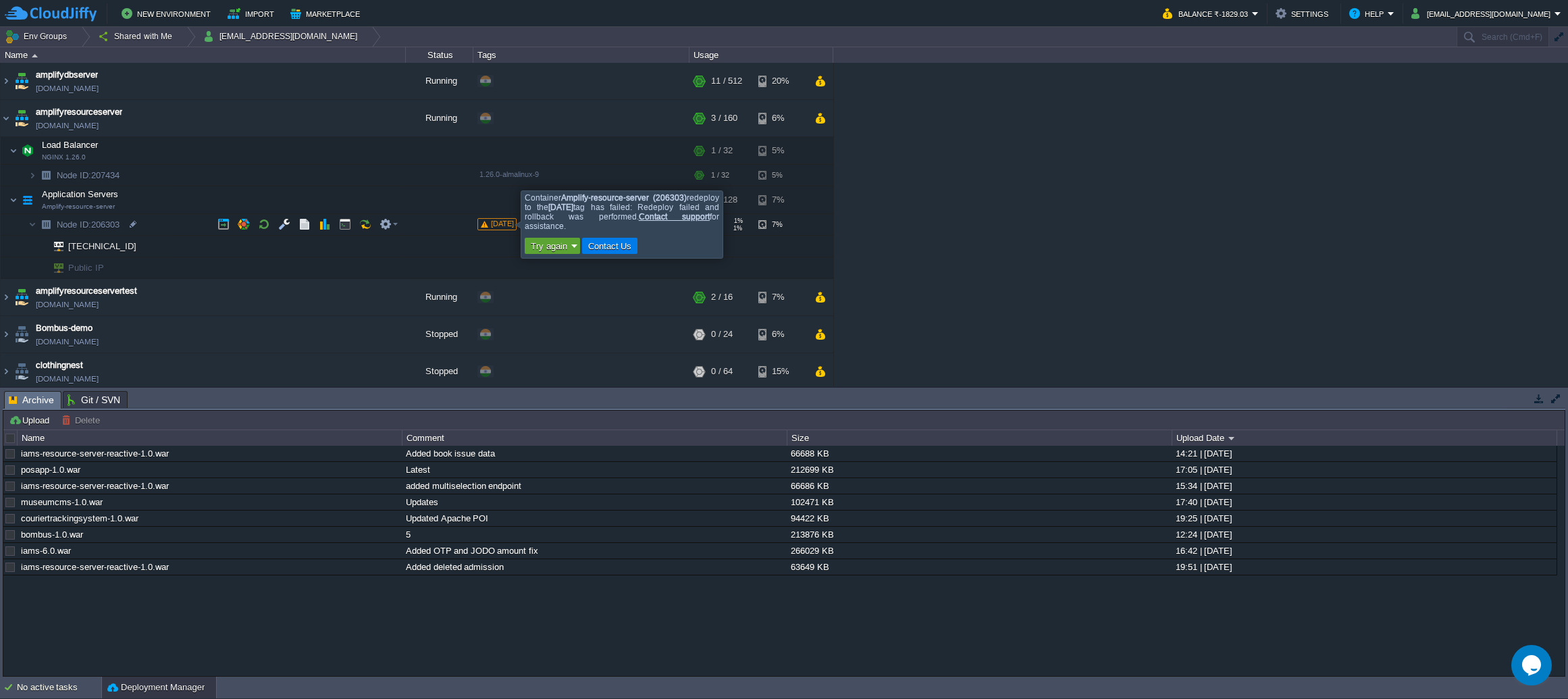
click at [745, 227] on div at bounding box center [745, 223] width 0 height 67
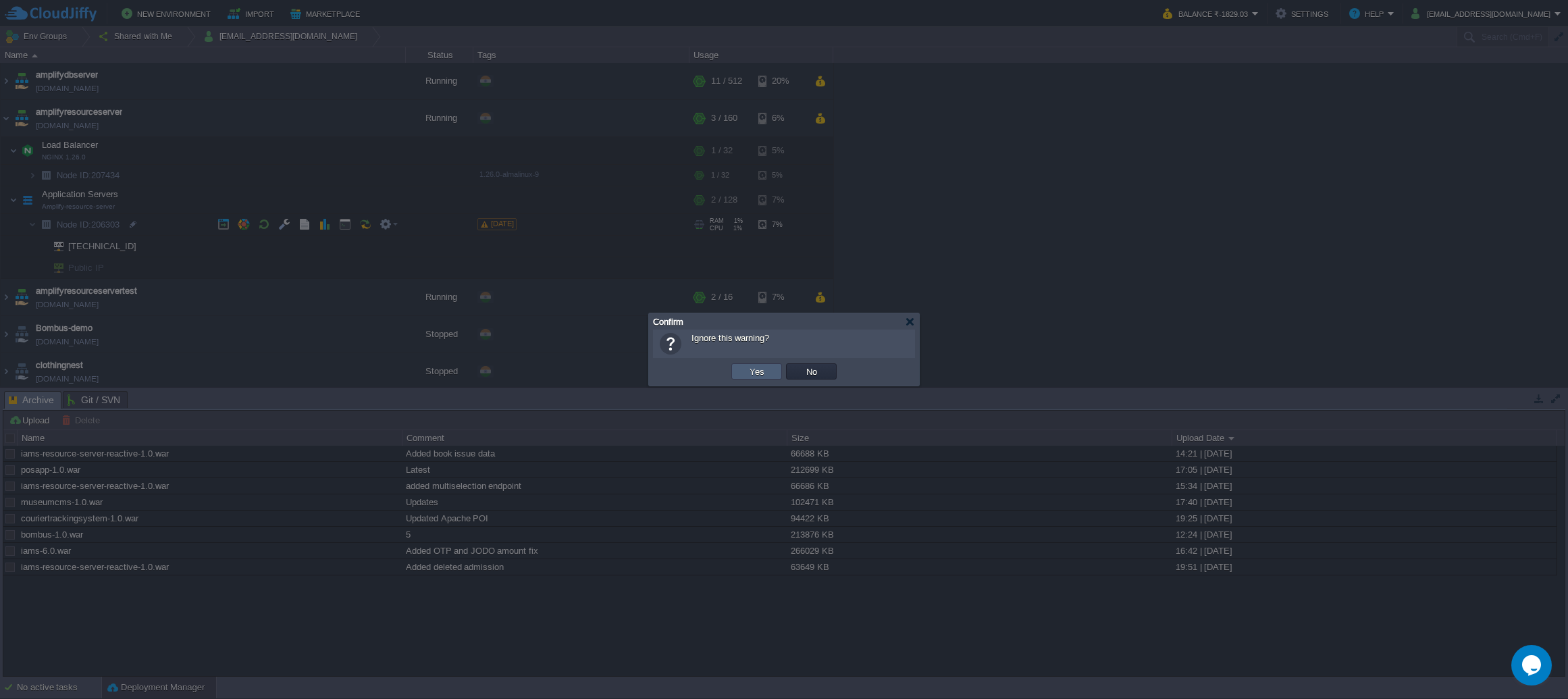
click at [749, 377] on button "Yes" at bounding box center [757, 371] width 23 height 12
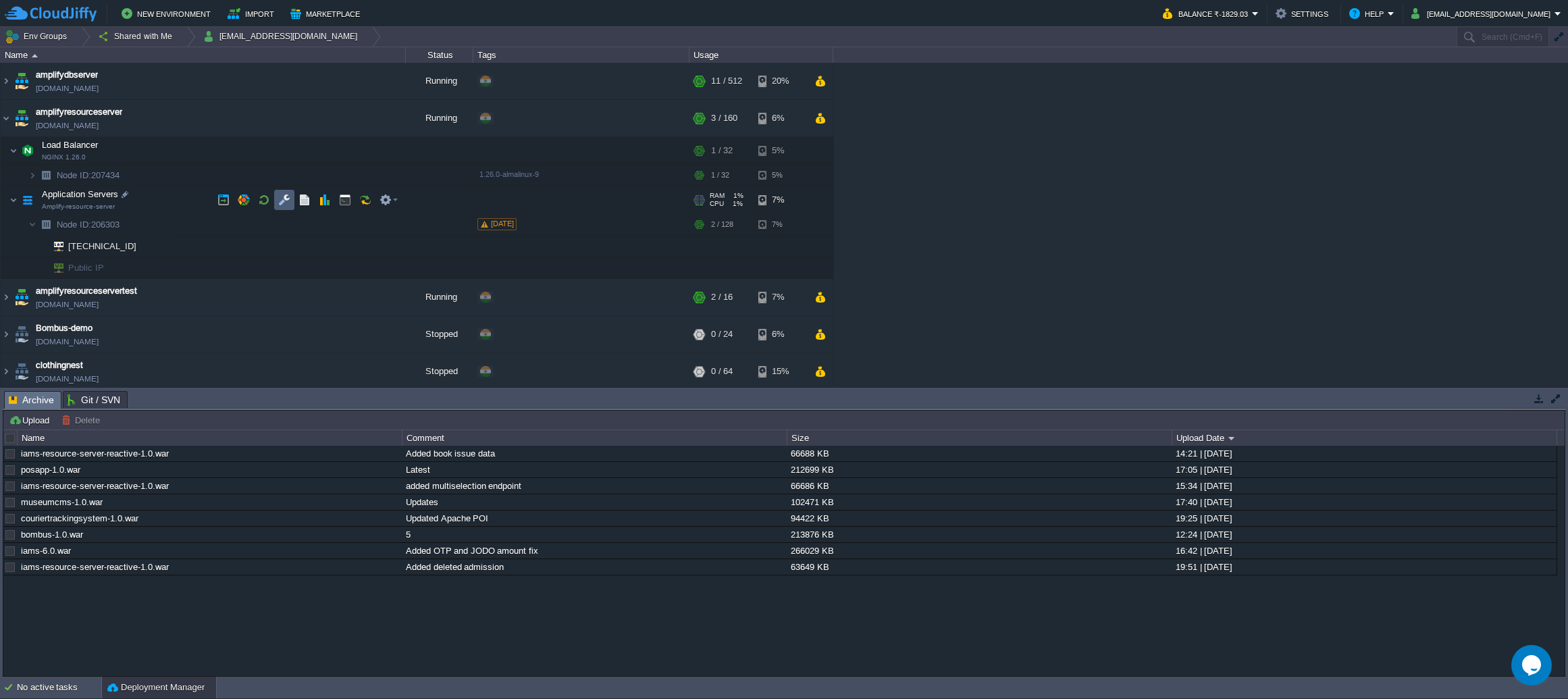
click at [282, 202] on button "button" at bounding box center [284, 200] width 12 height 12
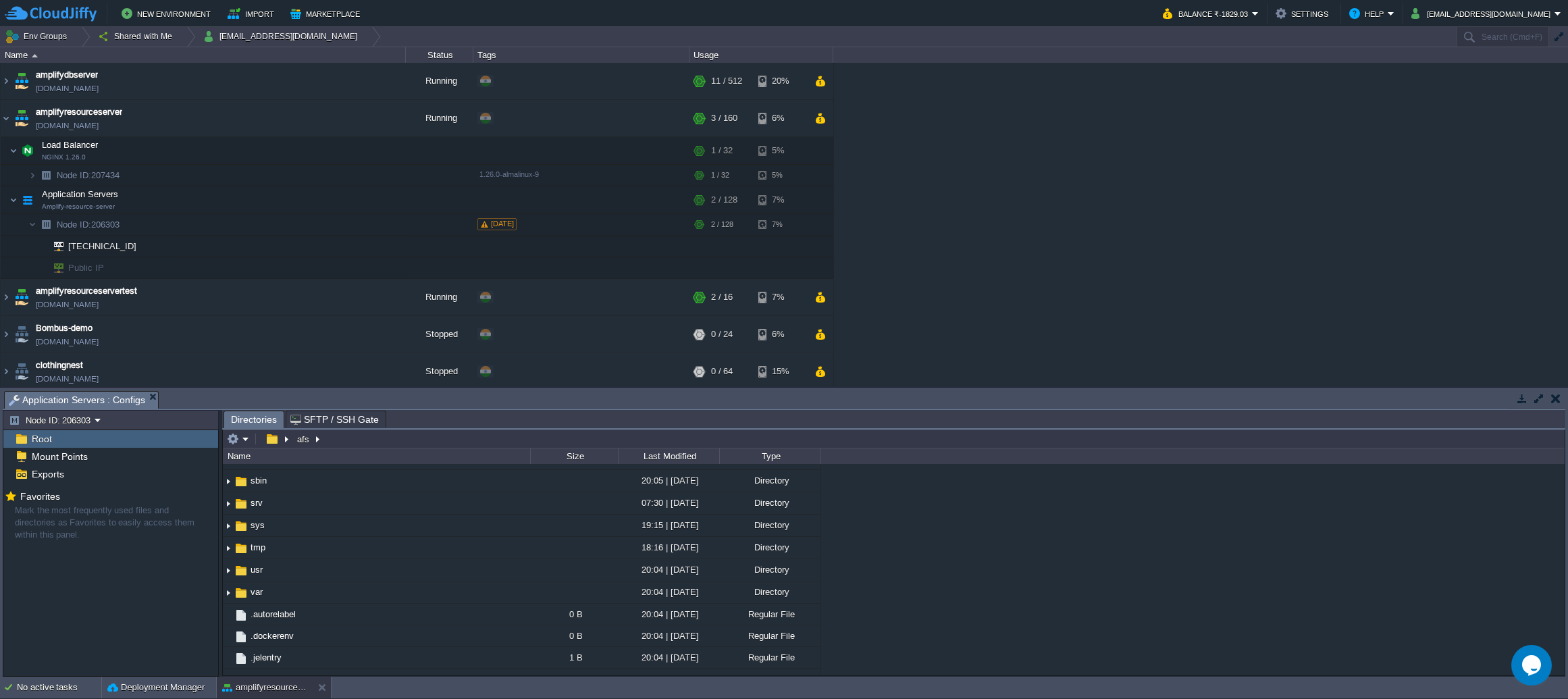
scroll to position [347, 0]
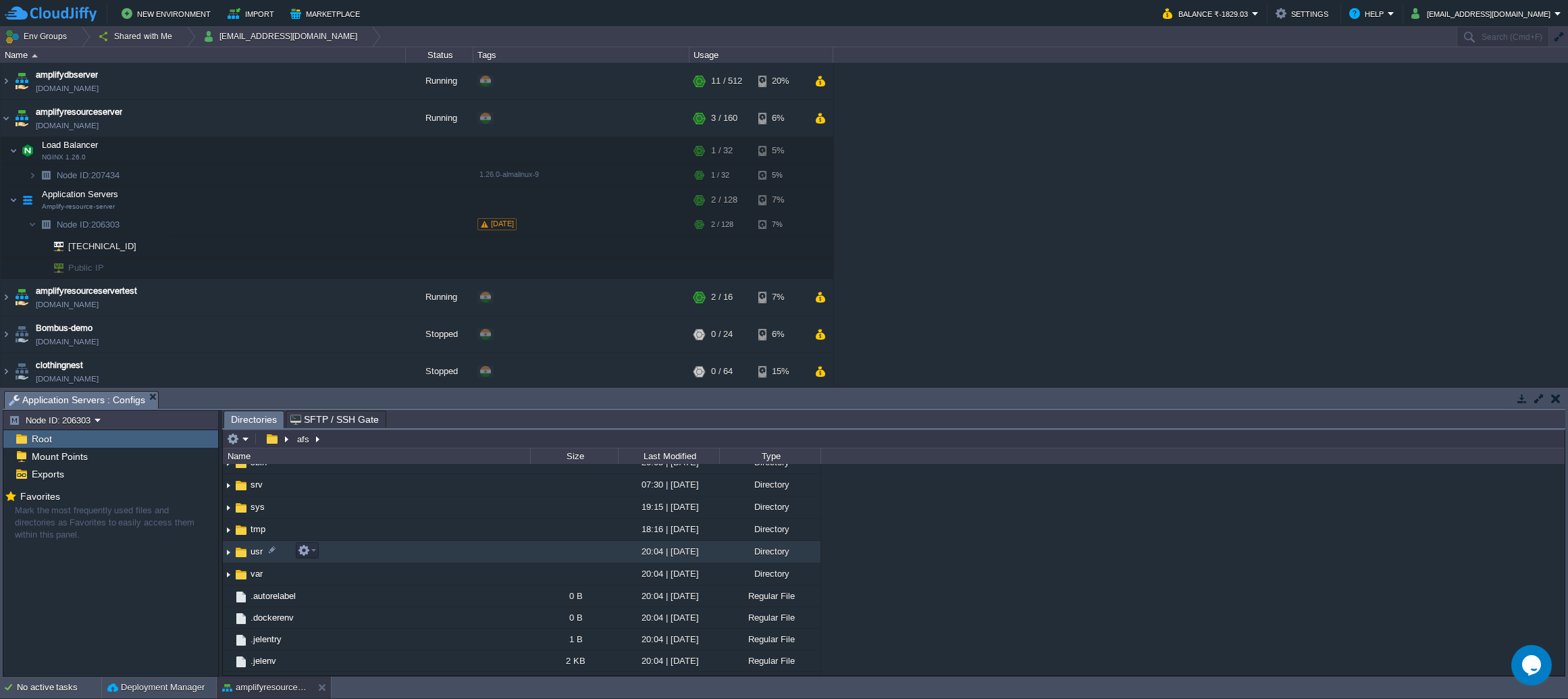
click at [386, 550] on td "usr" at bounding box center [376, 552] width 307 height 22
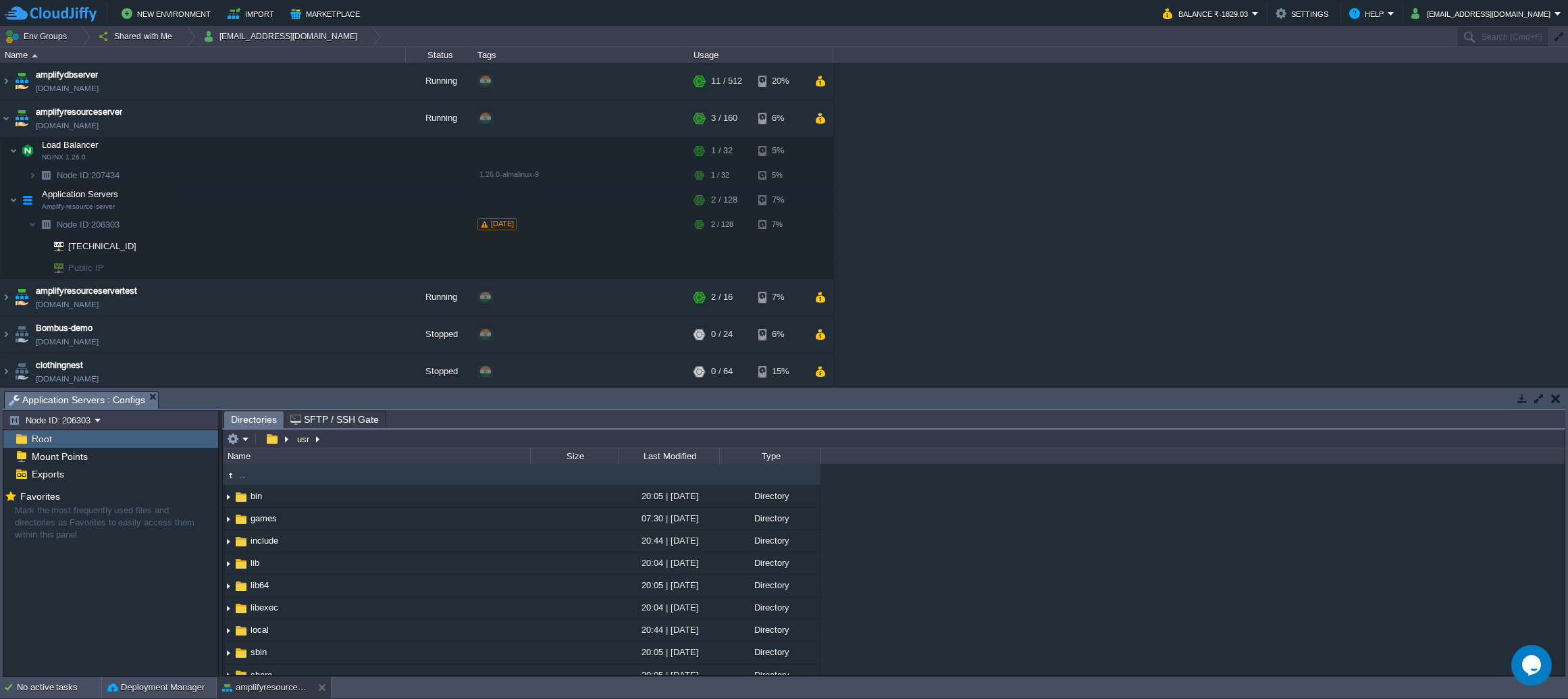
drag, startPoint x: 1558, startPoint y: 538, endPoint x: 1561, endPoint y: 601, distance: 63.1
click at [1561, 601] on div ".. bin 20:05 | 01 Sep 2025 Directory games 07:30 | 03 Oct 2024 Directory includ…" at bounding box center [893, 570] width 1342 height 211
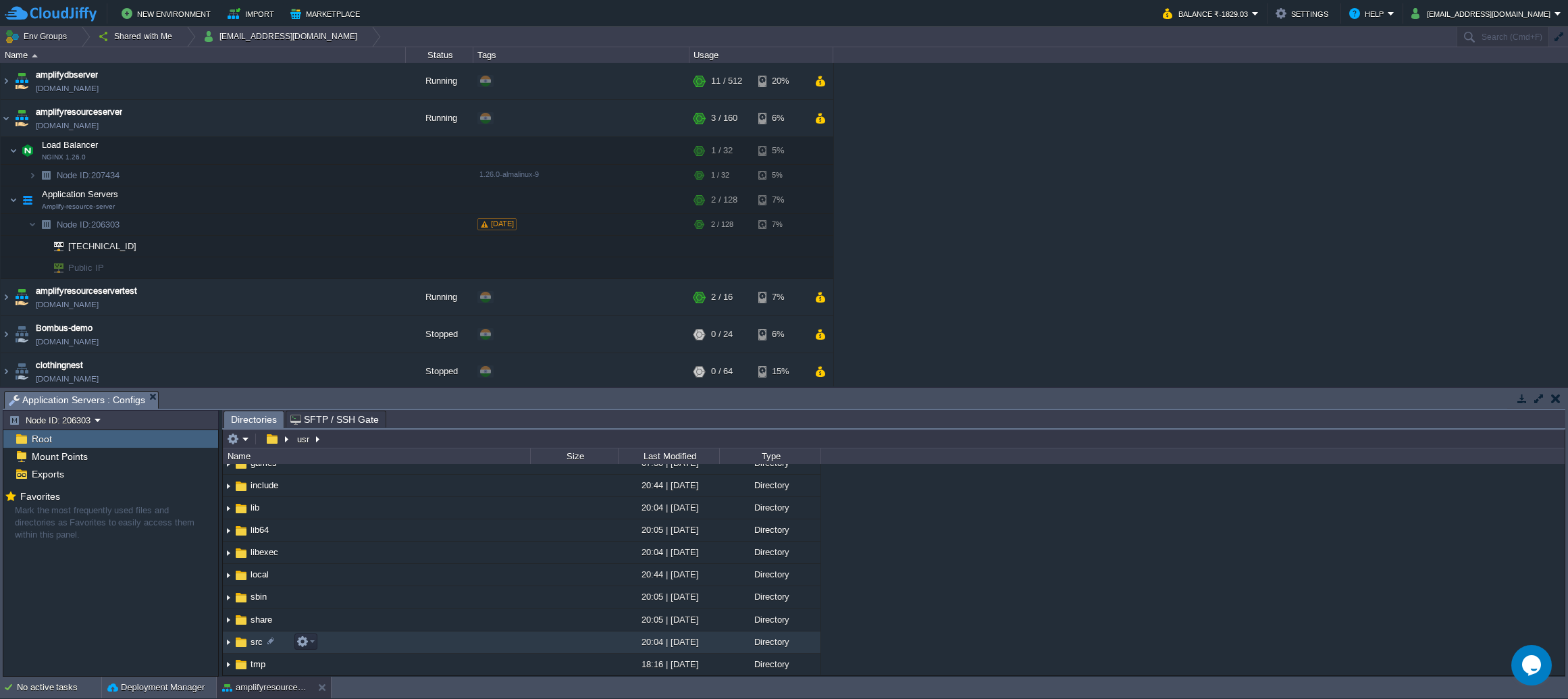
click at [386, 635] on td "src" at bounding box center [376, 642] width 307 height 22
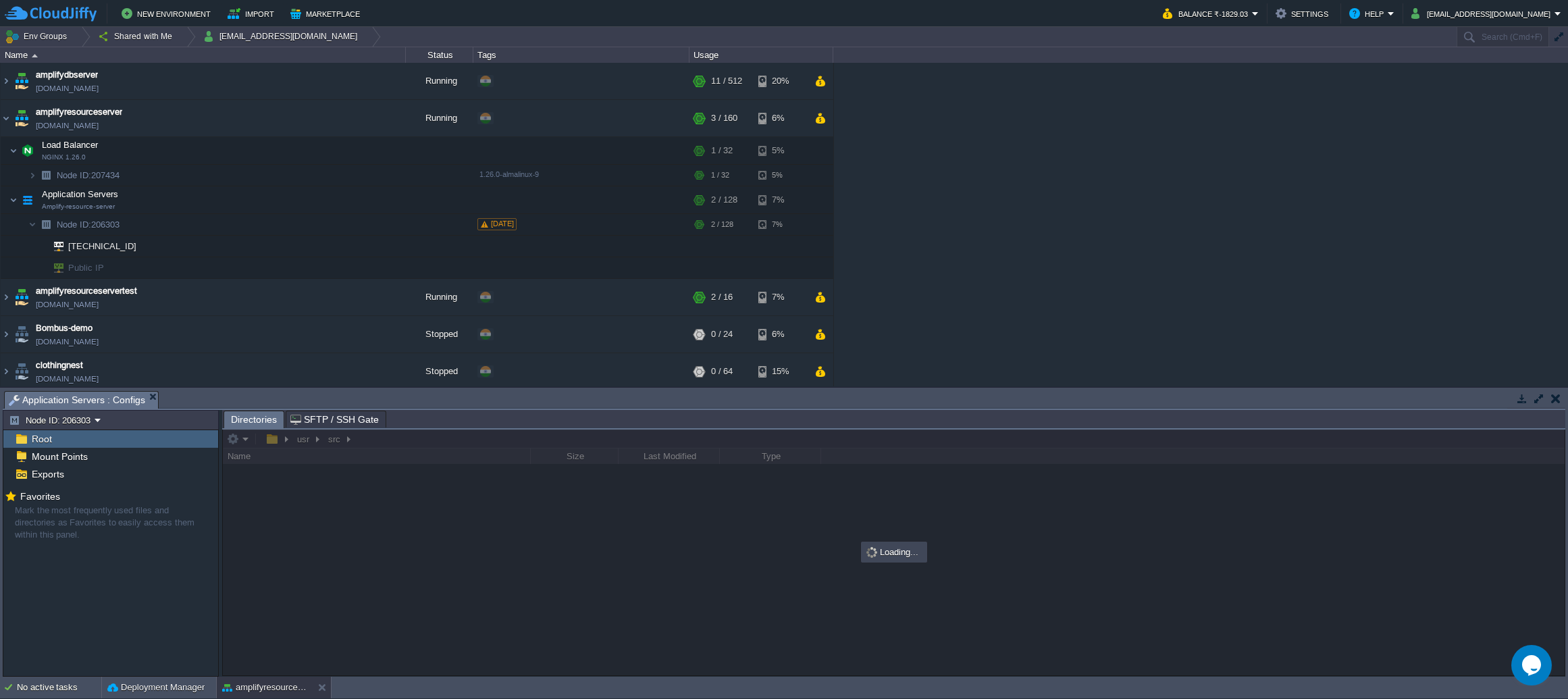
scroll to position [0, 0]
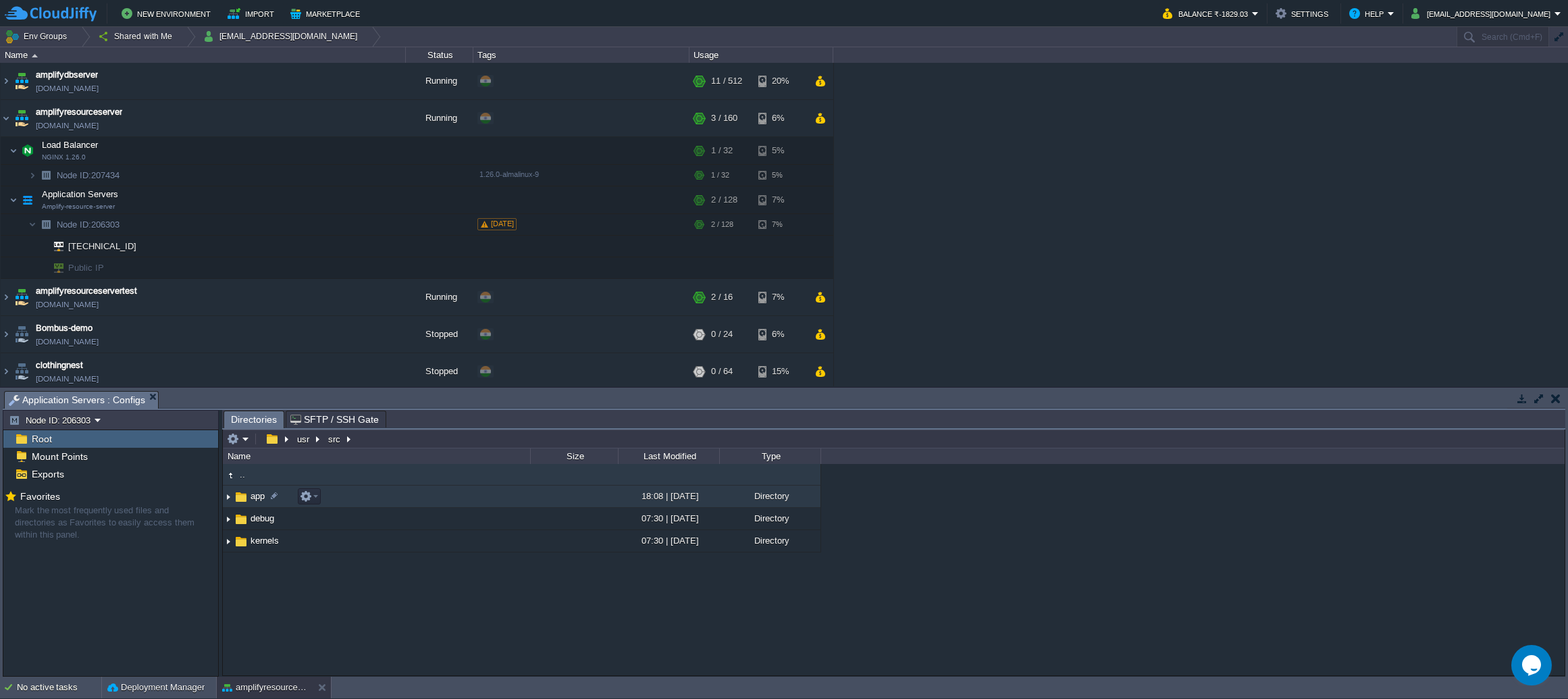
click at [404, 488] on td "app" at bounding box center [376, 496] width 307 height 22
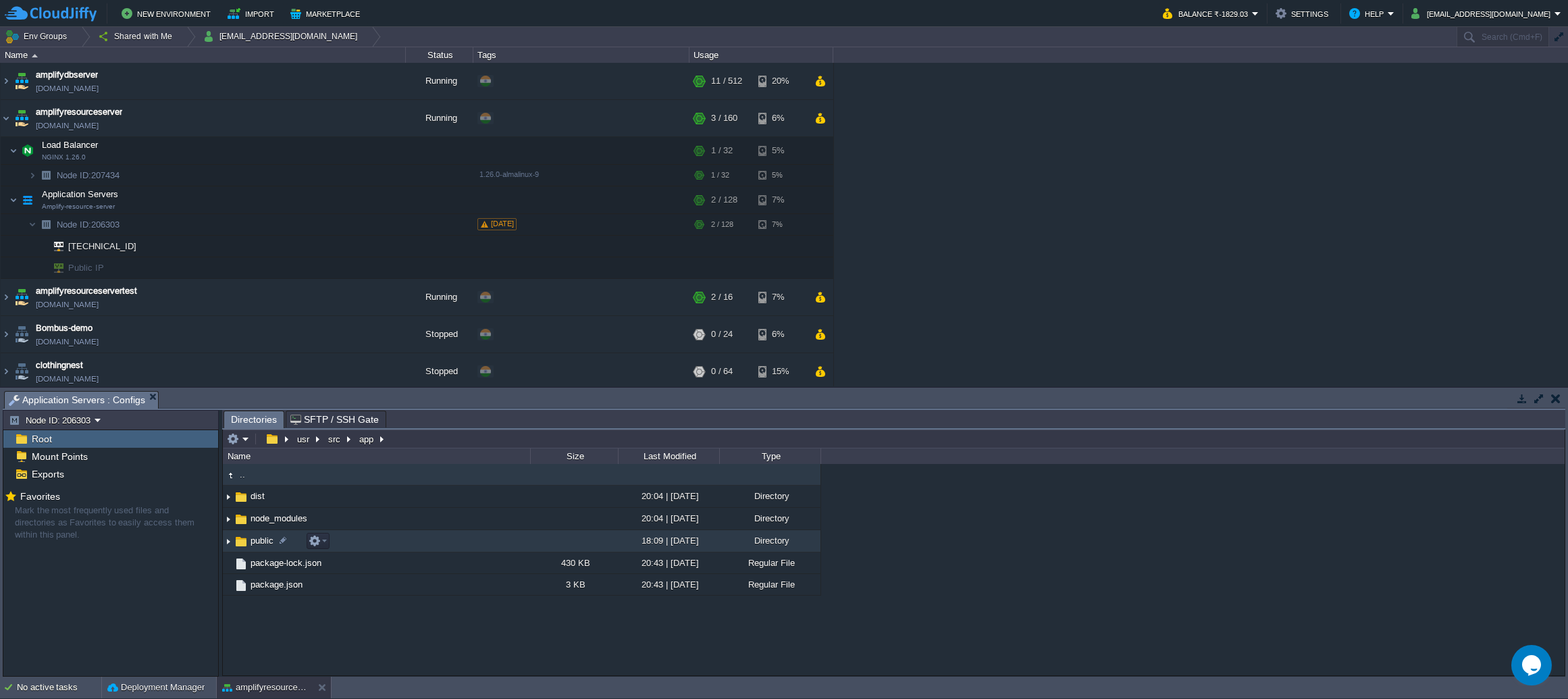
click at [443, 535] on td "public" at bounding box center [376, 540] width 307 height 22
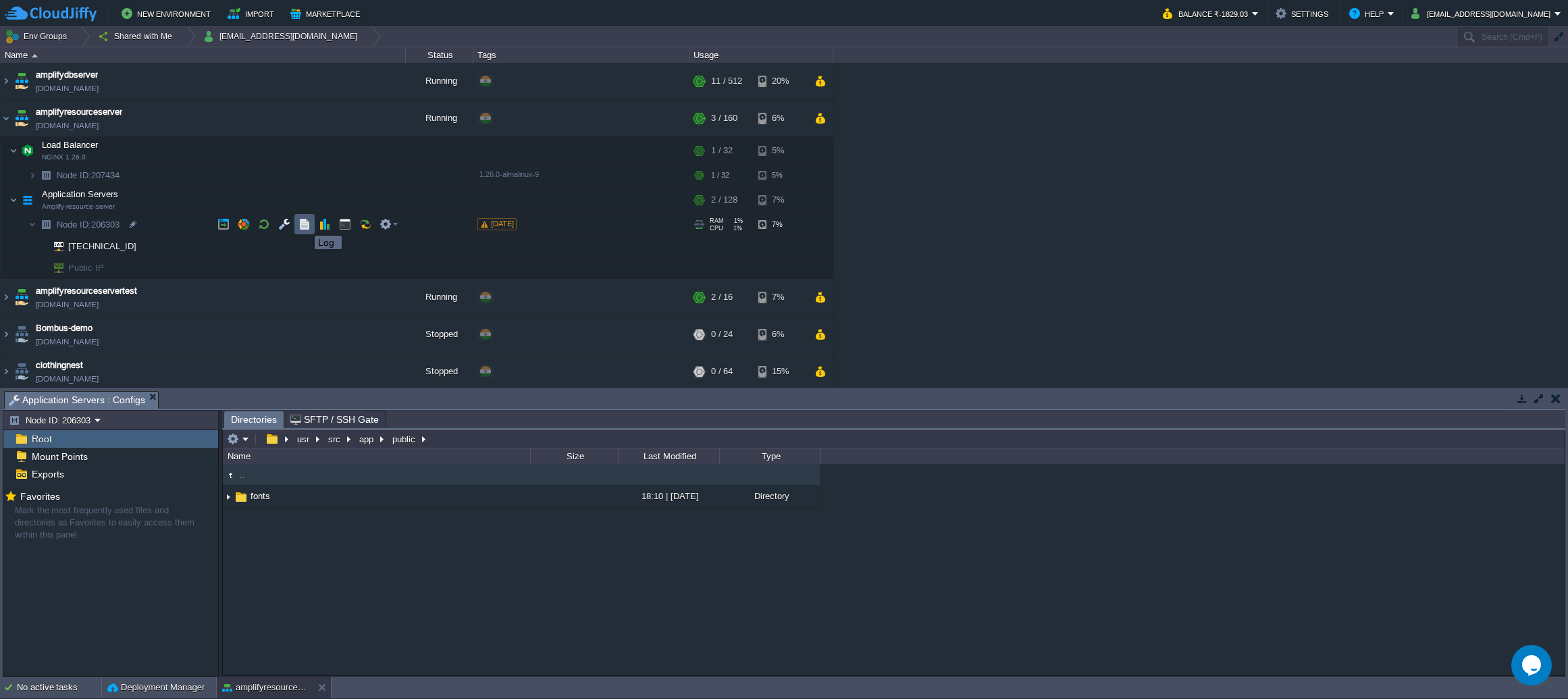
click at [304, 223] on button "button" at bounding box center [304, 223] width 12 height 12
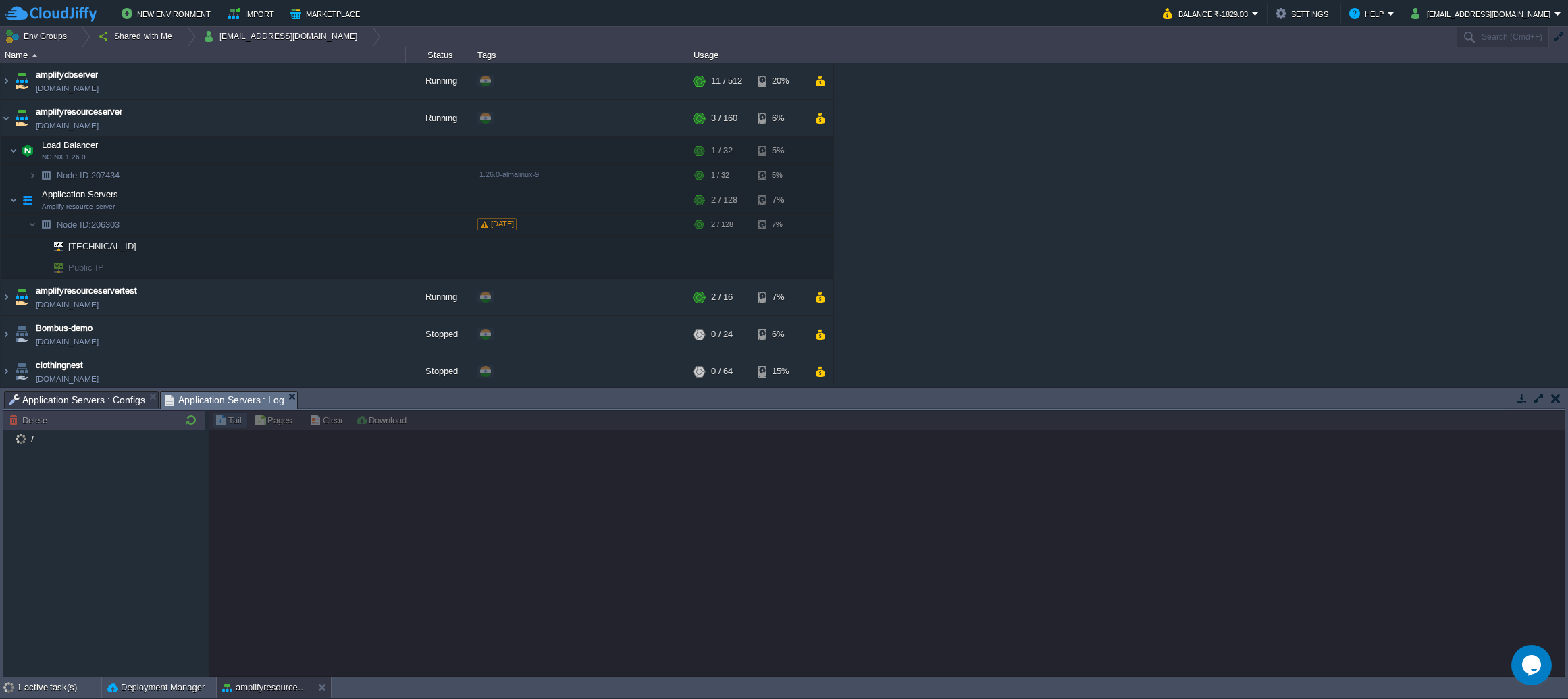
click at [103, 400] on span "Application Servers : Configs" at bounding box center [76, 399] width 136 height 16
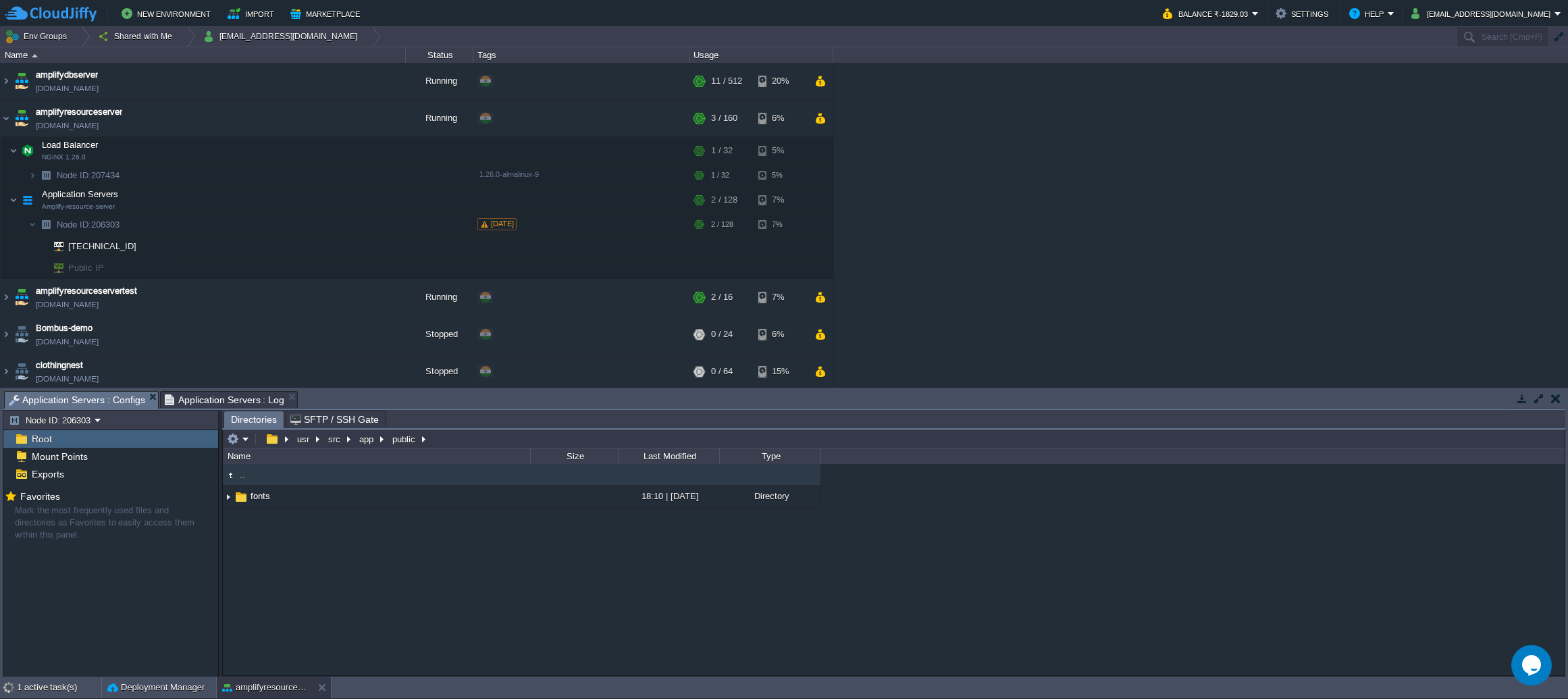
click at [197, 397] on span "Application Servers : Log" at bounding box center [224, 399] width 120 height 16
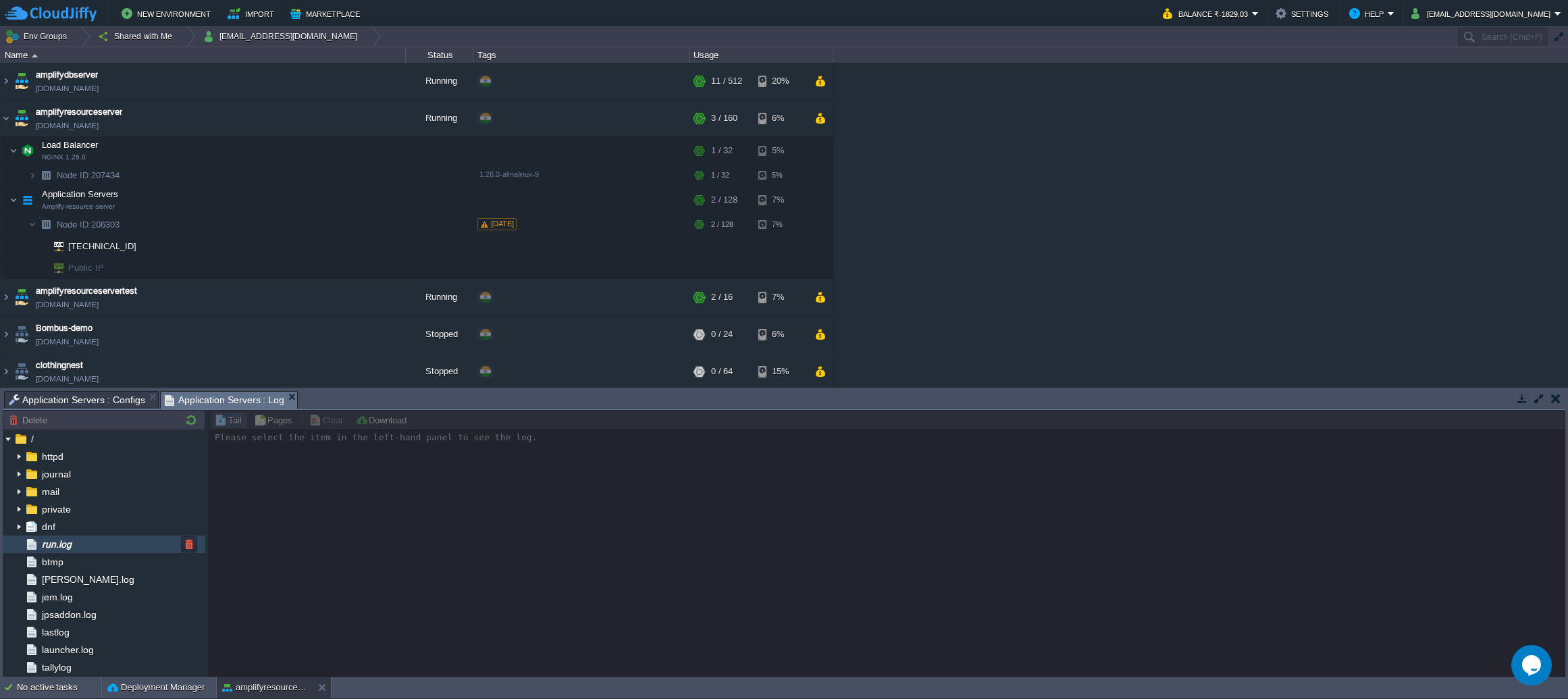
click at [162, 536] on div "run.log" at bounding box center [104, 544] width 203 height 17
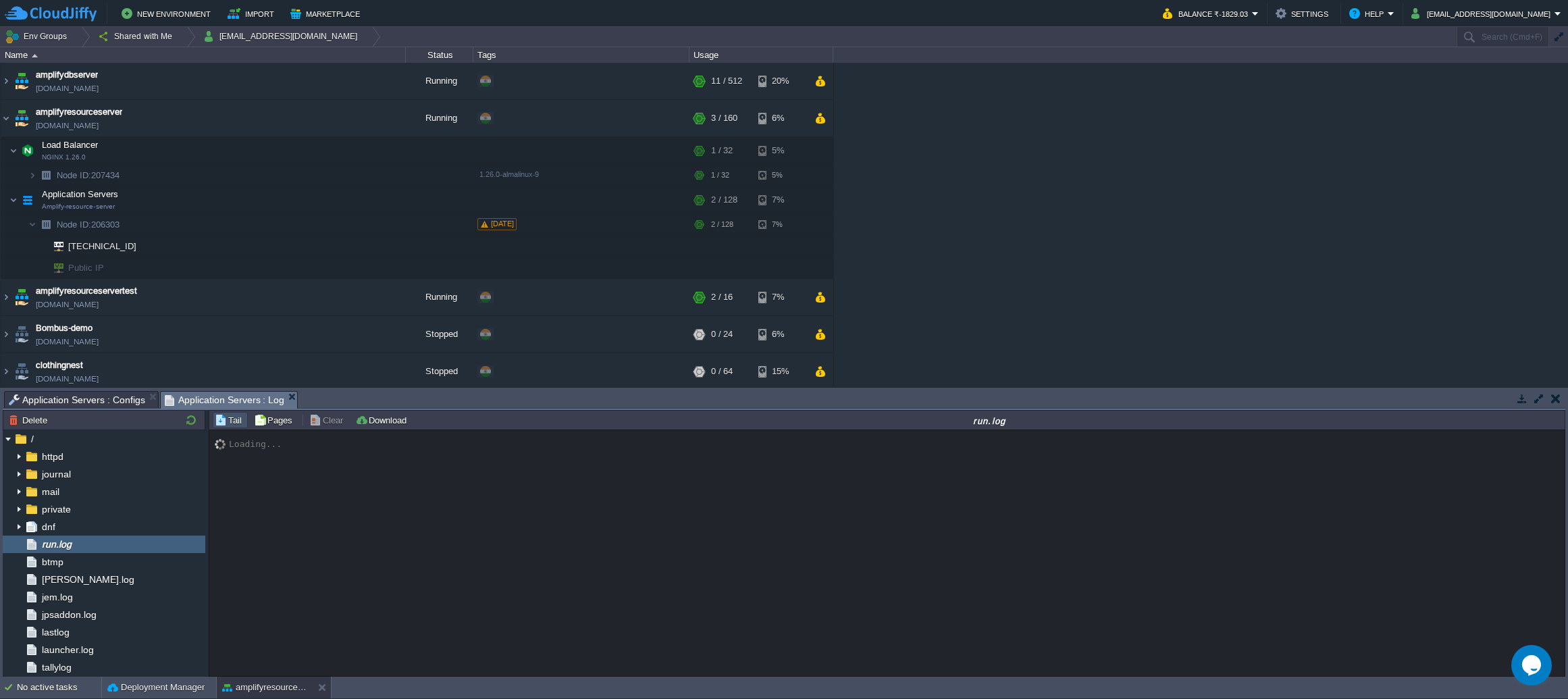
drag, startPoint x: 1560, startPoint y: 169, endPoint x: 1565, endPoint y: 179, distance: 11.2
click at [1565, 179] on div "amplifydbserver amplifydbserver.cloudjiffy.net Running + Add to Env Group RAM 2…" at bounding box center [784, 224] width 1568 height 323
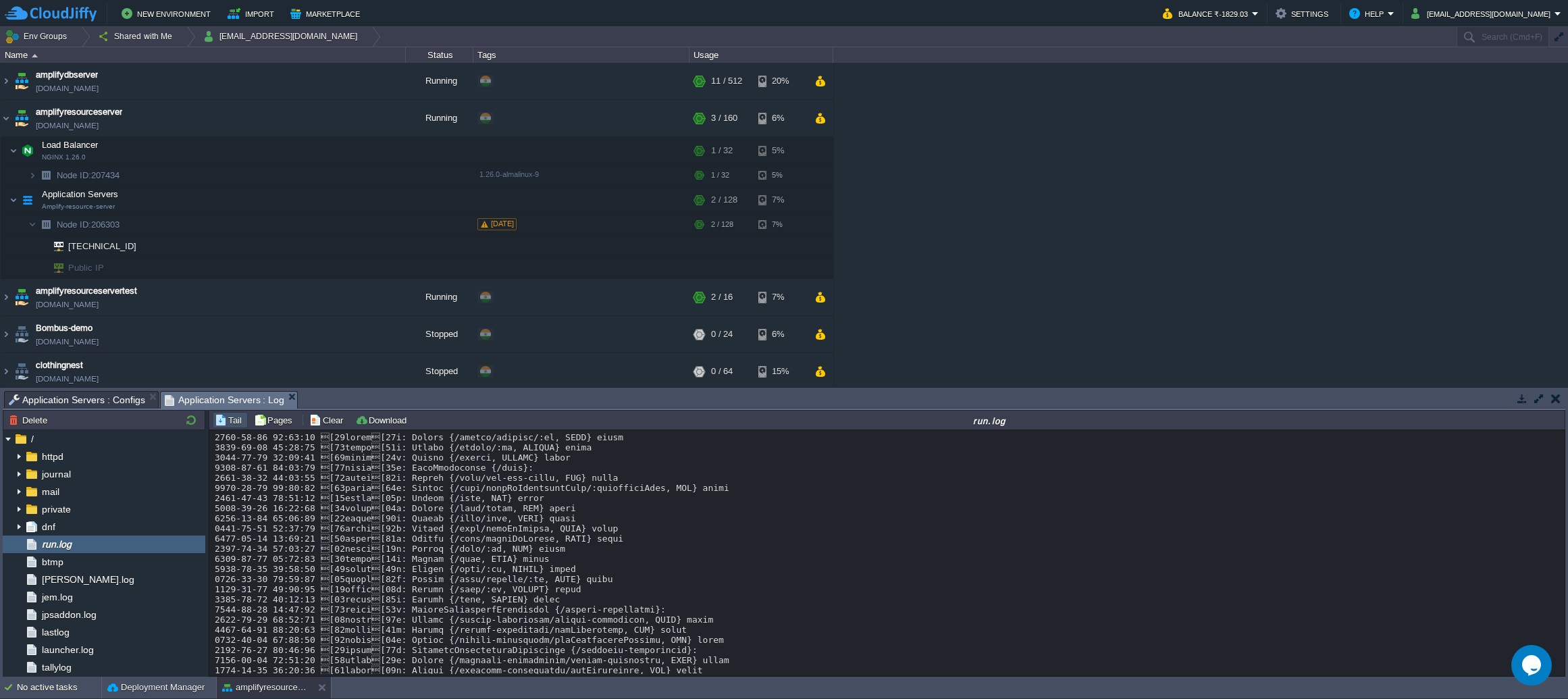
scroll to position [13284, 0]
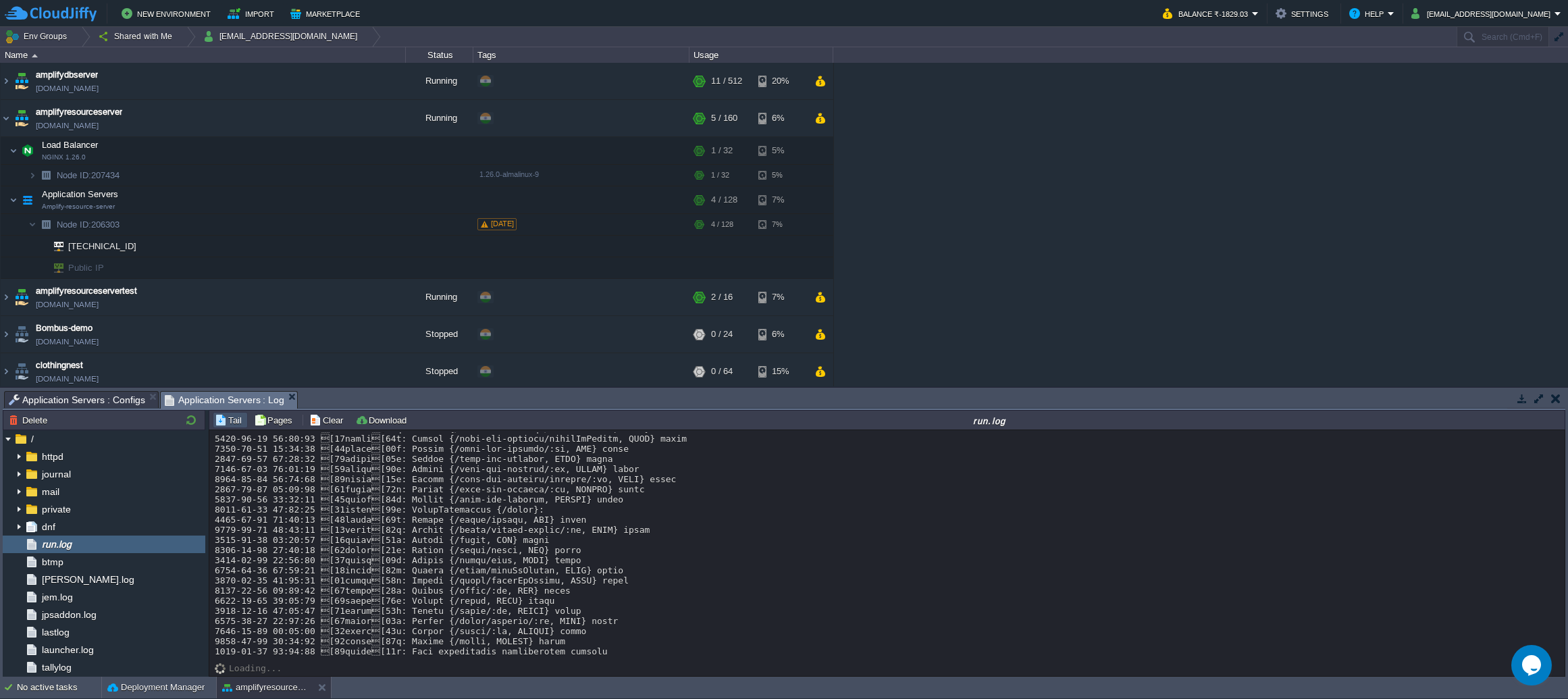
click at [1015, 211] on div "amplifydbserver amplifydbserver.cloudjiffy.net Running + Add to Env Group RAM 2…" at bounding box center [784, 224] width 1568 height 323
